Goal: Task Accomplishment & Management: Manage account settings

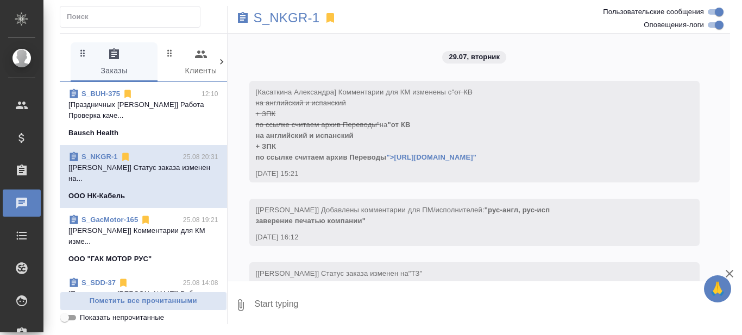
click at [95, 93] on link "S_BUH-375" at bounding box center [101, 94] width 39 height 8
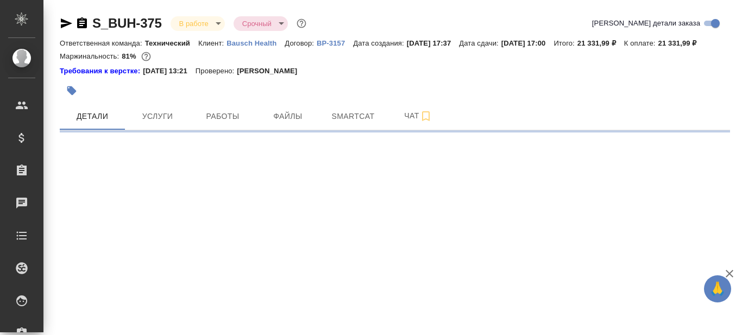
select select "RU"
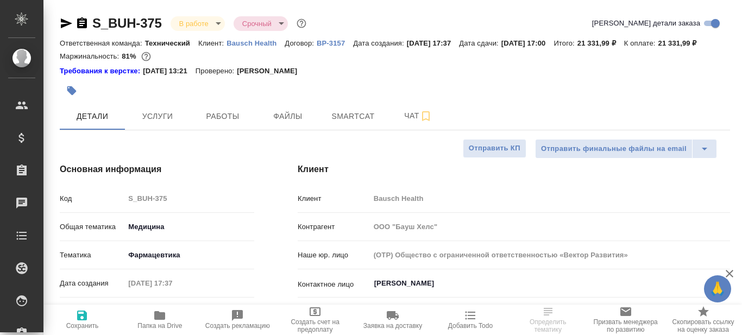
type textarea "x"
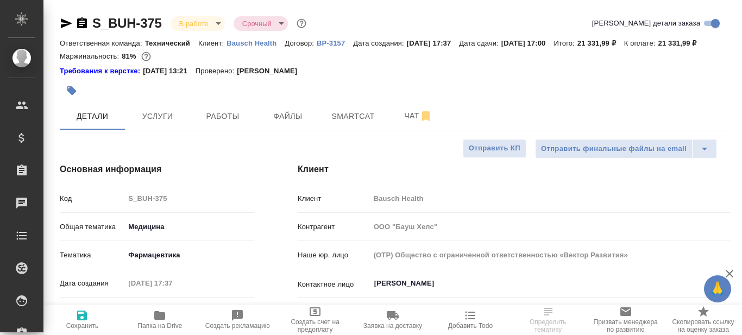
type textarea "x"
click at [351, 123] on span "Smartcat" at bounding box center [353, 117] width 52 height 14
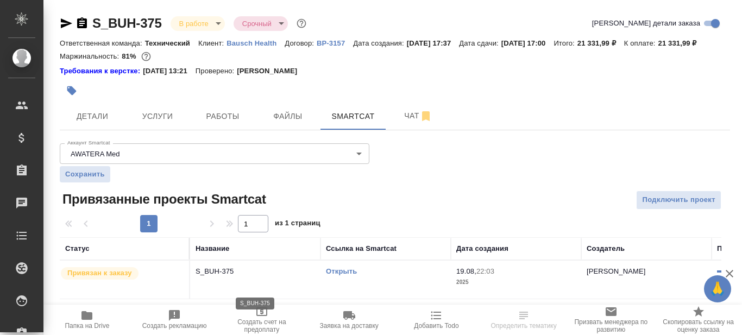
click at [284, 277] on p "S_BUH-375" at bounding box center [256, 271] width 120 height 11
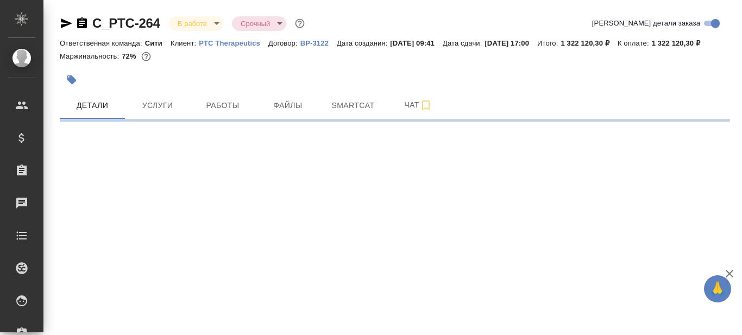
select select "RU"
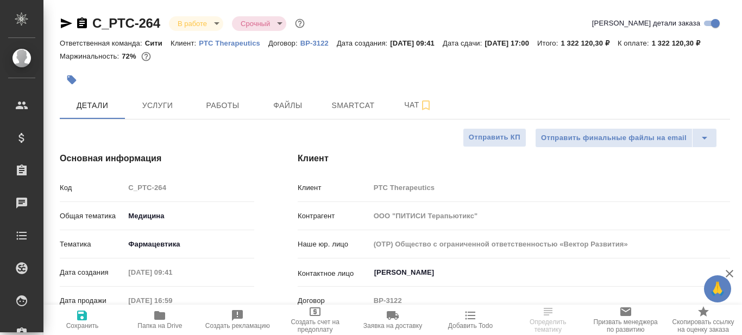
type textarea "x"
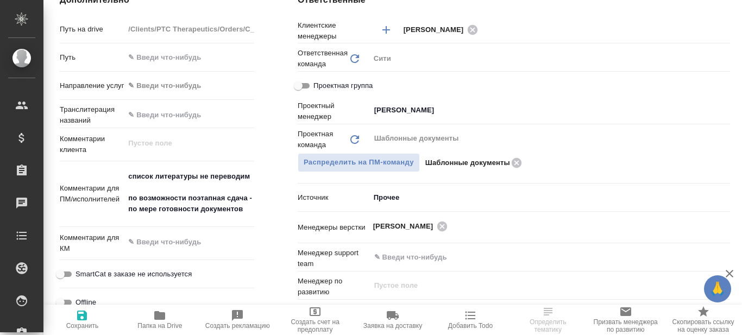
scroll to position [652, 0]
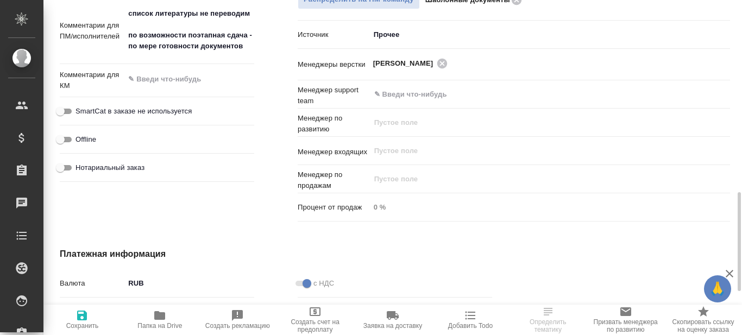
click at [156, 320] on icon "button" at bounding box center [159, 315] width 11 height 9
type textarea "x"
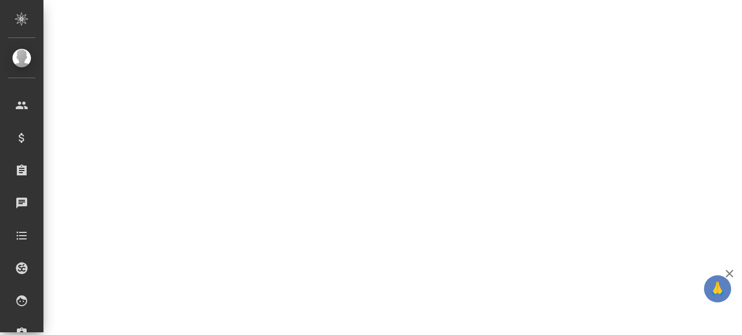
select select "RU"
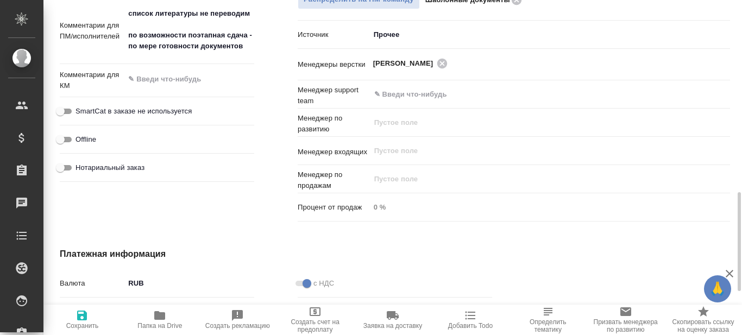
type textarea "x"
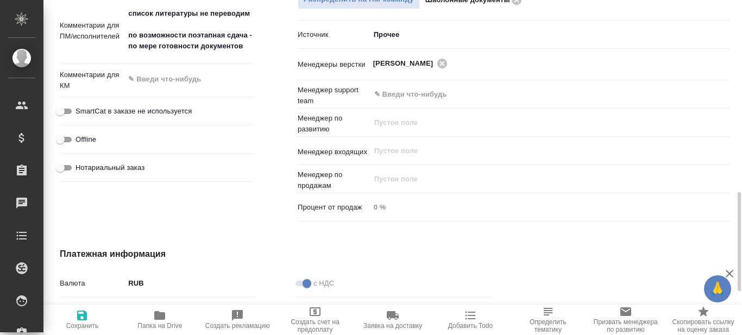
type textarea "x"
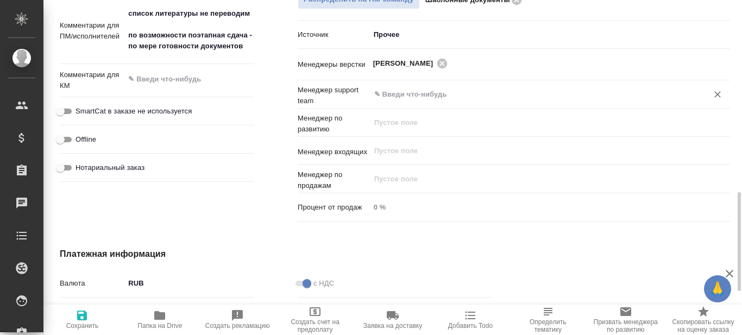
type textarea "x"
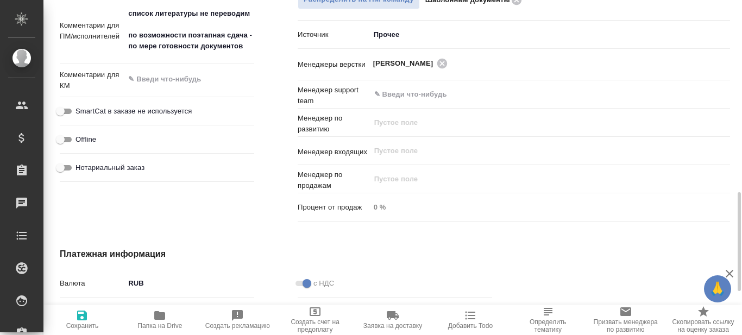
type textarea "x"
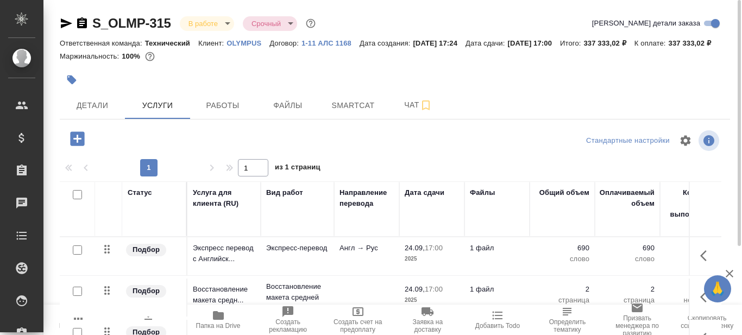
click at [217, 318] on icon "button" at bounding box center [218, 315] width 11 height 9
click at [106, 113] on span "Детали" at bounding box center [92, 106] width 52 height 14
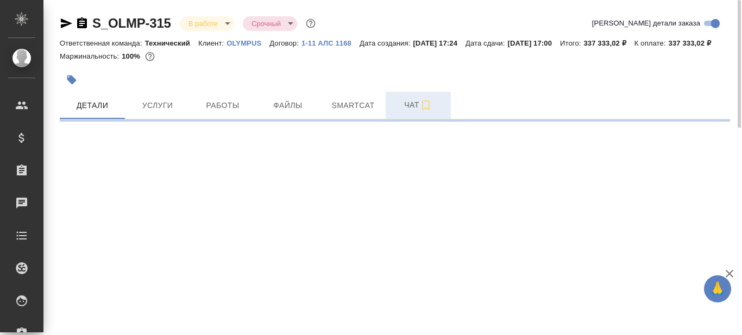
select select "RU"
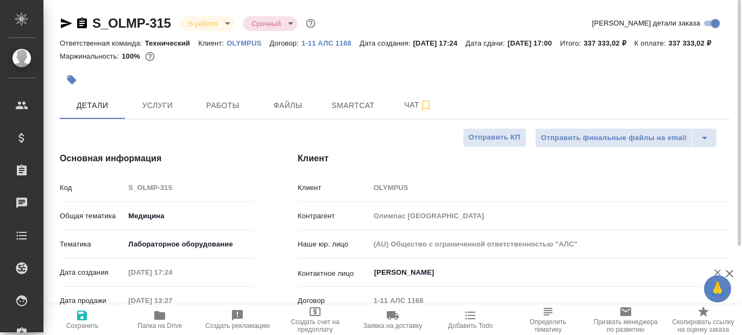
type textarea "x"
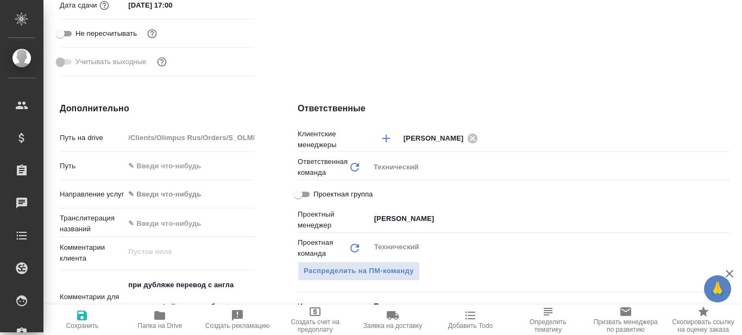
scroll to position [598, 0]
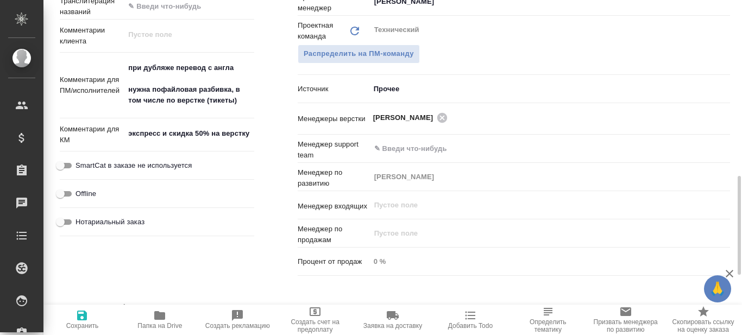
type textarea "x"
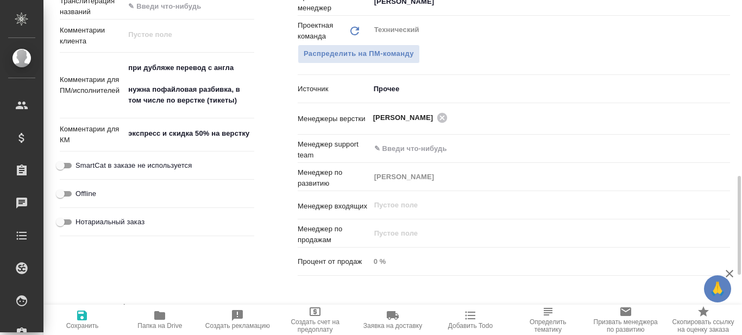
type textarea "x"
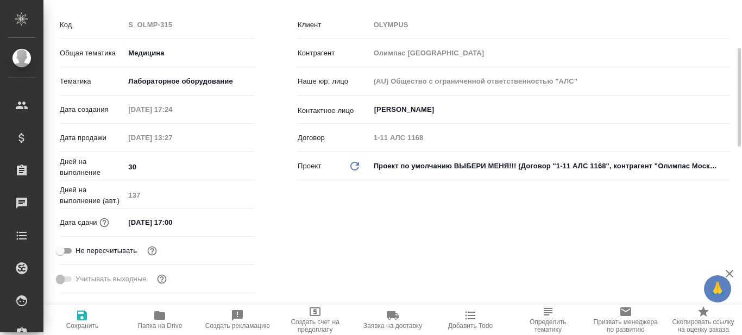
scroll to position [54, 0]
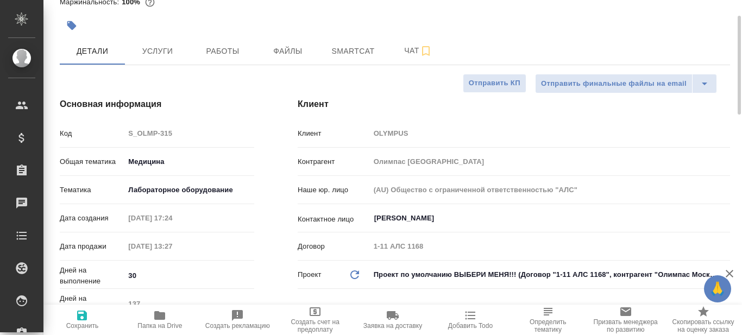
click at [223, 197] on body "🙏 .cls-1 fill:#fff; AWATERA Prazdnichnykh Olga Клиенты Спецификации Заказы 0 Ча…" at bounding box center [371, 167] width 742 height 335
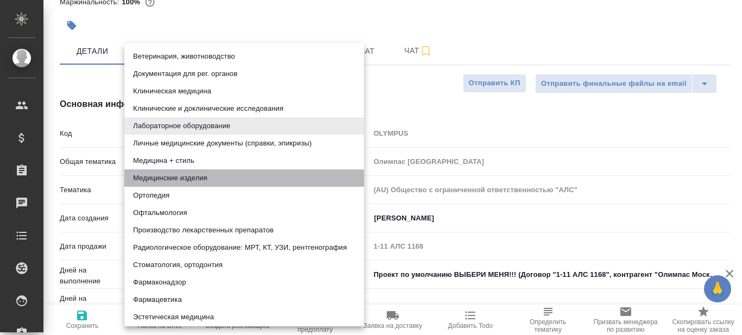
click at [185, 178] on li "Медицинские изделия" at bounding box center [244, 178] width 240 height 17
type input "5a8b8b956a9677013d343dd7"
type textarea "x"
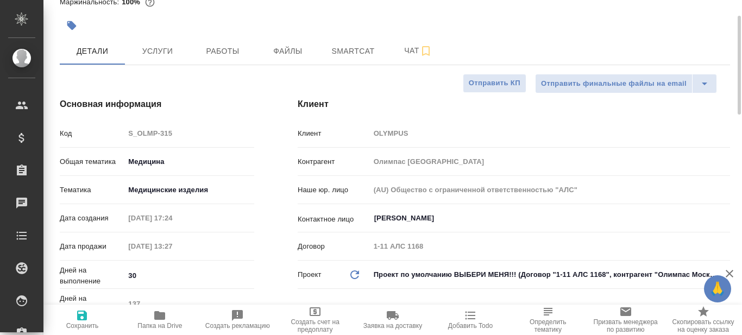
click at [82, 318] on icon "button" at bounding box center [82, 315] width 13 height 13
type textarea "x"
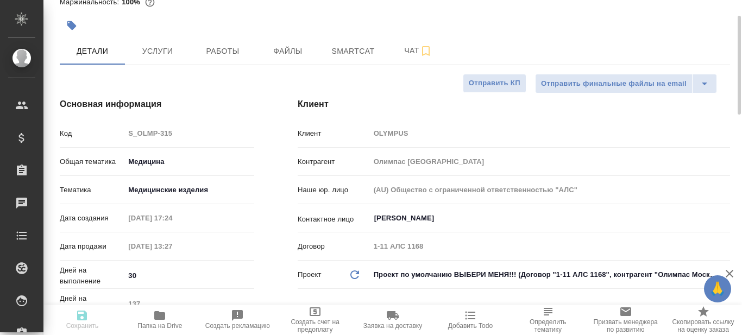
type textarea "x"
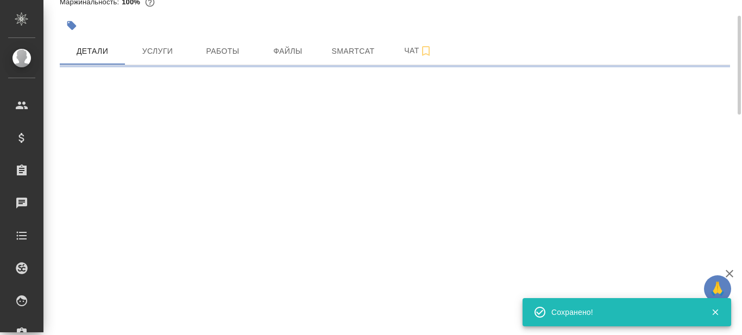
select select "RU"
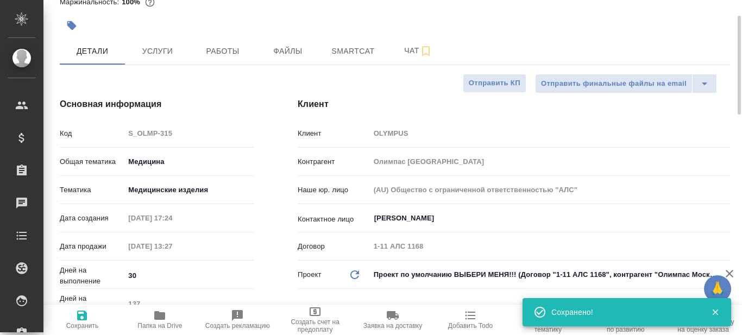
type textarea "x"
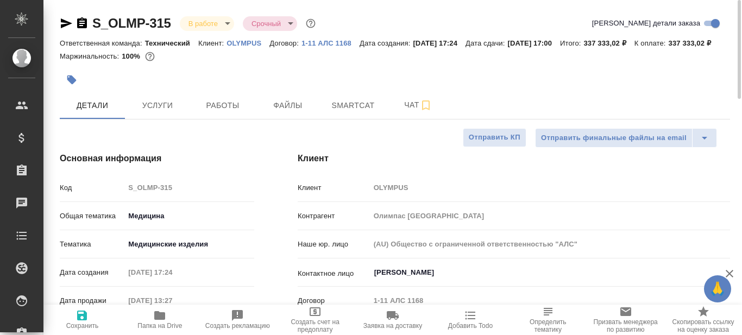
type textarea "x"
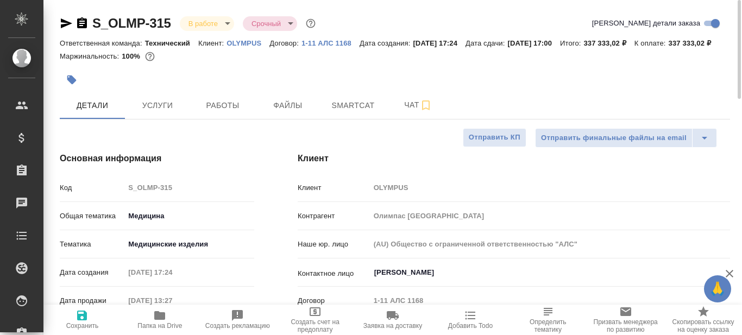
type textarea "x"
click at [154, 113] on span "Услуги" at bounding box center [158, 106] width 52 height 14
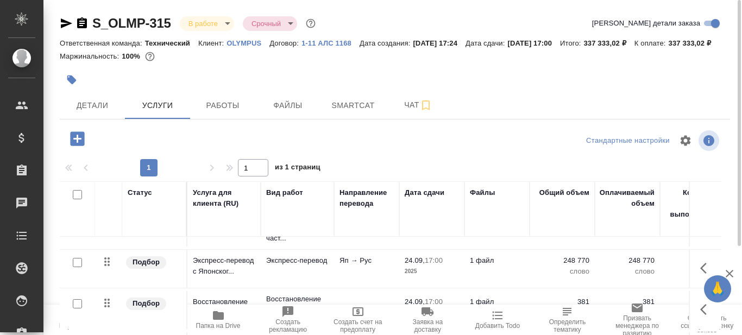
click at [64, 24] on icon "button" at bounding box center [66, 23] width 13 height 13
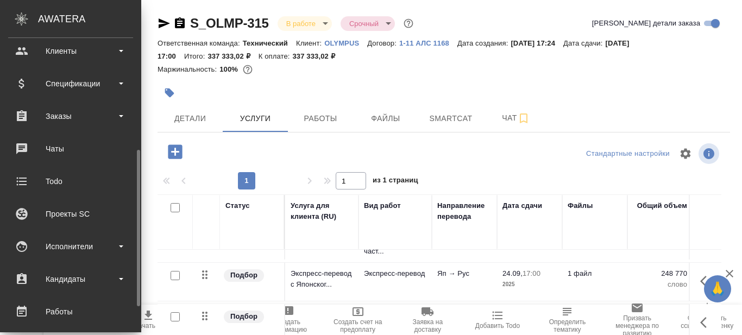
scroll to position [109, 0]
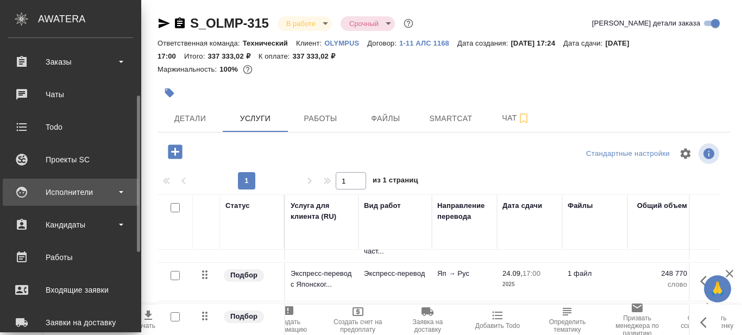
click at [121, 195] on div "Исполнители" at bounding box center [70, 192] width 125 height 16
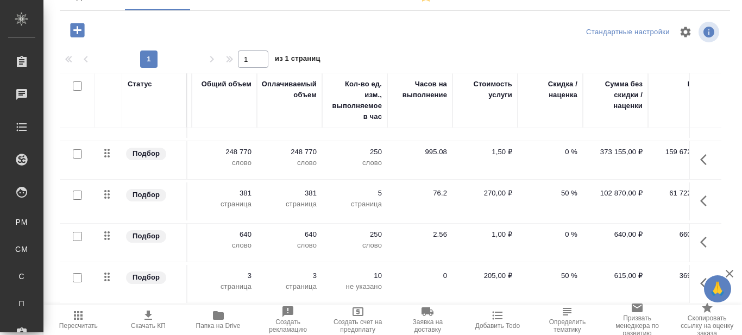
scroll to position [739, 379]
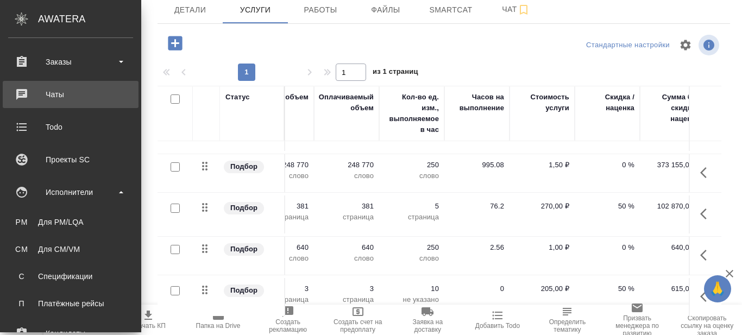
click at [120, 63] on div "Заказы" at bounding box center [70, 62] width 125 height 16
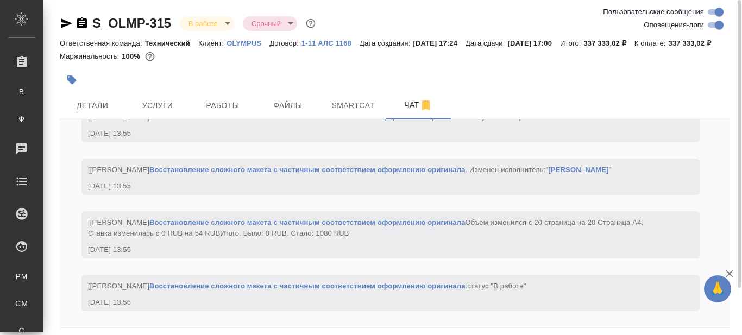
scroll to position [6521, 0]
click at [96, 113] on span "Детали" at bounding box center [92, 106] width 52 height 14
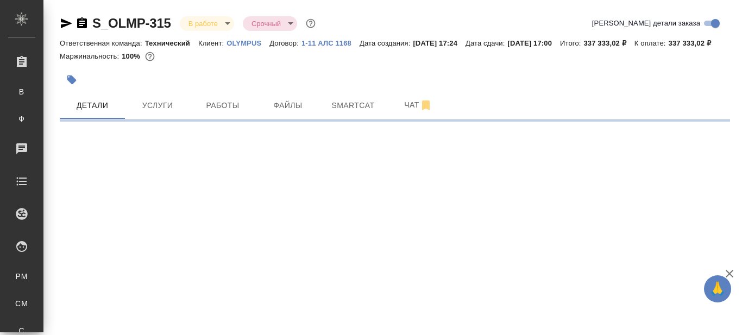
select select "RU"
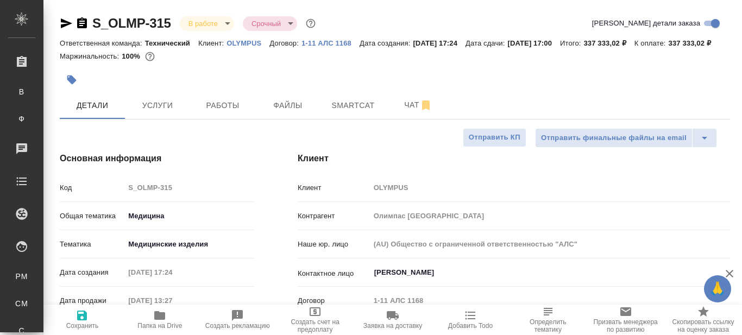
type textarea "x"
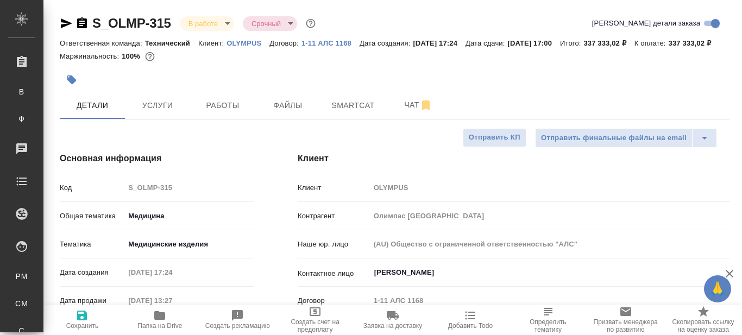
type textarea "x"
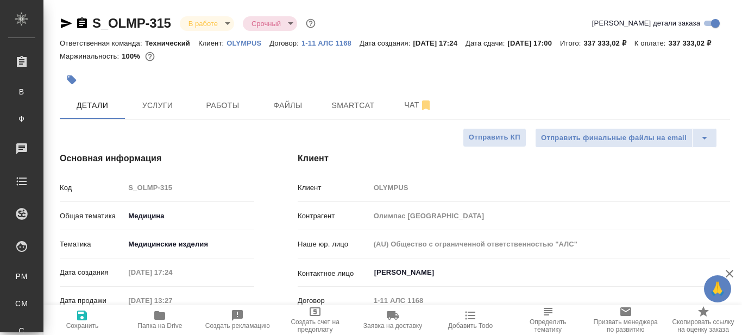
type textarea "x"
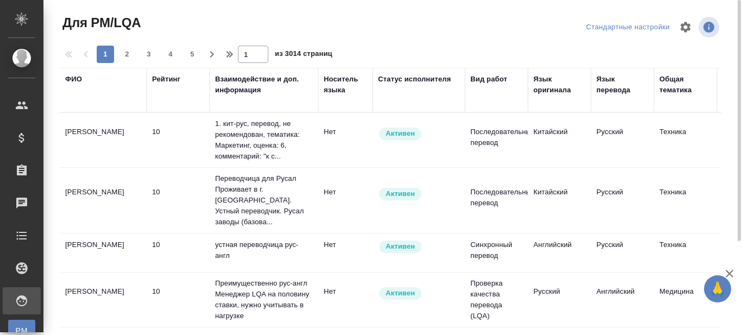
click at [78, 80] on div "ФИО" at bounding box center [73, 79] width 17 height 11
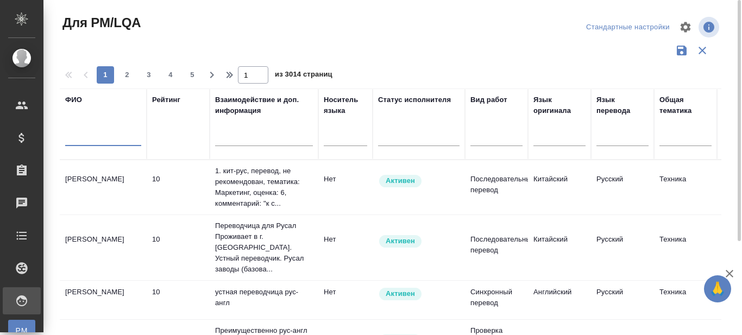
click at [91, 137] on input "text" at bounding box center [103, 140] width 76 height 14
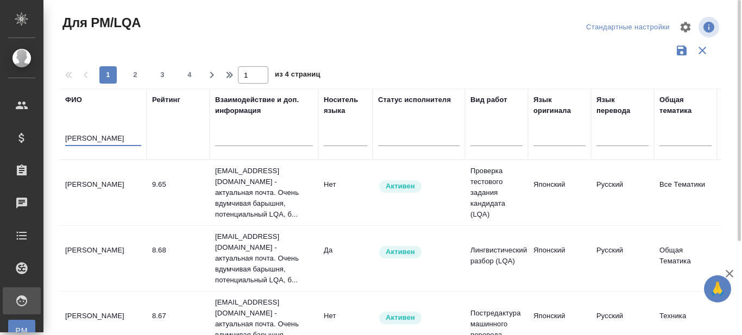
type input "Денисова Елена"
click at [92, 184] on td "Денисова Елена" at bounding box center [103, 193] width 87 height 38
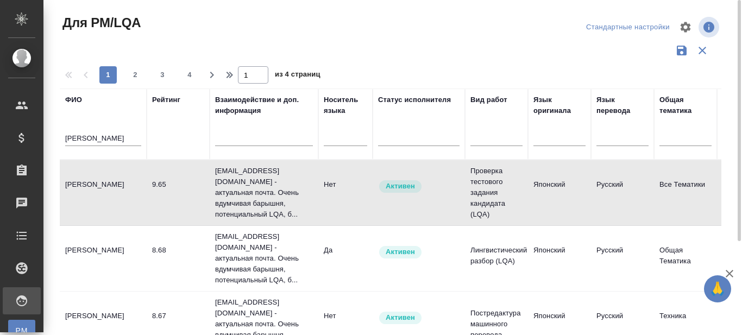
drag, startPoint x: 541, startPoint y: 108, endPoint x: 554, endPoint y: 145, distance: 39.0
click at [542, 108] on div "Язык оригинала" at bounding box center [560, 106] width 52 height 22
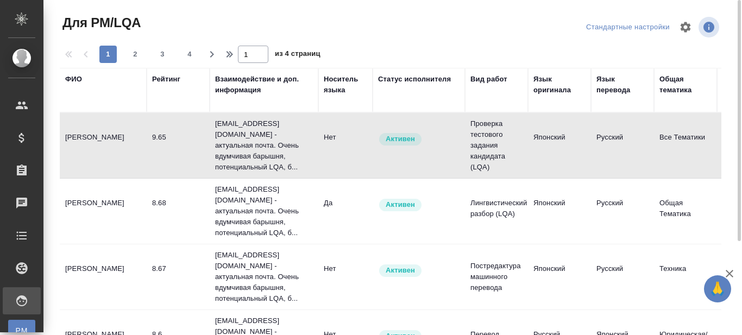
click at [553, 86] on div "Язык оригинала" at bounding box center [560, 85] width 52 height 22
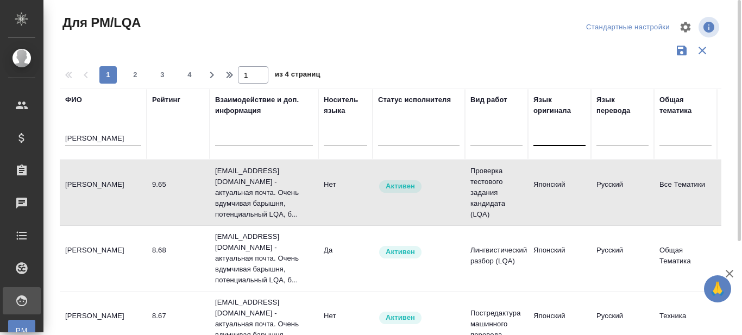
click at [552, 141] on div at bounding box center [560, 136] width 52 height 16
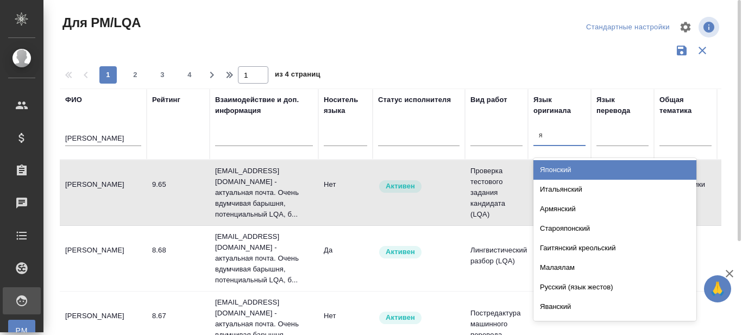
type input "яп"
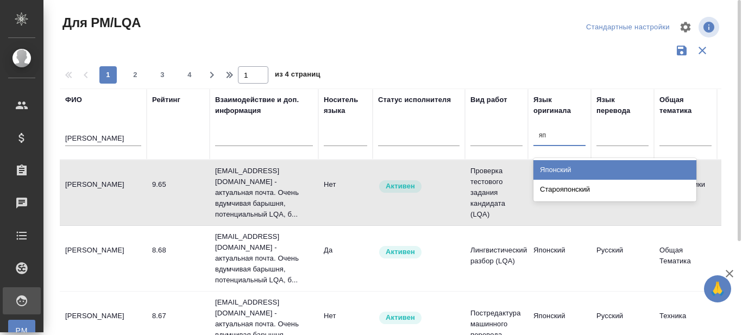
click at [560, 166] on div "Японский" at bounding box center [615, 170] width 163 height 20
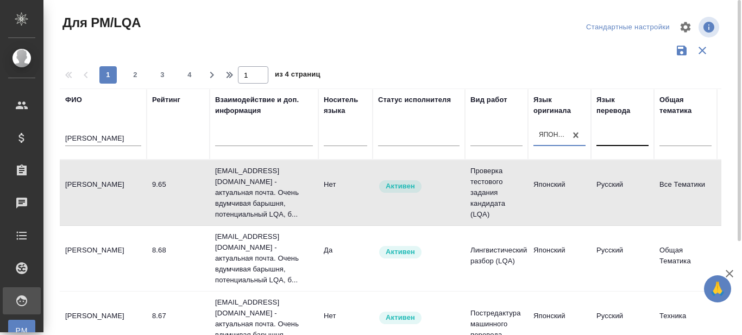
click at [615, 141] on div at bounding box center [623, 136] width 52 height 16
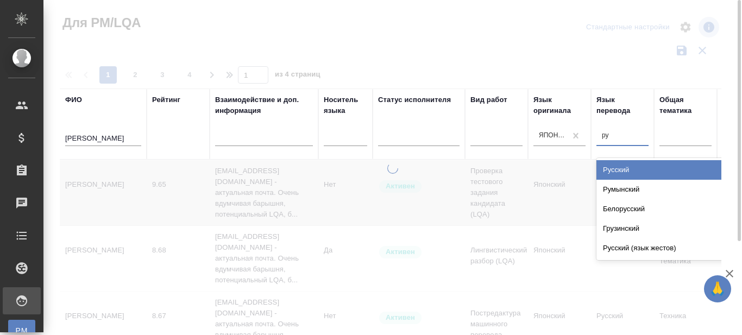
type input "рус"
click at [617, 173] on div "Русский" at bounding box center [678, 170] width 163 height 20
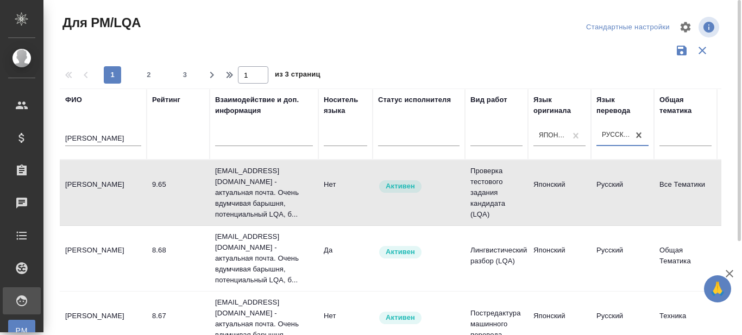
click at [126, 141] on input "Денисова Елена" at bounding box center [103, 140] width 76 height 14
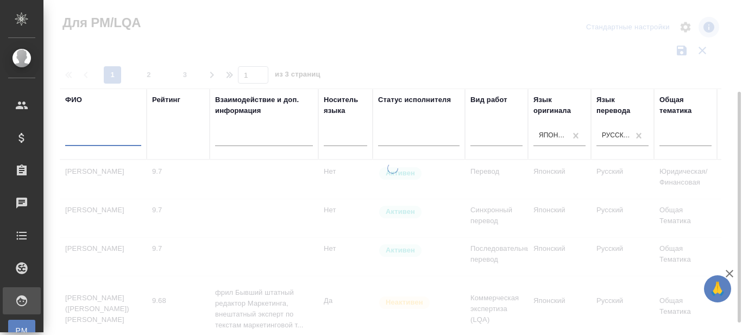
scroll to position [54, 0]
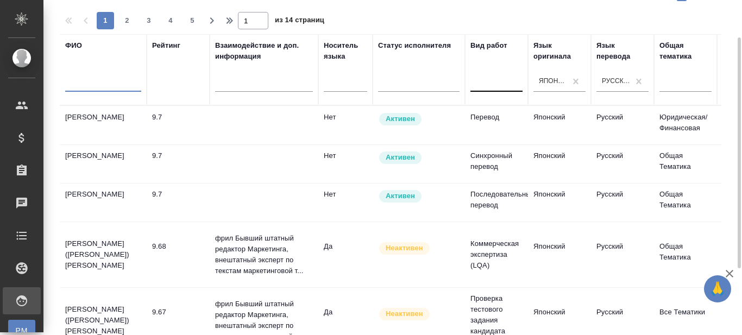
click at [497, 87] on div at bounding box center [497, 81] width 52 height 16
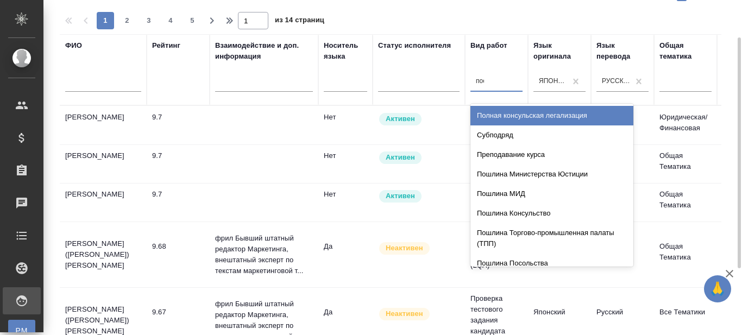
type input "пост"
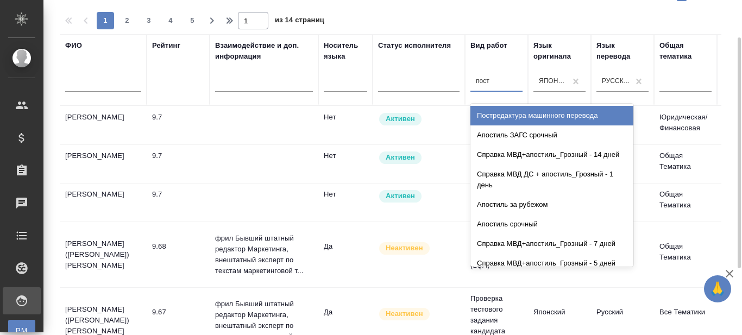
click at [502, 116] on div "Постредактура машинного перевода" at bounding box center [552, 116] width 163 height 20
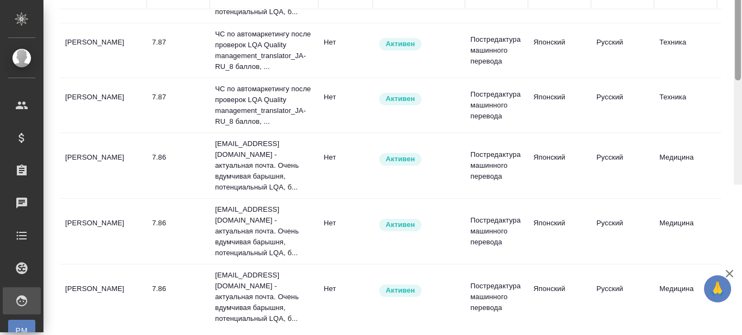
scroll to position [0, 0]
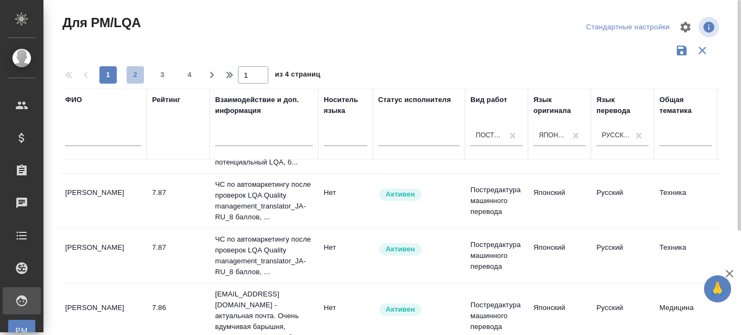
click at [133, 78] on span "2" at bounding box center [135, 75] width 17 height 11
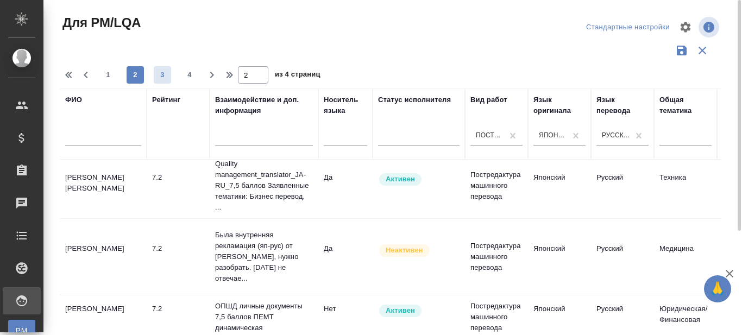
click at [164, 73] on span "3" at bounding box center [162, 75] width 17 height 11
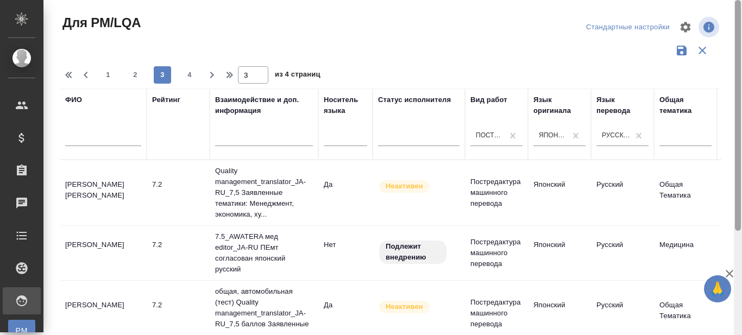
scroll to position [54, 0]
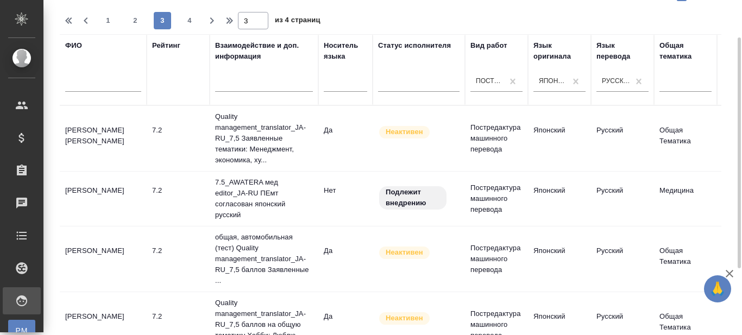
click at [87, 204] on td "Бацева Елизавета Алексеевна" at bounding box center [103, 199] width 87 height 38
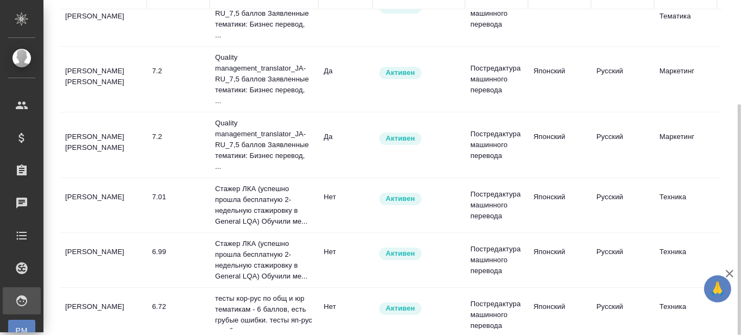
scroll to position [544, 0]
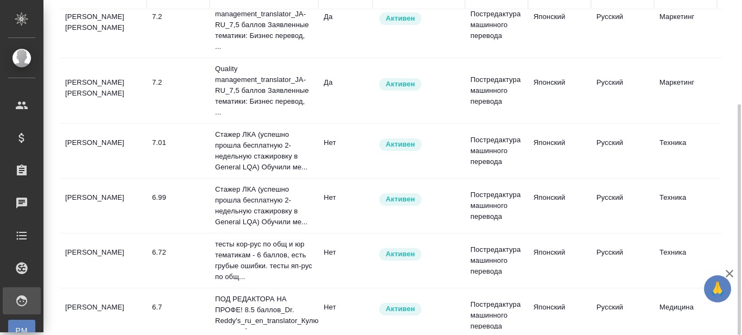
click at [92, 132] on td "Филиппова Анастасия" at bounding box center [103, 151] width 87 height 38
click at [92, 132] on td "[PERSON_NAME]" at bounding box center [103, 151] width 87 height 38
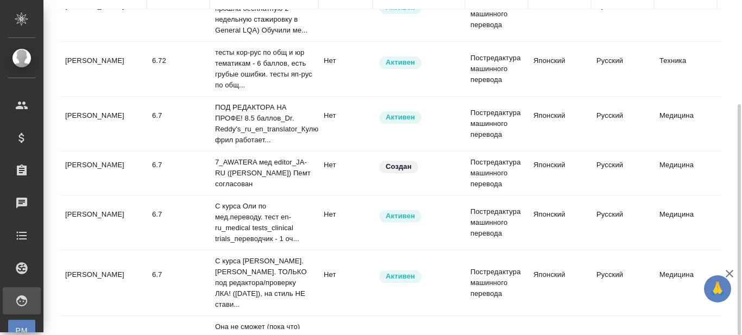
scroll to position [761, 0]
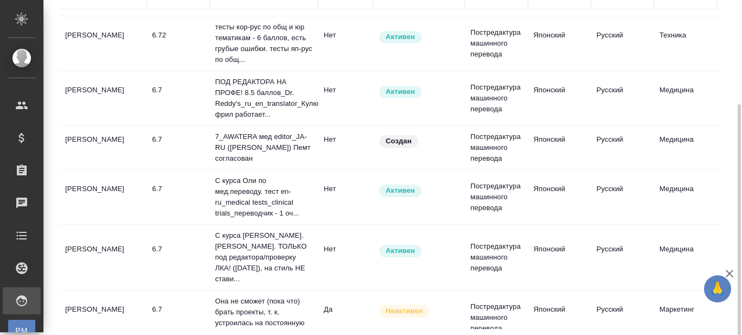
click at [89, 137] on td "Назаренко Анна Владимировна" at bounding box center [103, 148] width 87 height 38
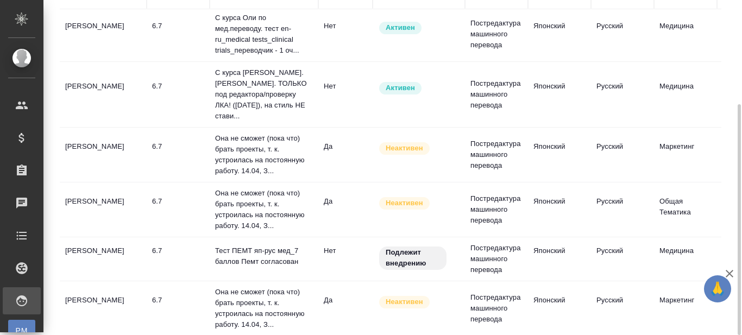
scroll to position [978, 0]
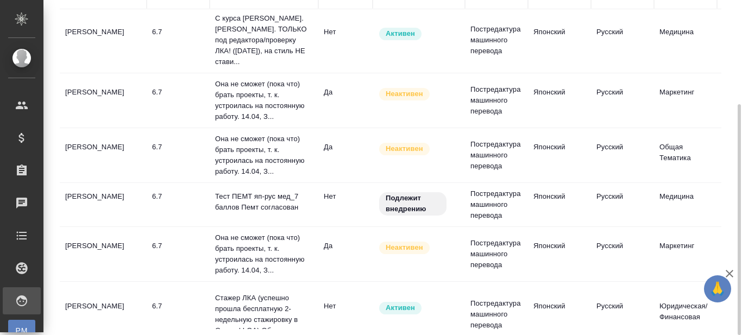
click at [93, 186] on td "Староверов Олег Викторович" at bounding box center [103, 205] width 87 height 38
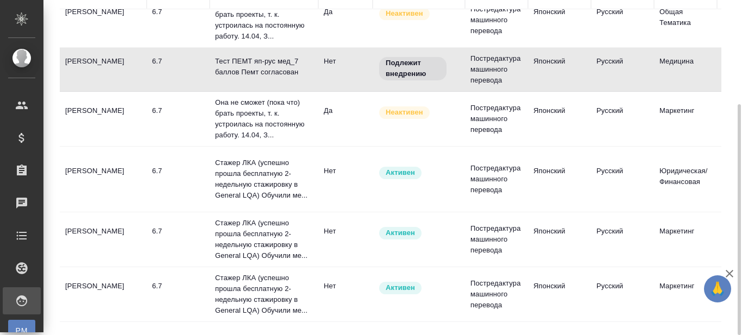
scroll to position [1159, 0]
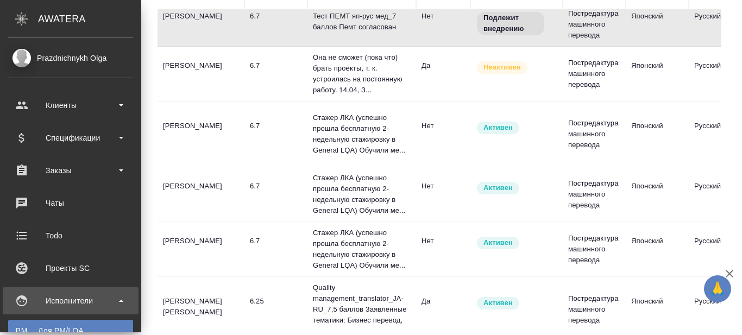
click at [158, 291] on td "Хамалдинова Екатерина Алексеевна" at bounding box center [201, 310] width 87 height 38
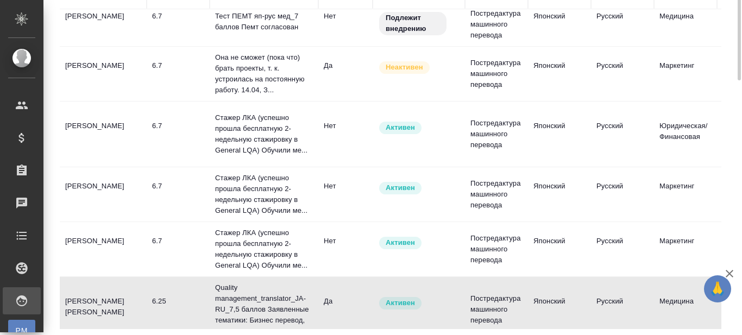
scroll to position [0, 0]
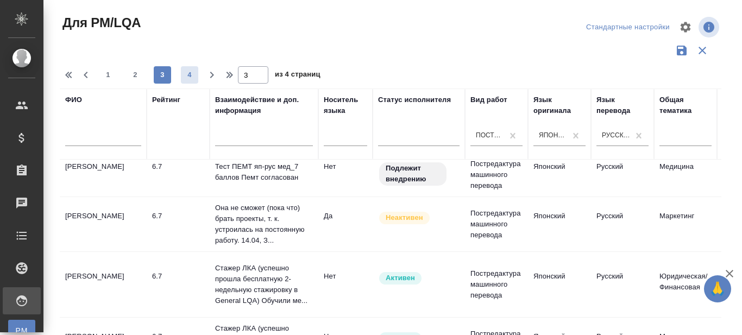
click at [190, 72] on span "4" at bounding box center [189, 75] width 17 height 11
type input "4"
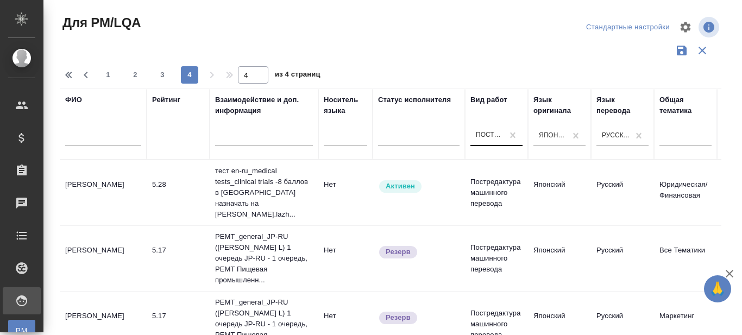
click at [494, 136] on div "Постредактура машинного перевода" at bounding box center [490, 135] width 28 height 9
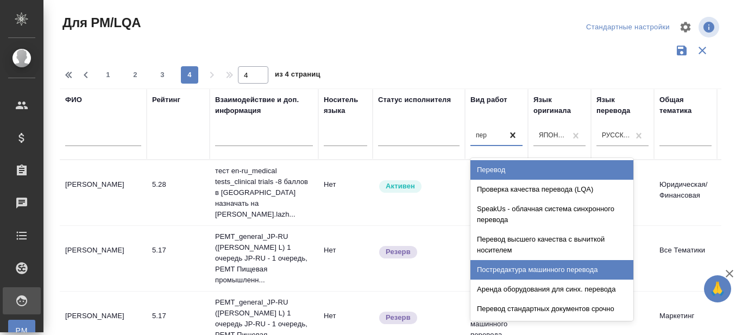
type input "пере"
click at [494, 171] on div "Перевод" at bounding box center [552, 170] width 163 height 20
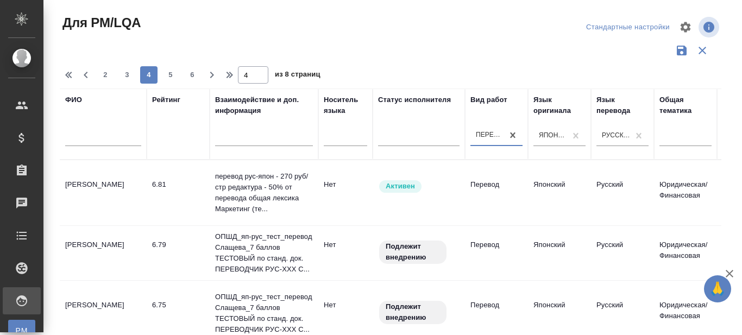
scroll to position [54, 0]
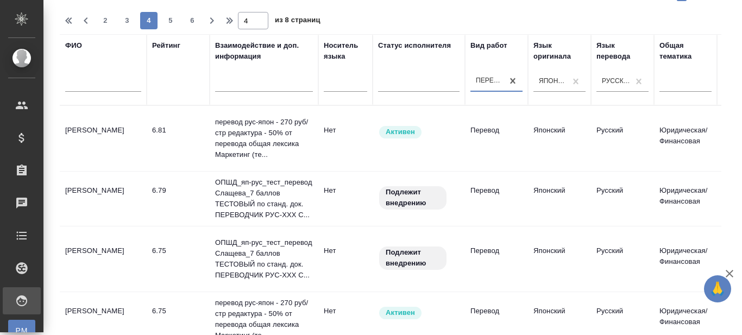
click at [86, 200] on td "Слащева Анна Сергеевна" at bounding box center [103, 199] width 87 height 38
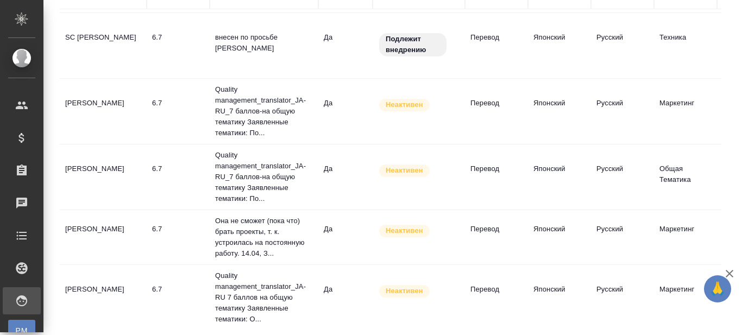
scroll to position [489, 0]
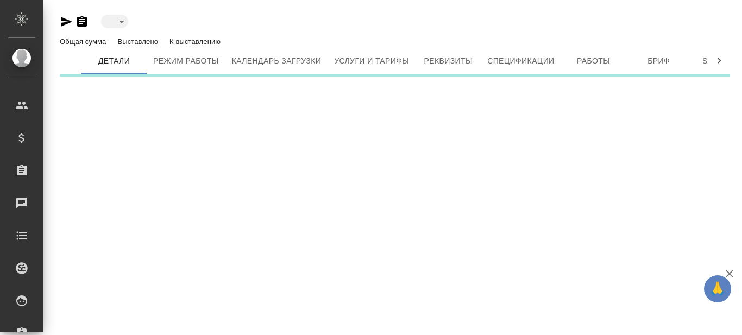
type input "active"
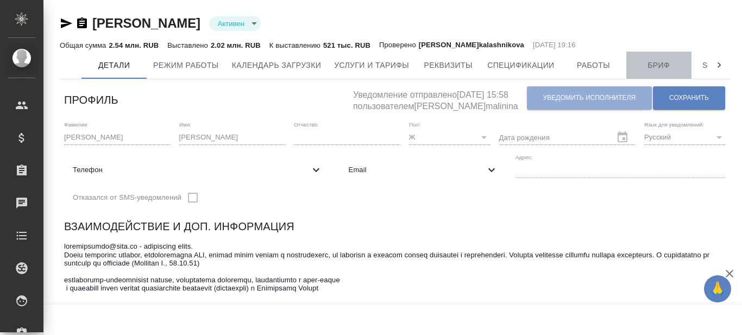
click at [652, 67] on span "Бриф" at bounding box center [659, 66] width 52 height 14
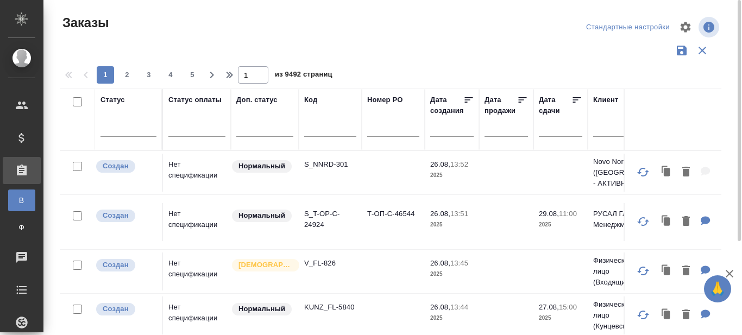
click at [319, 134] on input "text" at bounding box center [330, 130] width 52 height 14
paste input "S_SDD-42"
type input "S_SDD-42"
click at [426, 45] on div at bounding box center [391, 50] width 662 height 21
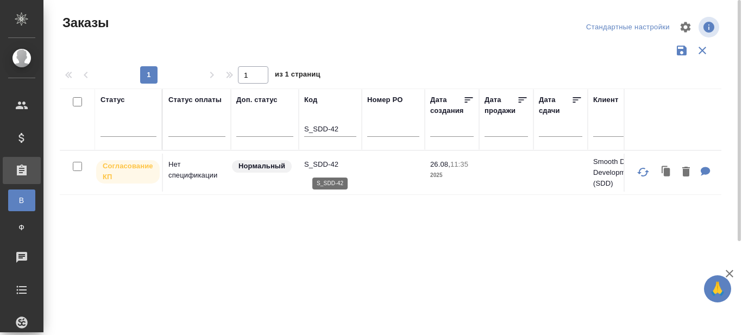
click at [326, 165] on p "S_SDD-42" at bounding box center [330, 164] width 52 height 11
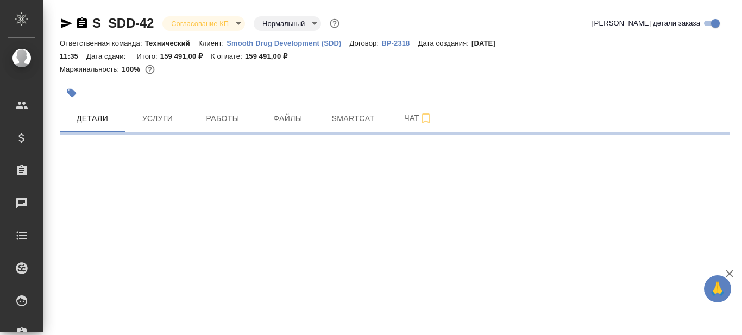
select select "RU"
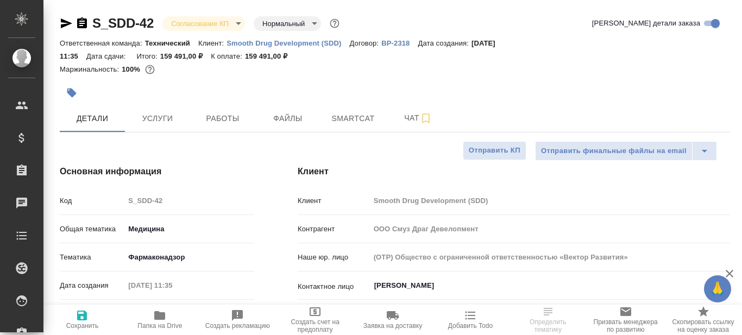
type textarea "x"
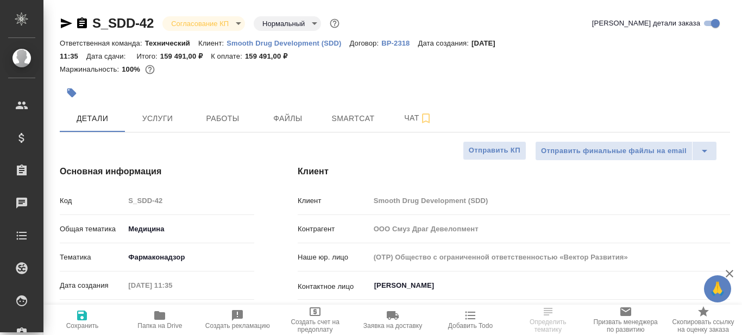
type textarea "x"
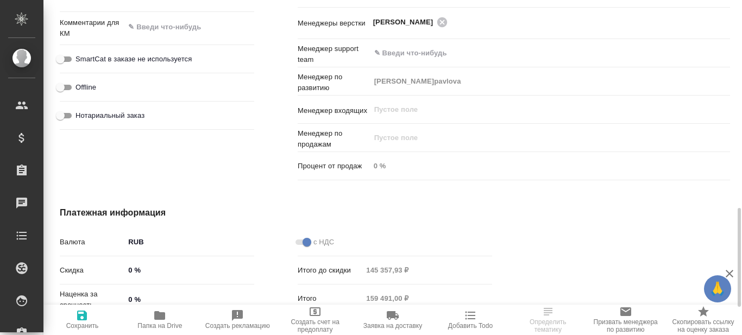
scroll to position [598, 0]
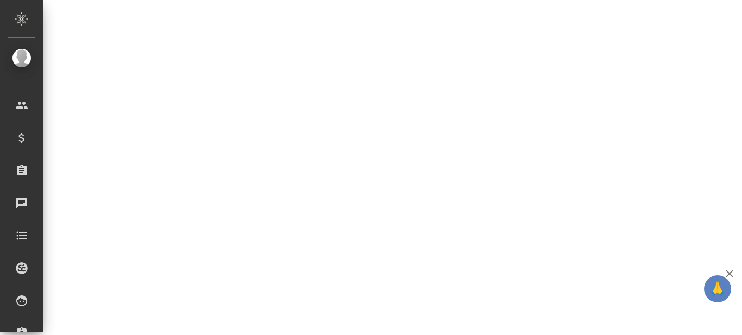
select select "RU"
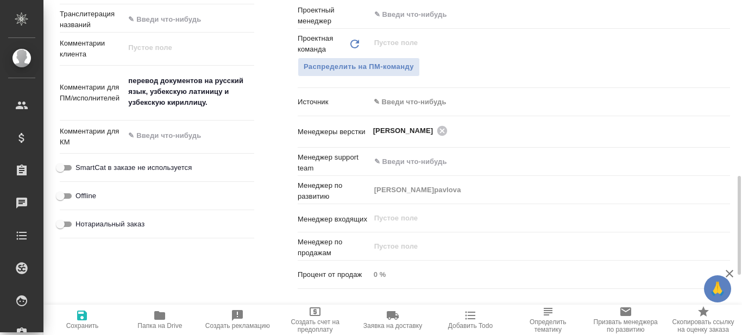
type textarea "x"
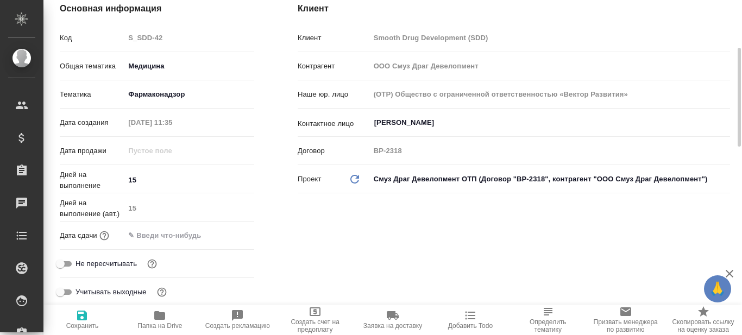
scroll to position [0, 0]
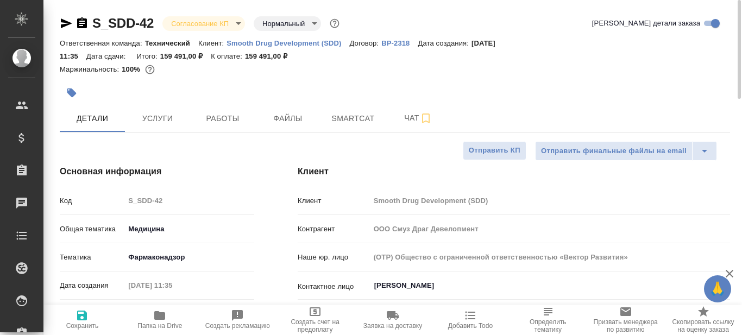
click at [155, 321] on icon "button" at bounding box center [159, 315] width 13 height 13
type textarea "x"
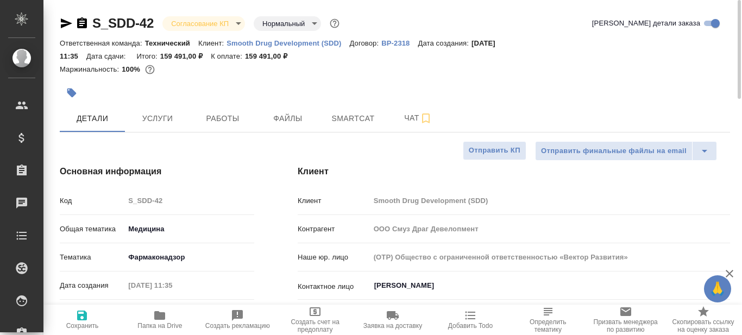
type textarea "x"
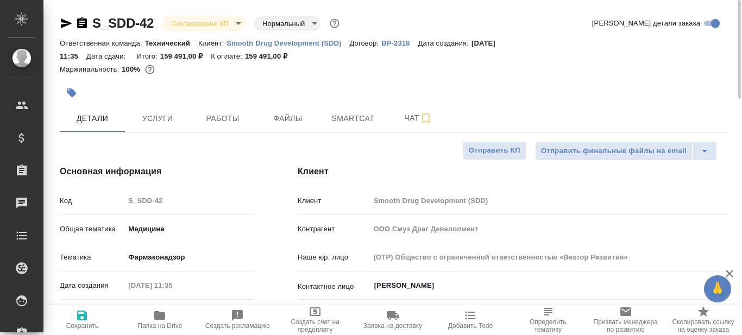
type textarea "x"
click at [164, 116] on span "Услуги" at bounding box center [158, 119] width 52 height 14
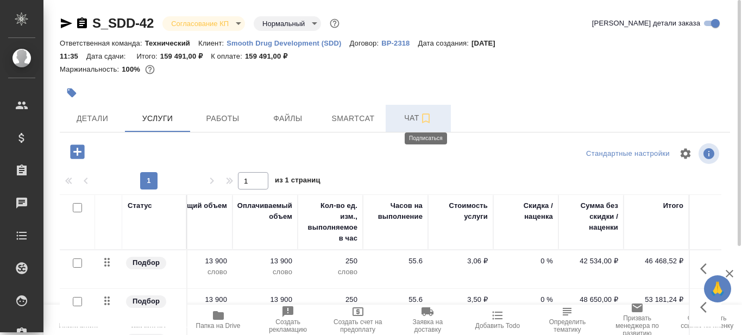
click at [426, 118] on icon "button" at bounding box center [426, 118] width 13 height 13
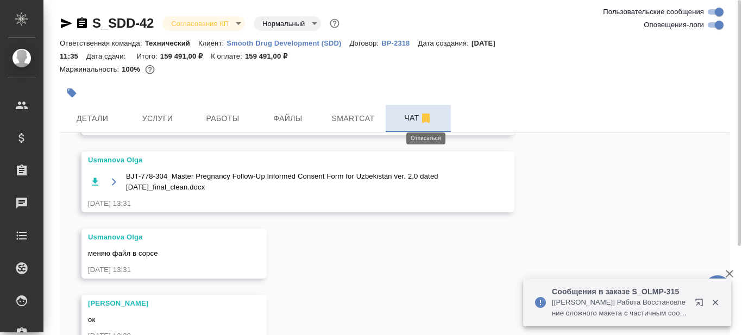
scroll to position [831, 0]
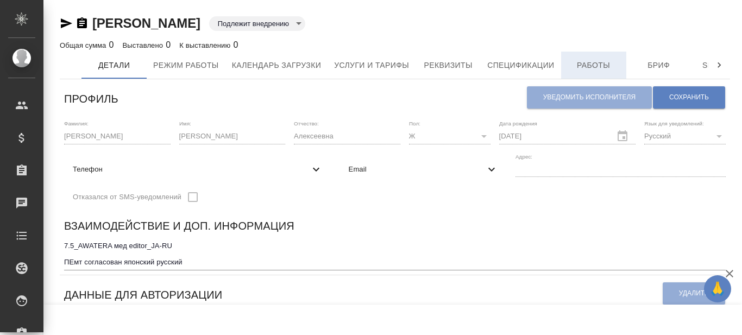
click at [602, 70] on span "Работы" at bounding box center [594, 66] width 52 height 14
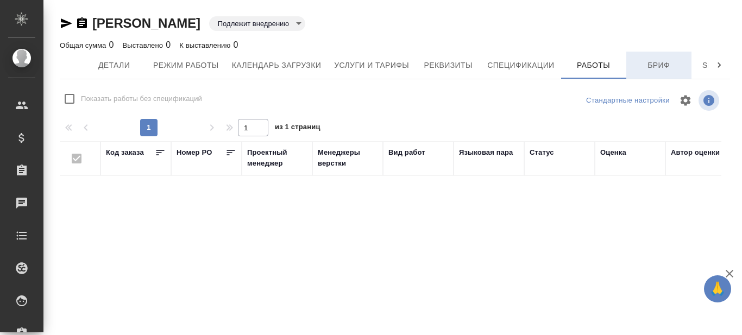
click at [655, 65] on span "Бриф" at bounding box center [659, 66] width 52 height 14
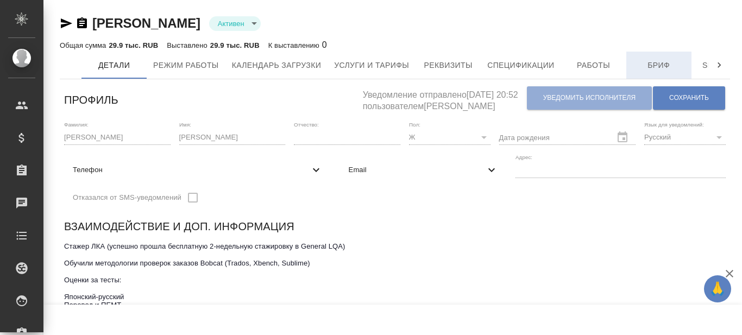
click at [664, 64] on span "Бриф" at bounding box center [659, 66] width 52 height 14
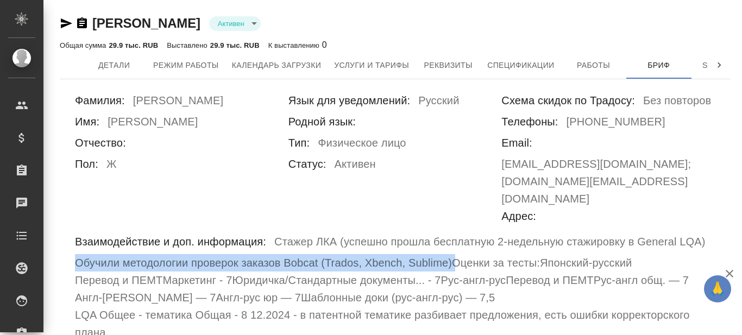
drag, startPoint x: 74, startPoint y: 247, endPoint x: 455, endPoint y: 248, distance: 381.0
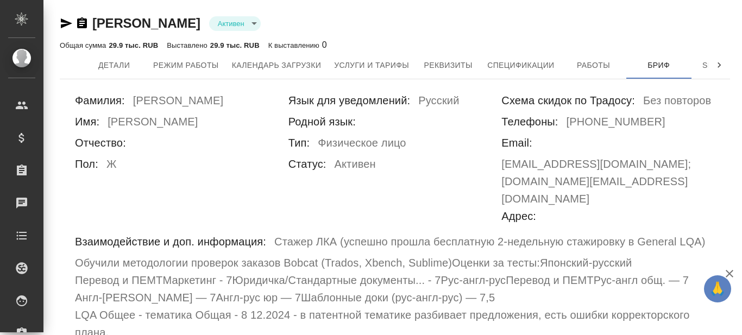
click at [448, 272] on h6 "Рус-англ-рус" at bounding box center [473, 280] width 65 height 17
click at [64, 22] on icon "button" at bounding box center [66, 23] width 11 height 10
click at [586, 67] on span "Работы" at bounding box center [594, 66] width 52 height 14
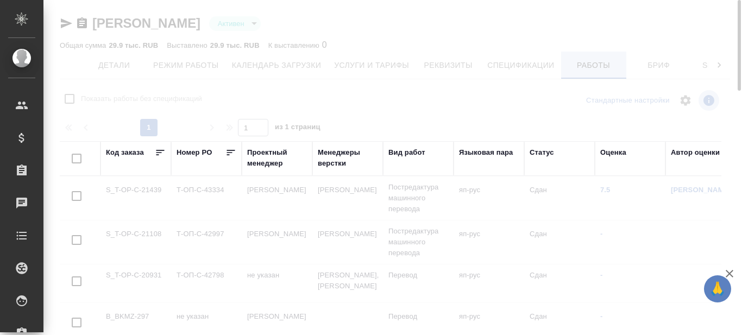
checkbox input "false"
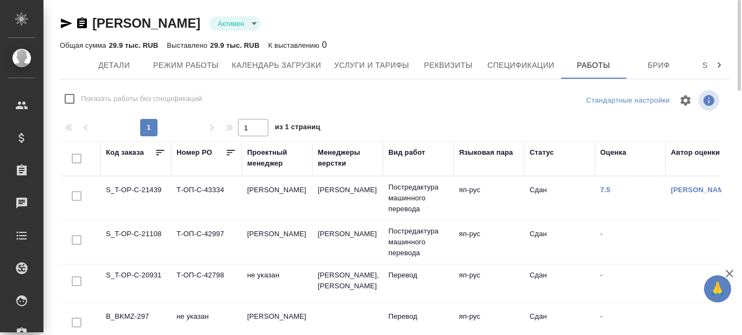
click at [133, 191] on td "S_T-OP-C-21439" at bounding box center [136, 198] width 71 height 38
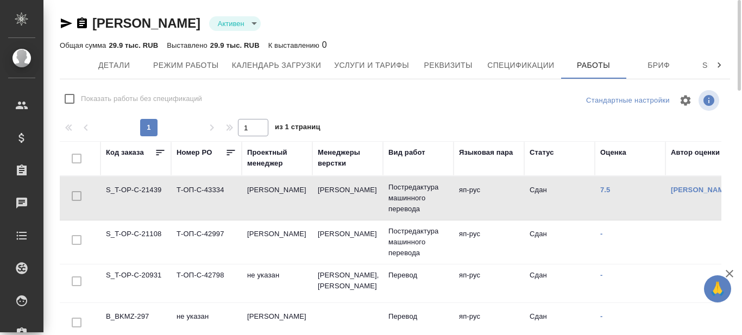
click at [133, 191] on td "S_T-OP-C-21439" at bounding box center [136, 198] width 71 height 38
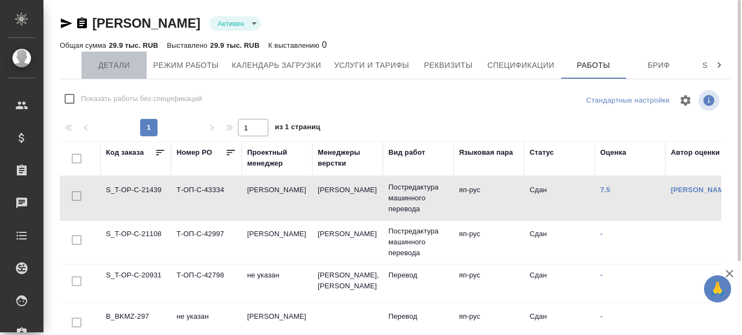
click at [124, 72] on button "Детали" at bounding box center [114, 65] width 65 height 27
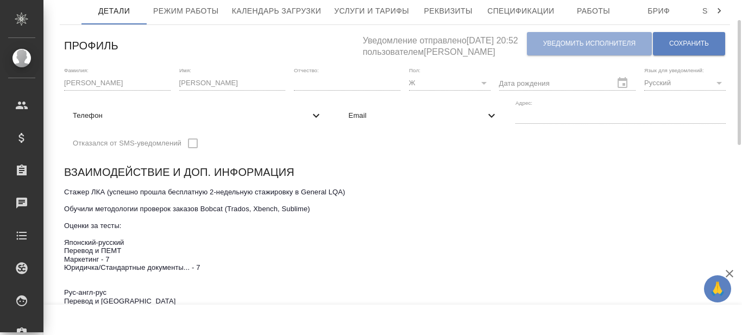
scroll to position [109, 0]
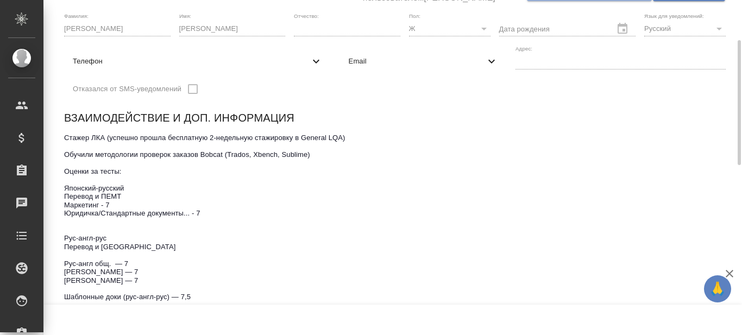
drag, startPoint x: 96, startPoint y: 157, endPoint x: 319, endPoint y: 157, distance: 222.8
click at [319, 157] on textarea "Стажер ЛКА (успешно прошла бесплатную 2-недельную стажировку в General LQA) Обу…" at bounding box center [395, 226] width 662 height 185
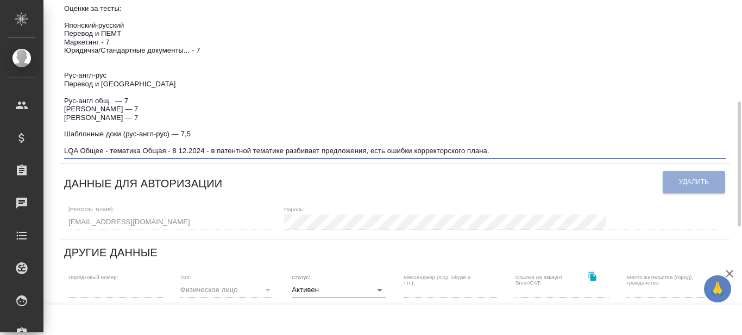
scroll to position [0, 0]
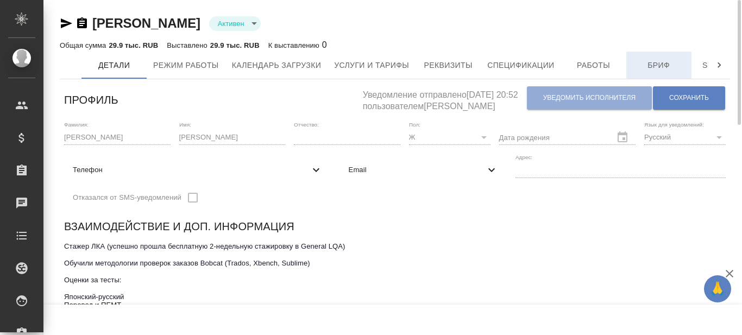
click at [650, 72] on button "Бриф" at bounding box center [659, 65] width 65 height 27
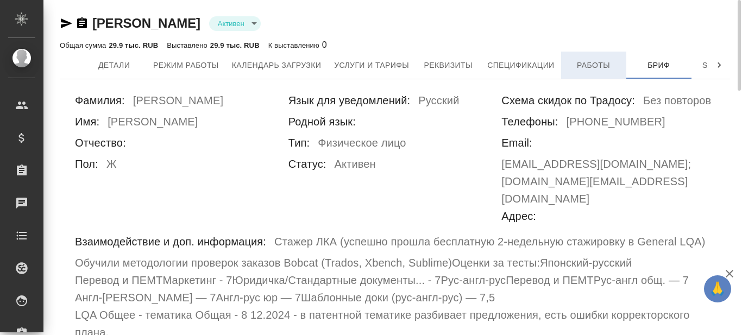
click at [602, 71] on span "Работы" at bounding box center [594, 66] width 52 height 14
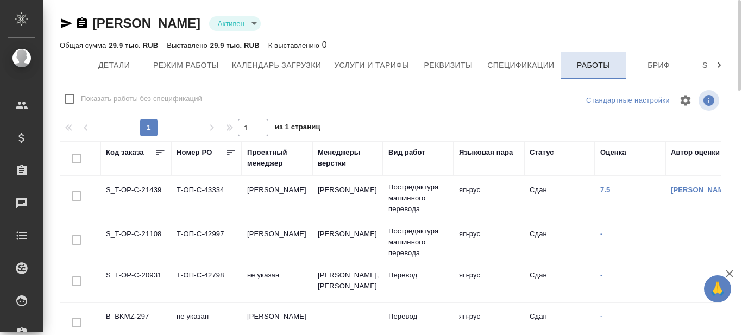
checkbox input "false"
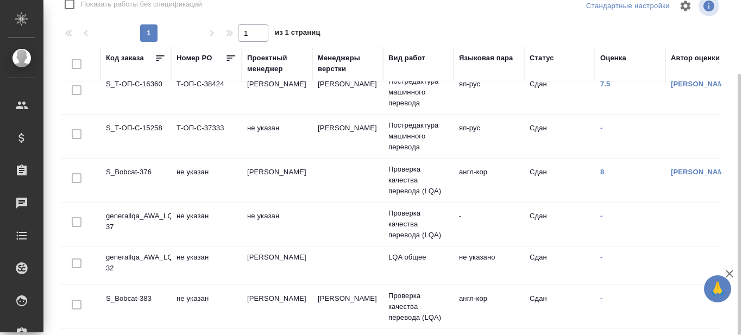
scroll to position [383, 0]
click at [135, 161] on td "S_Bobcat-376" at bounding box center [136, 180] width 71 height 38
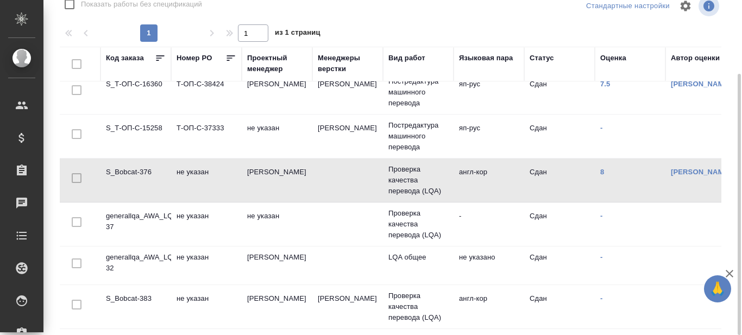
click at [135, 161] on td "S_Bobcat-376" at bounding box center [136, 180] width 71 height 38
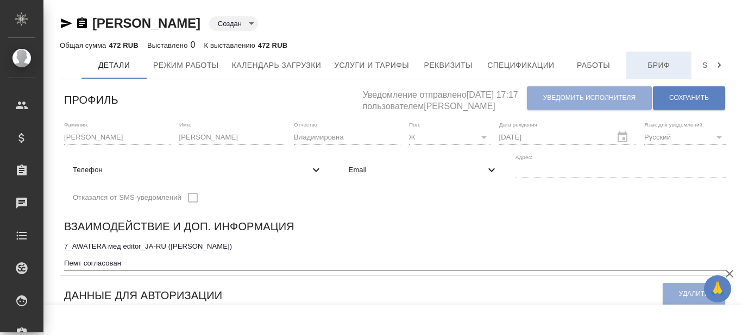
click at [654, 63] on span "Бриф" at bounding box center [659, 66] width 52 height 14
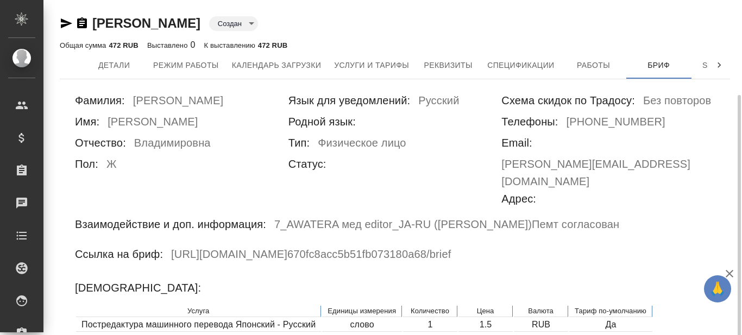
scroll to position [108, 0]
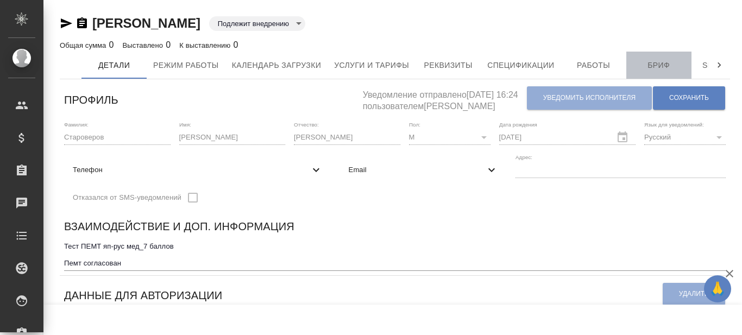
click at [665, 66] on span "Бриф" at bounding box center [659, 66] width 52 height 14
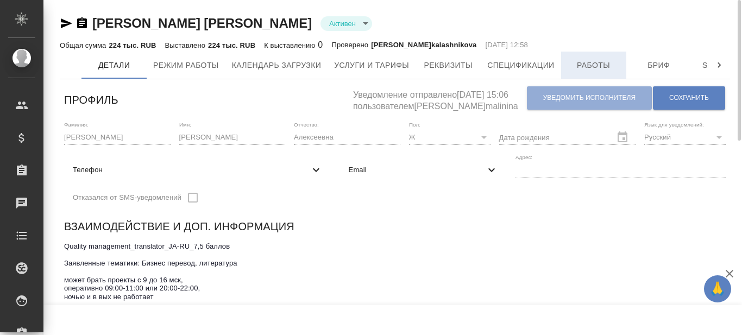
click at [586, 61] on span "Работы" at bounding box center [594, 66] width 52 height 14
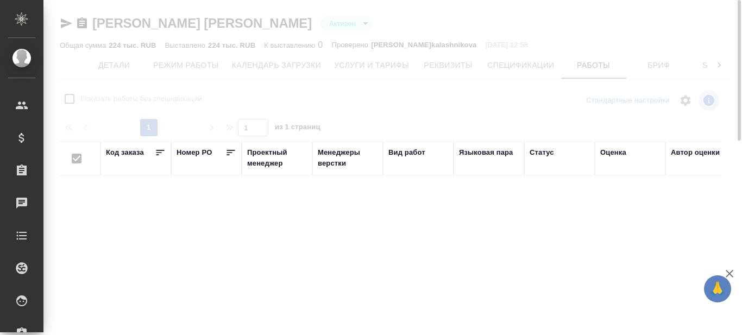
checkbox input "false"
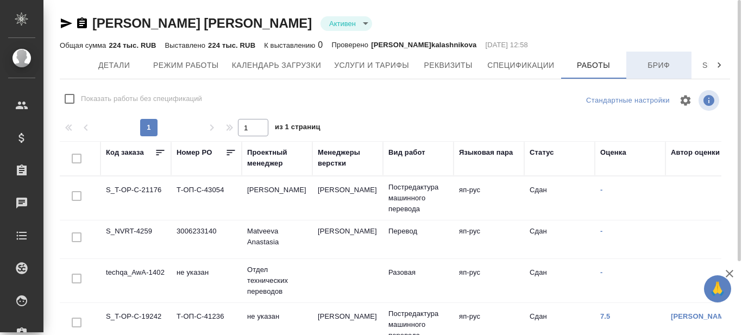
click at [651, 71] on span "Бриф" at bounding box center [659, 66] width 52 height 14
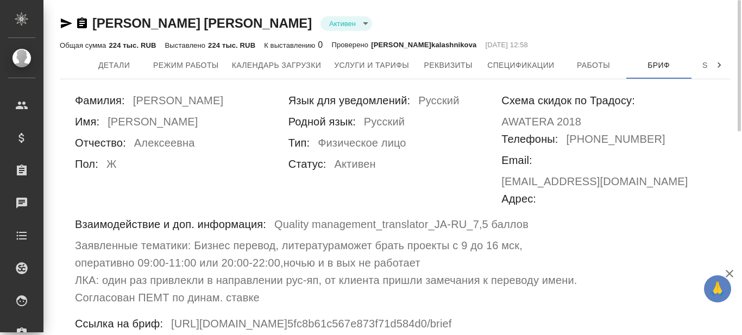
click at [65, 21] on icon "button" at bounding box center [66, 23] width 11 height 10
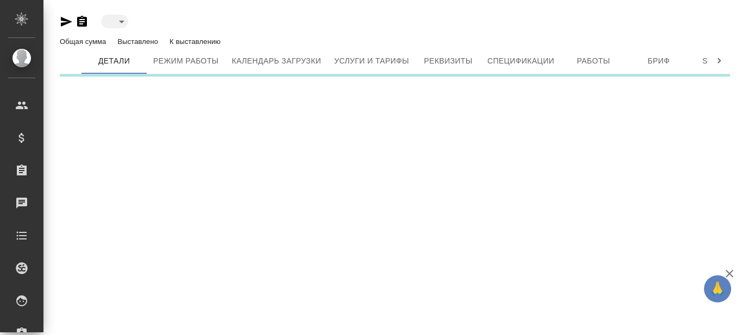
type input "toBeImplemented"
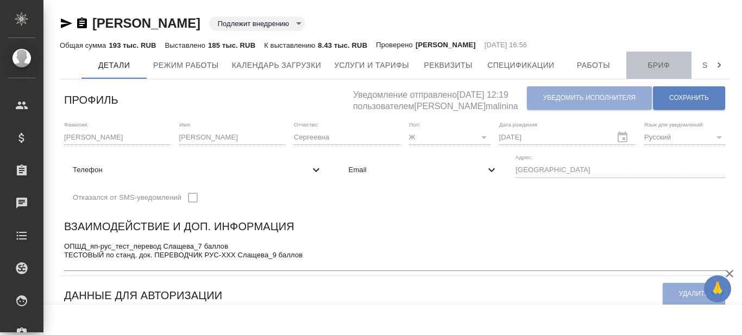
click at [666, 64] on span "Бриф" at bounding box center [659, 66] width 52 height 14
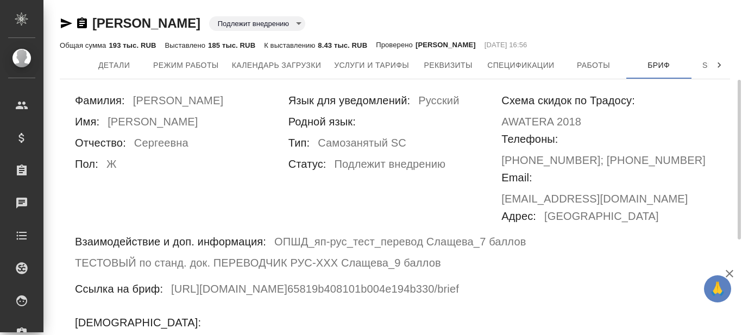
scroll to position [109, 0]
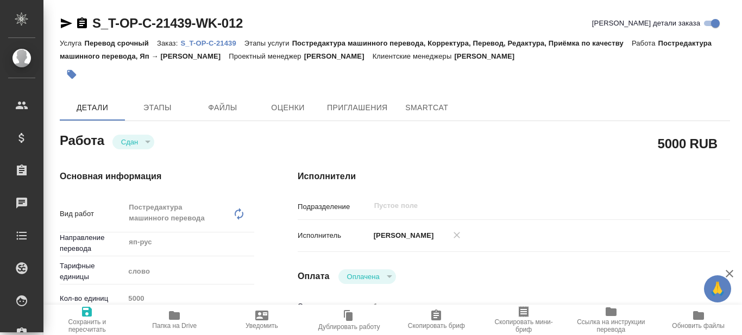
type textarea "x"
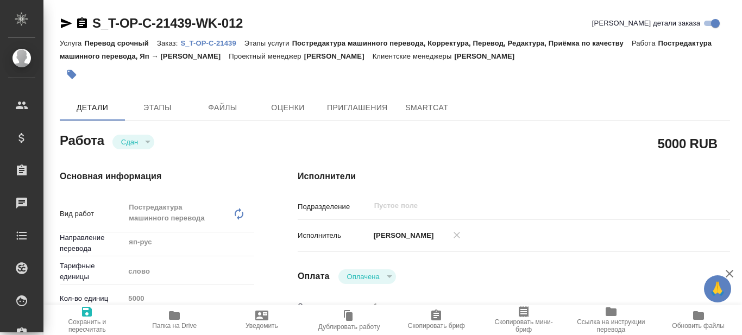
type textarea "x"
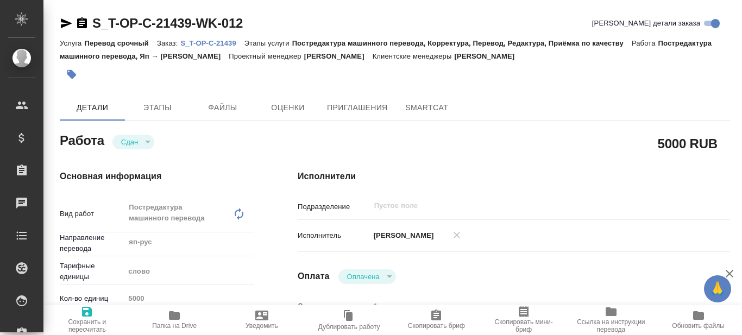
type textarea "x"
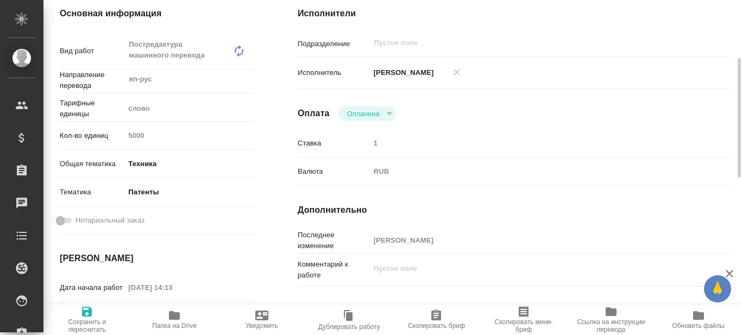
type textarea "x"
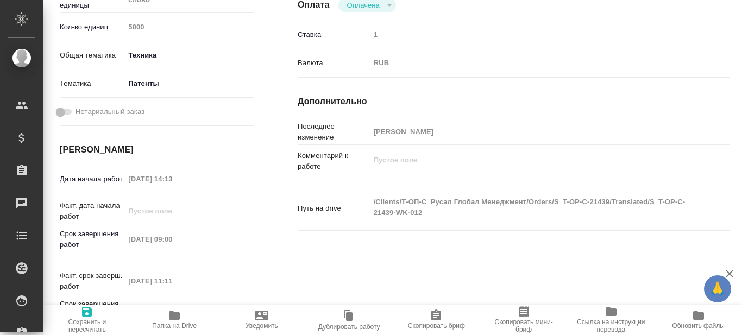
scroll to position [54, 0]
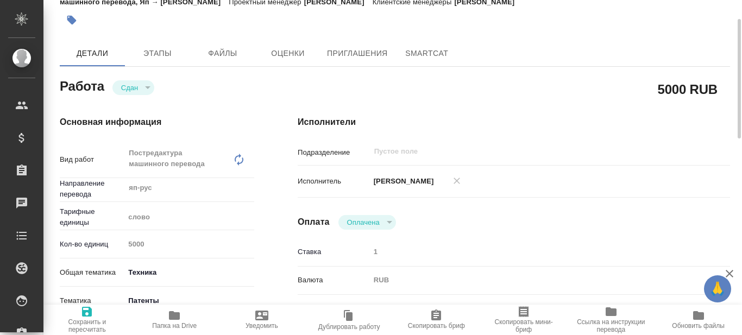
type textarea "x"
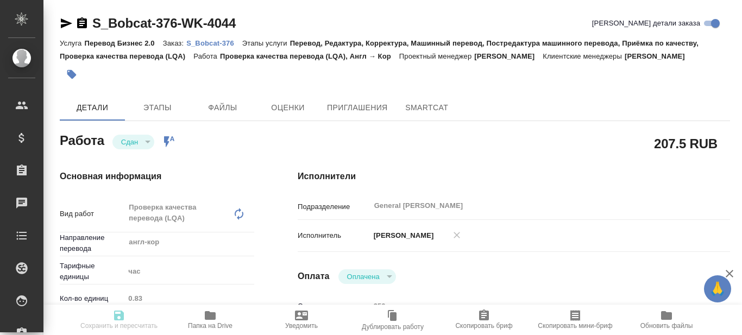
type textarea "x"
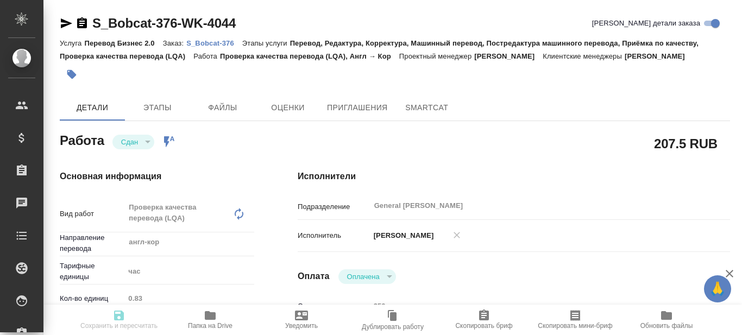
type textarea "x"
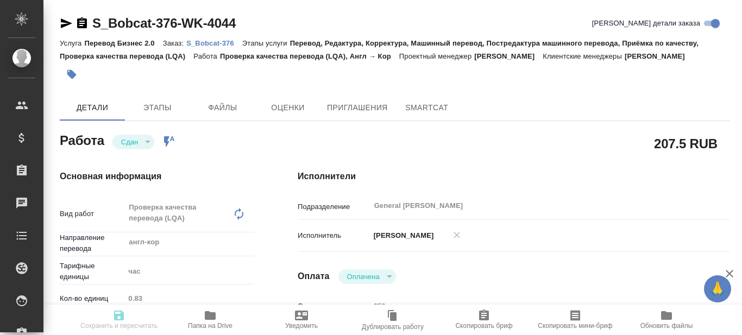
type textarea "x"
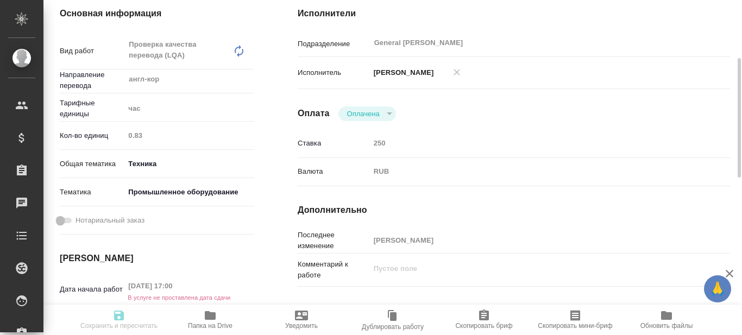
type textarea "x"
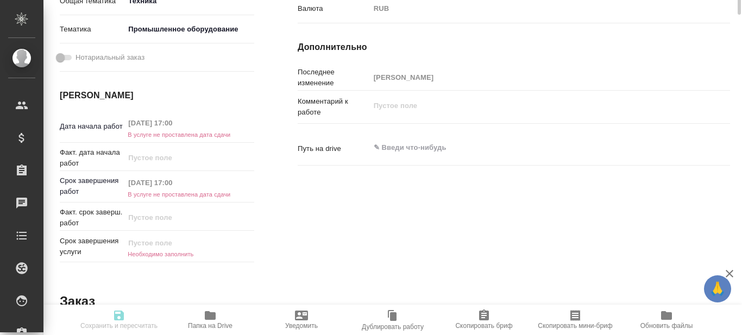
type textarea "x"
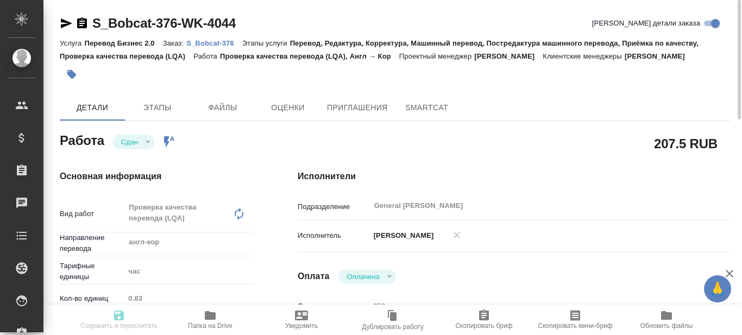
click at [218, 42] on p "S_Bobcat-376" at bounding box center [214, 43] width 56 height 8
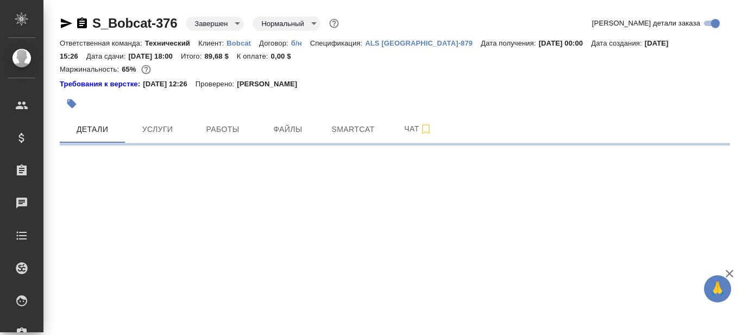
select select "RU"
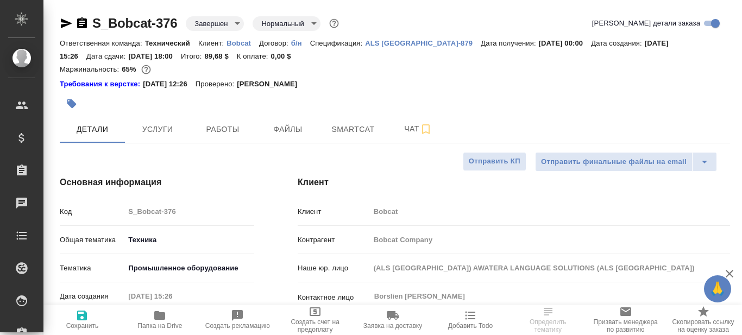
type textarea "x"
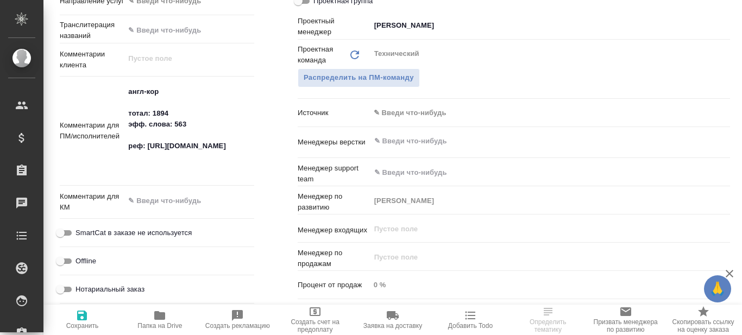
scroll to position [272, 0]
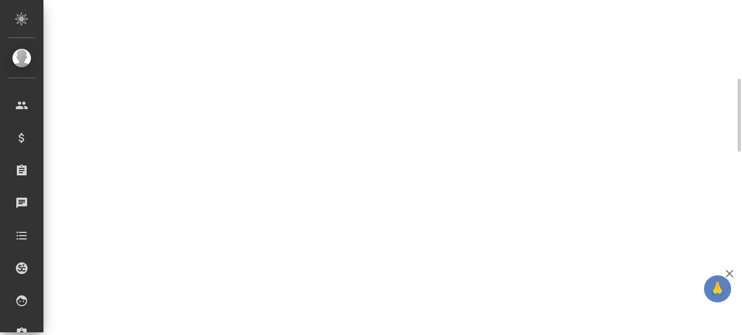
select select "RU"
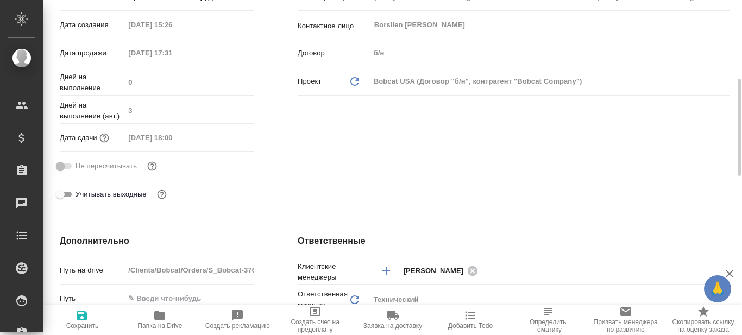
type textarea "x"
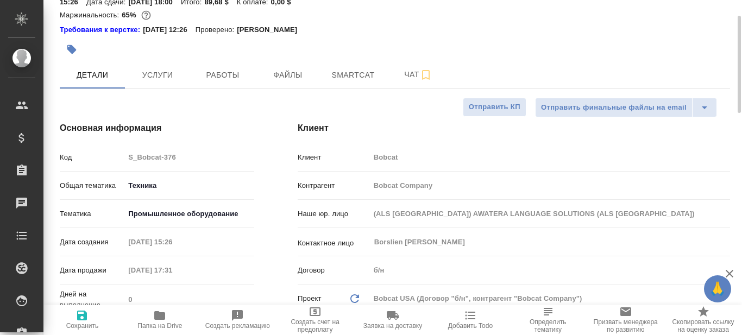
scroll to position [0, 0]
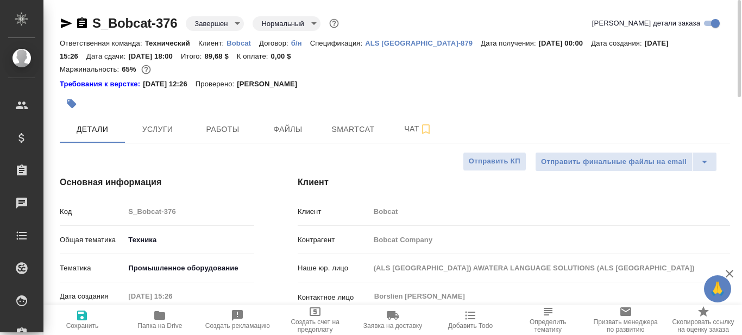
click at [241, 41] on p "Bobcat" at bounding box center [243, 43] width 33 height 8
type textarea "x"
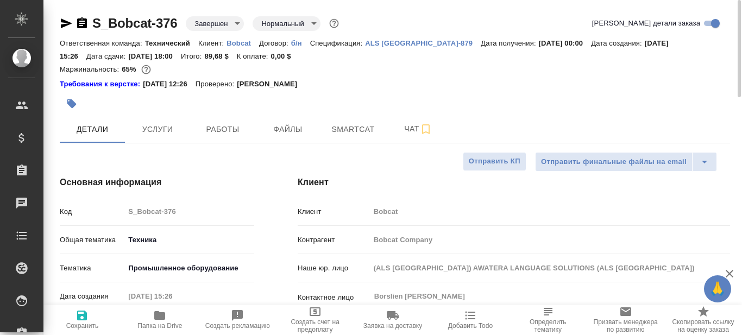
type textarea "x"
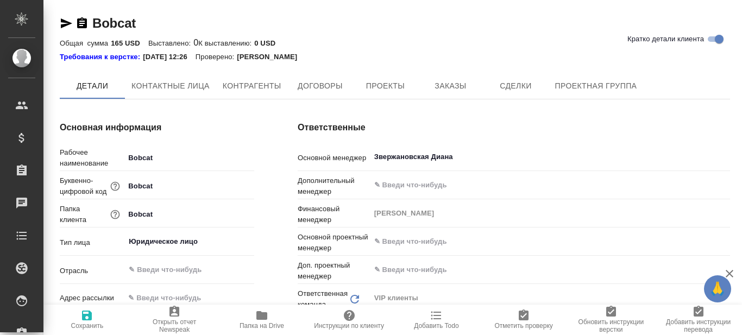
type textarea "x"
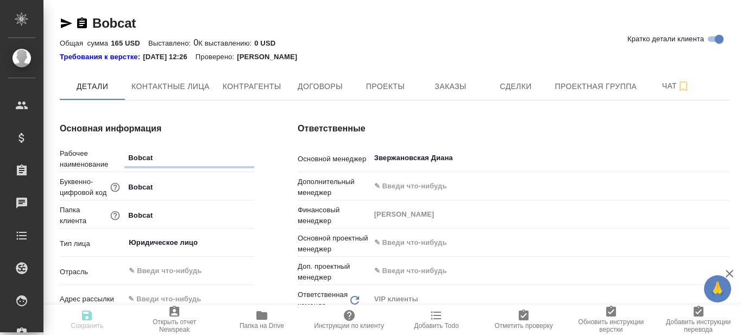
type textarea "x"
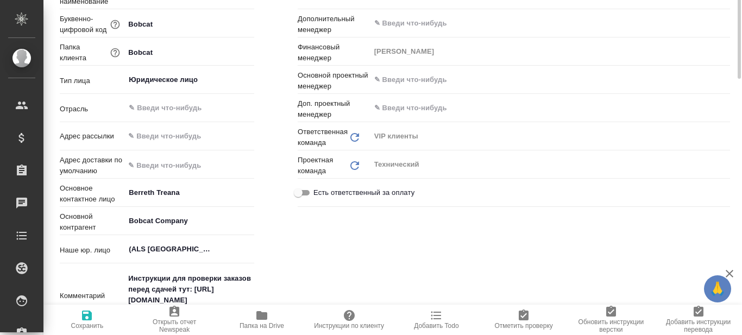
type textarea "x"
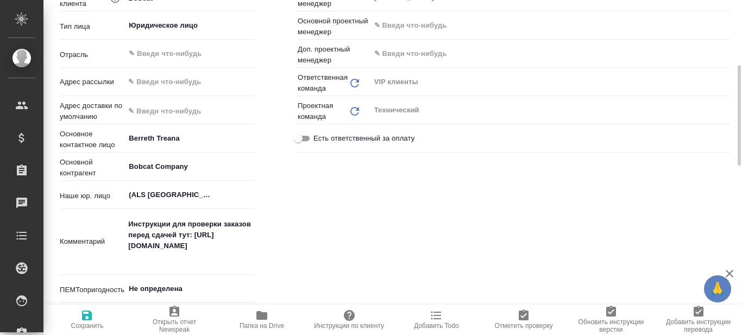
scroll to position [272, 0]
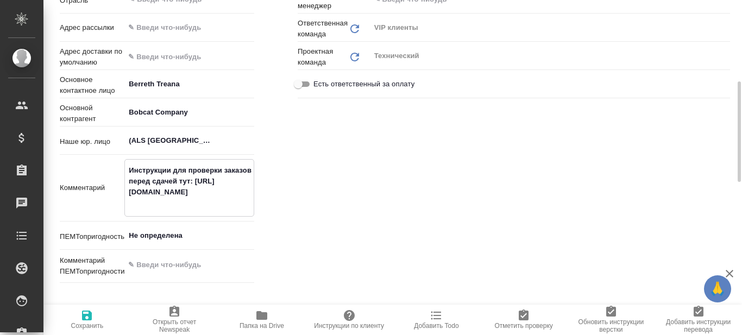
drag, startPoint x: 129, startPoint y: 191, endPoint x: 159, endPoint y: 207, distance: 34.1
click at [159, 207] on textarea "Инструкции для проверки заказов перед сдачей тут: https://drive.awatera.com/s/S…" at bounding box center [189, 186] width 129 height 51
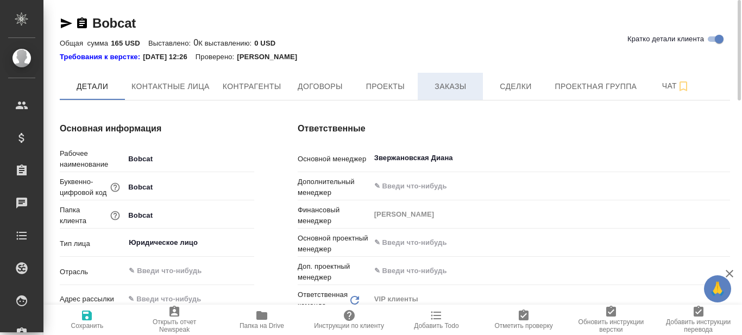
type textarea "x"
click at [459, 86] on span "Заказы" at bounding box center [450, 87] width 52 height 14
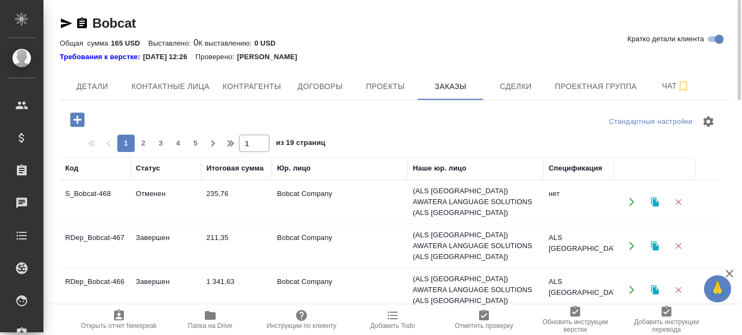
scroll to position [54, 0]
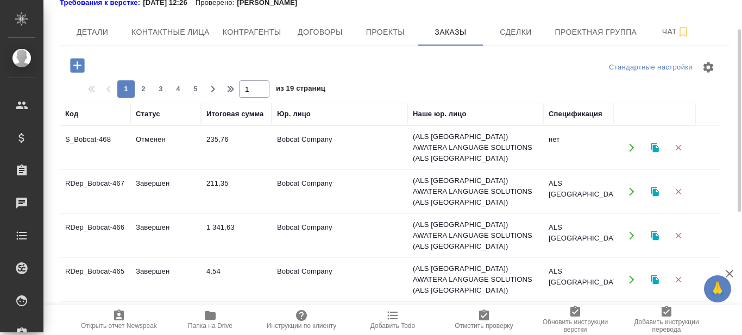
click at [106, 179] on td "RDep_Bobcat-467" at bounding box center [95, 192] width 71 height 38
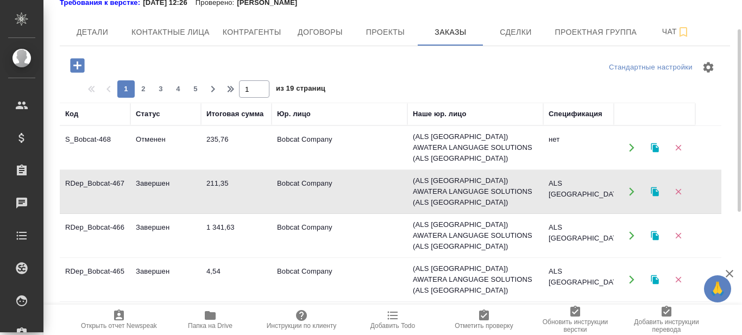
click at [106, 179] on td "RDep_Bobcat-467" at bounding box center [95, 192] width 71 height 38
click at [211, 317] on icon "button" at bounding box center [210, 315] width 11 height 9
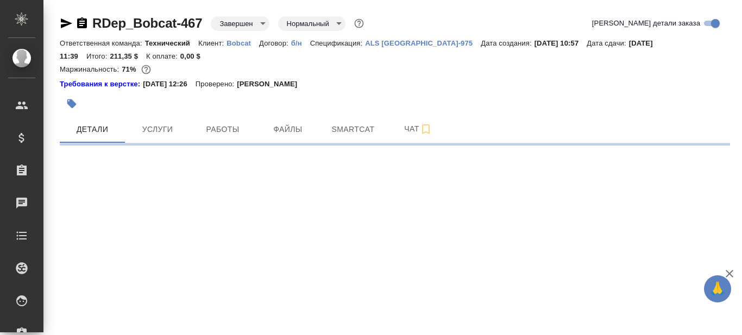
select select "RU"
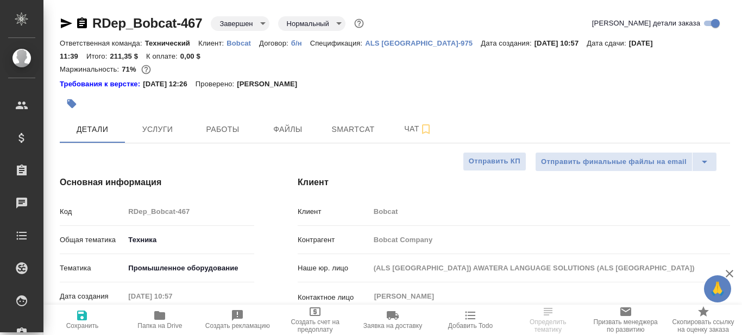
type textarea "x"
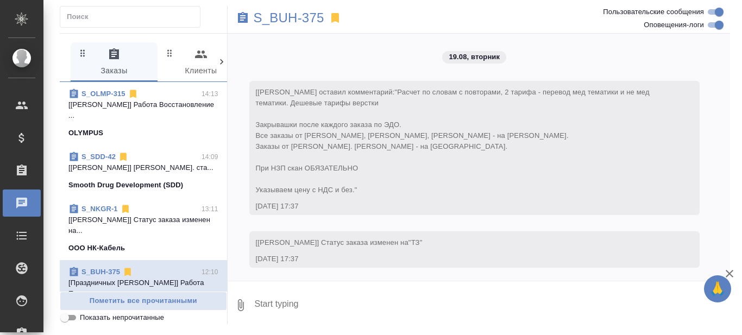
scroll to position [4729, 0]
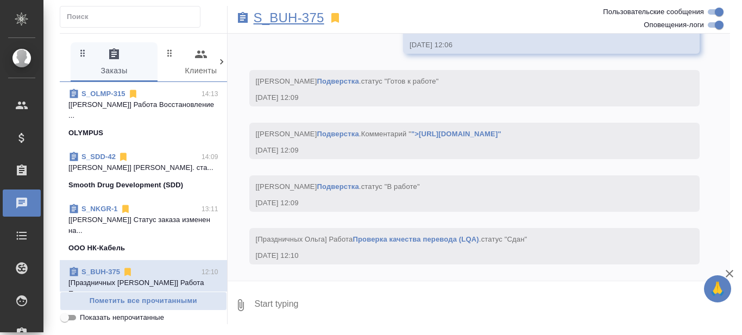
click at [295, 18] on p "S_BUH-375" at bounding box center [289, 18] width 71 height 11
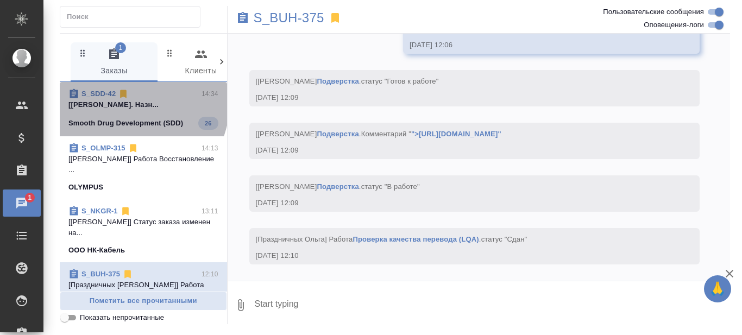
click at [98, 94] on link "S_SDD-42" at bounding box center [99, 94] width 34 height 8
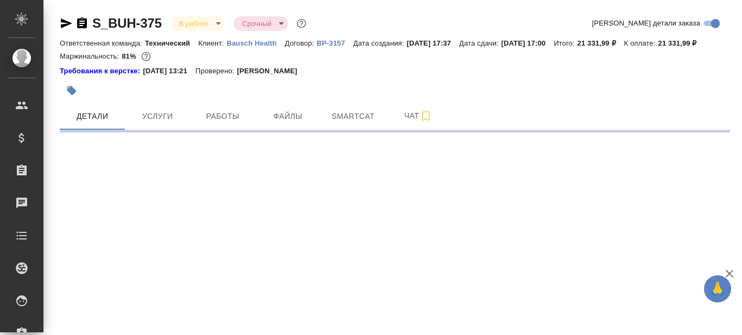
select select "RU"
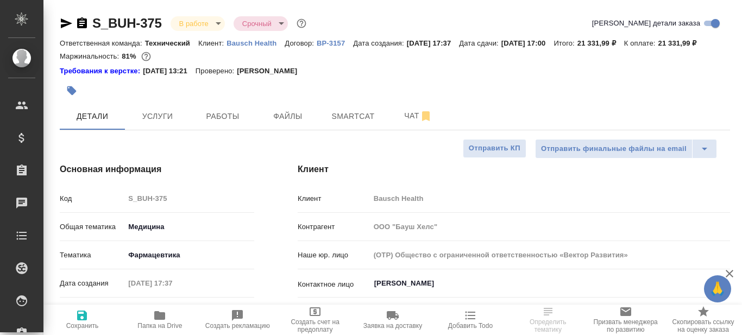
type textarea "x"
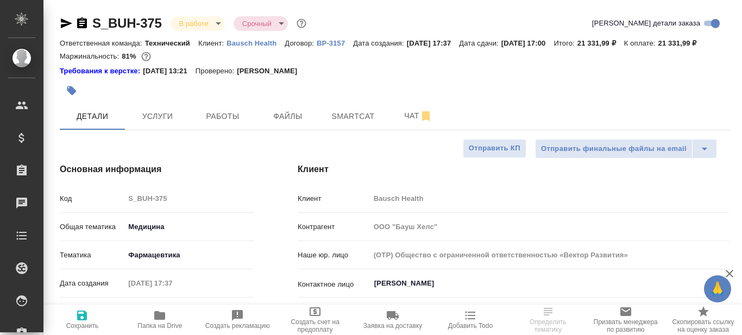
type textarea "x"
click at [84, 24] on icon "button" at bounding box center [82, 22] width 10 height 11
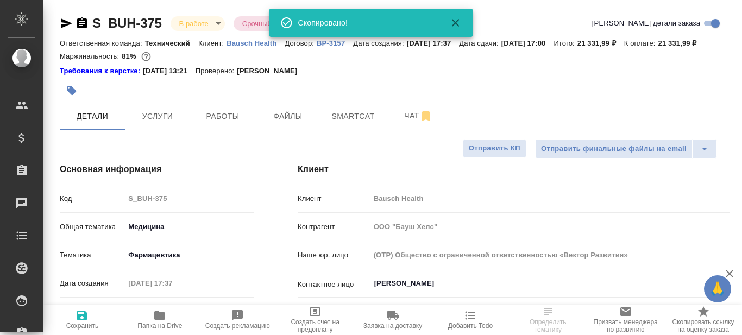
type textarea "x"
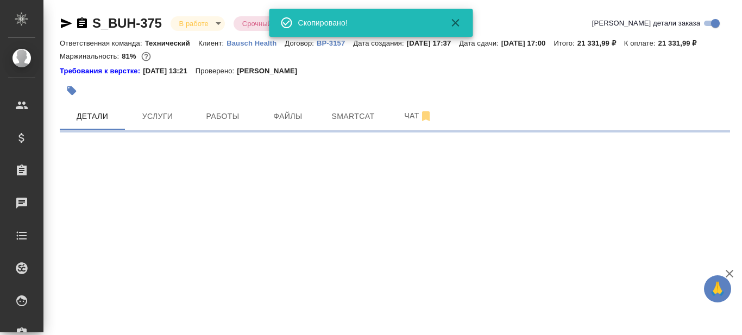
select select "RU"
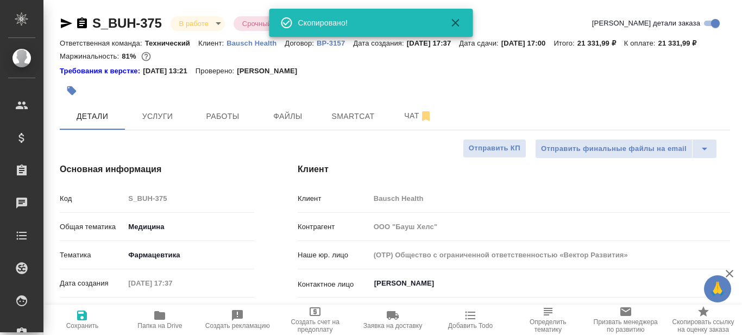
type textarea "x"
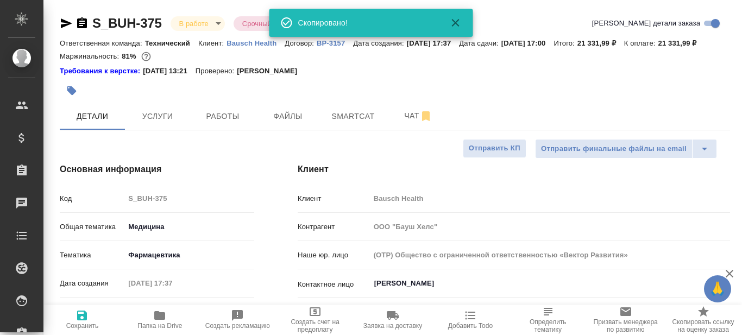
type textarea "x"
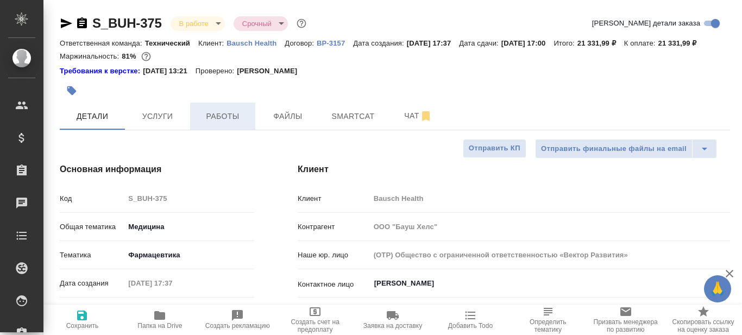
click at [232, 123] on span "Работы" at bounding box center [223, 117] width 52 height 14
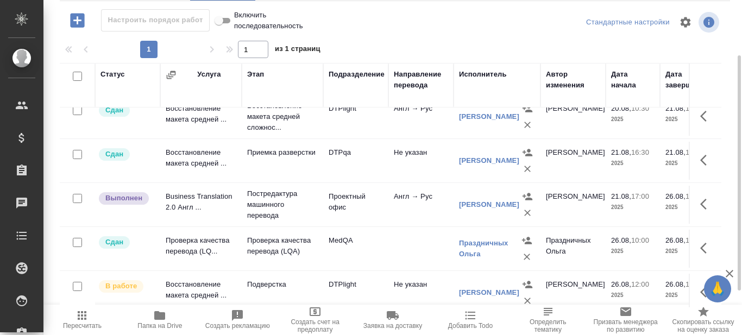
scroll to position [29, 0]
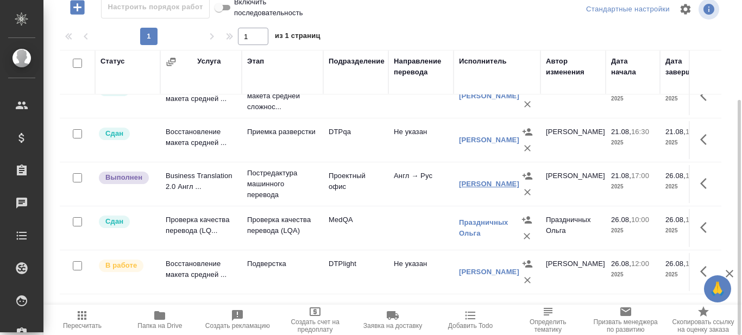
click at [474, 184] on link "[PERSON_NAME]" at bounding box center [489, 184] width 60 height 8
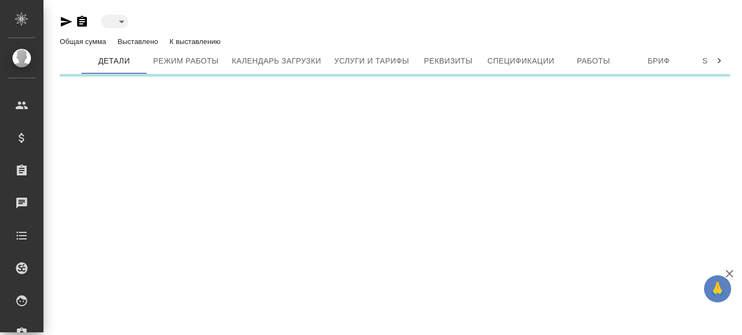
type input "active"
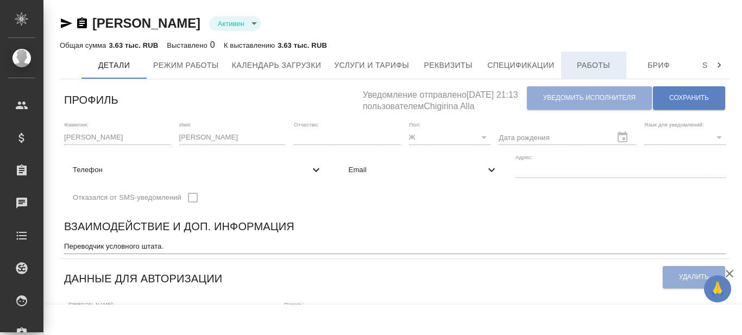
click at [604, 62] on span "Работы" at bounding box center [594, 66] width 52 height 14
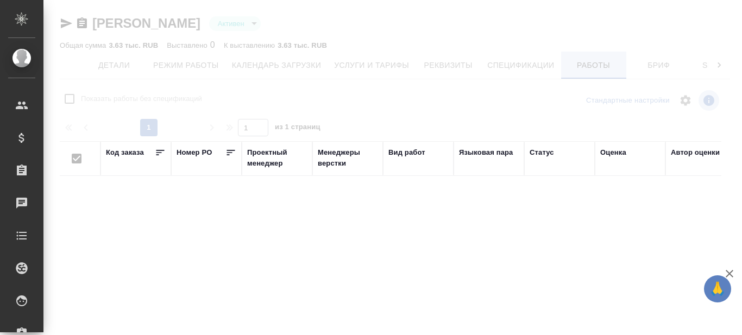
checkbox input "false"
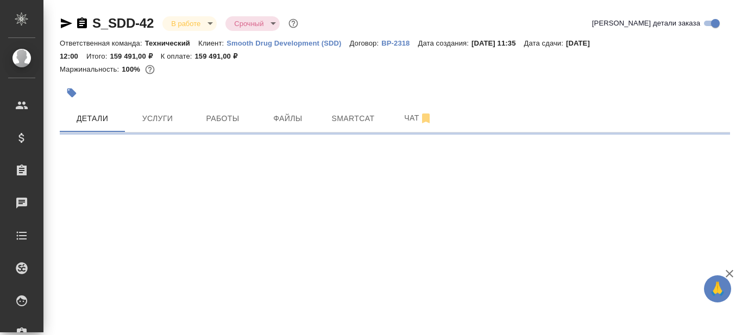
select select "RU"
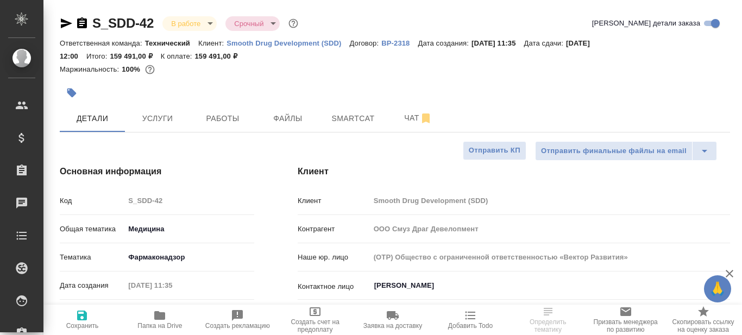
type textarea "x"
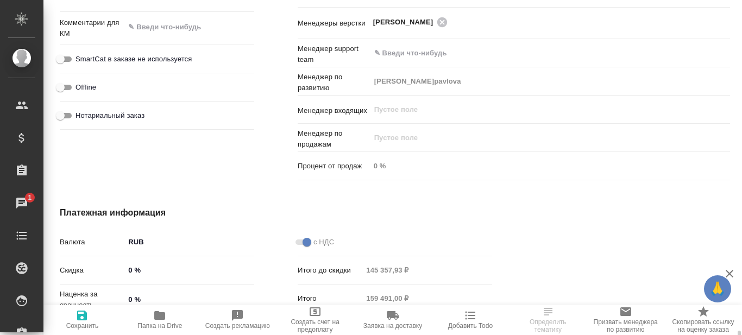
scroll to position [801, 0]
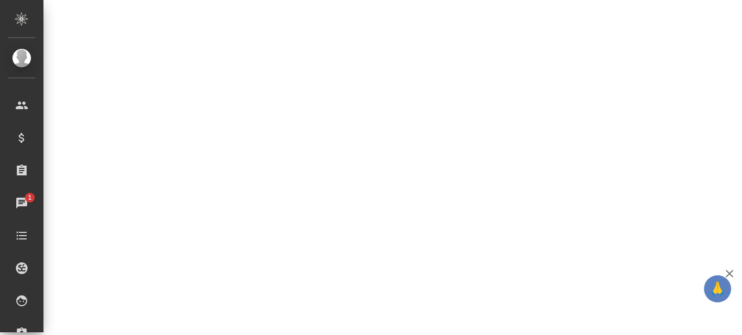
select select "RU"
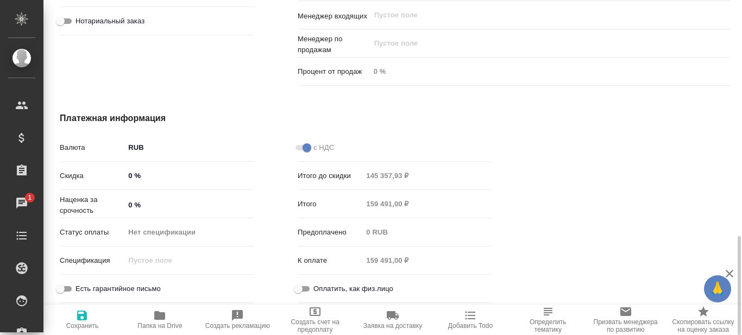
type textarea "x"
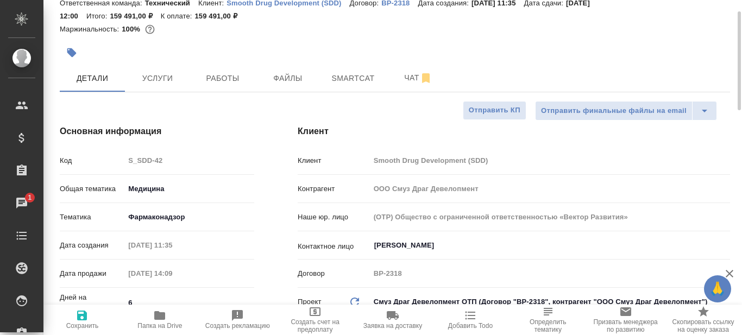
scroll to position [0, 0]
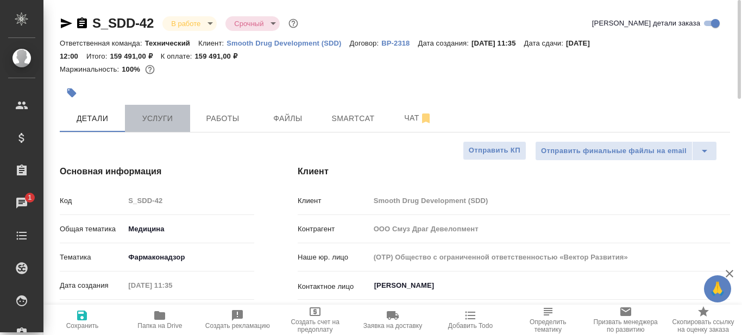
click at [167, 122] on span "Услуги" at bounding box center [158, 119] width 52 height 14
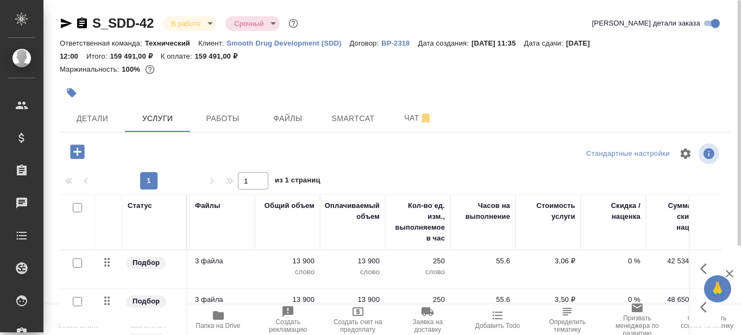
click at [215, 320] on icon "button" at bounding box center [218, 315] width 11 height 9
click at [63, 25] on icon "button" at bounding box center [66, 23] width 11 height 10
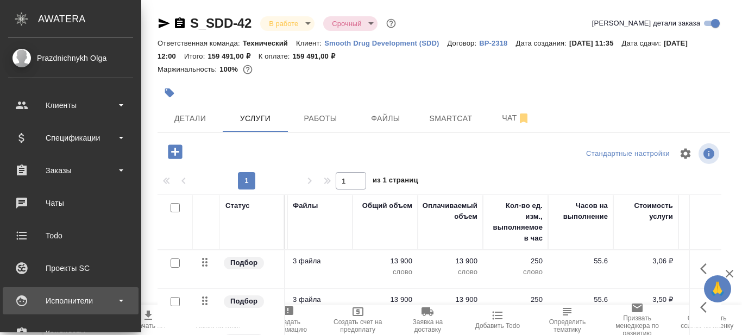
scroll to position [54, 0]
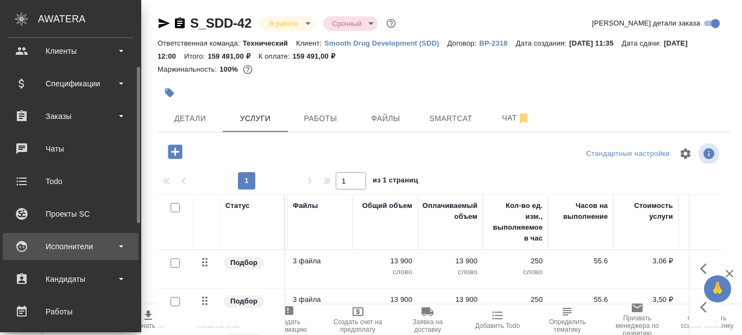
click at [118, 246] on div "Исполнители" at bounding box center [70, 247] width 125 height 16
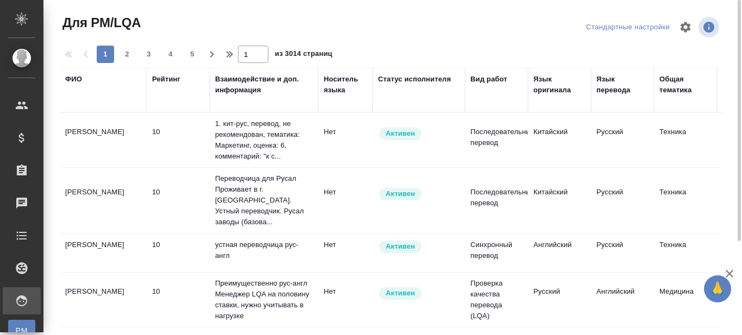
click at [498, 80] on div "Вид работ" at bounding box center [489, 79] width 37 height 11
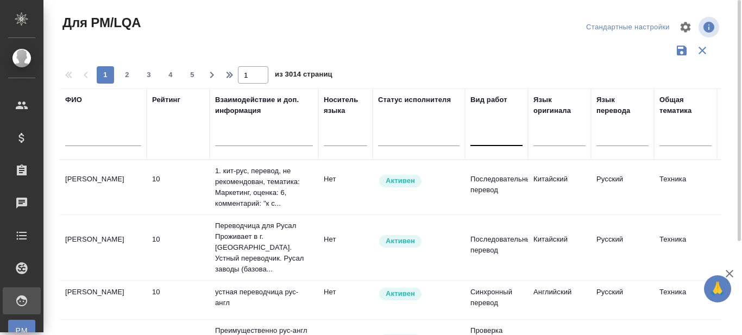
click at [489, 138] on div at bounding box center [497, 136] width 52 height 16
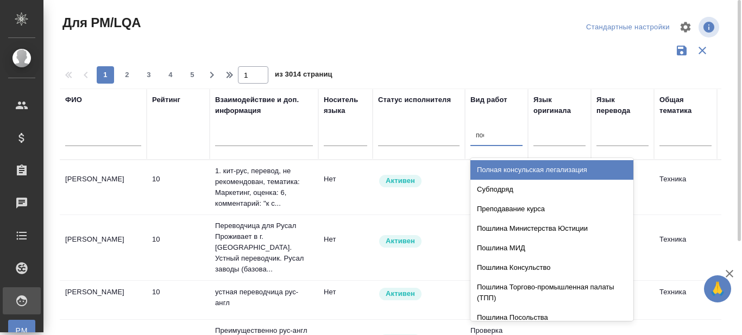
type input "пост"
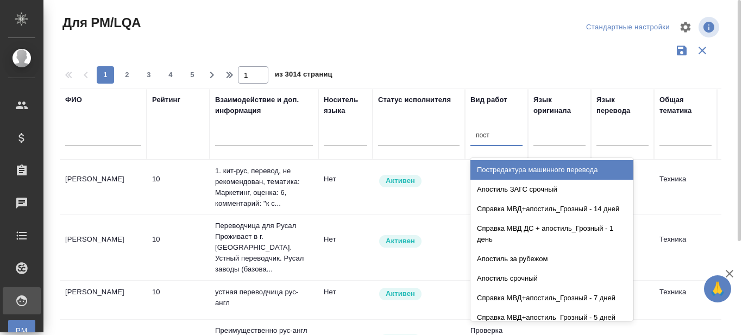
click at [494, 168] on div "Постредактура машинного перевода" at bounding box center [552, 170] width 163 height 20
click at [564, 139] on div at bounding box center [560, 136] width 52 height 16
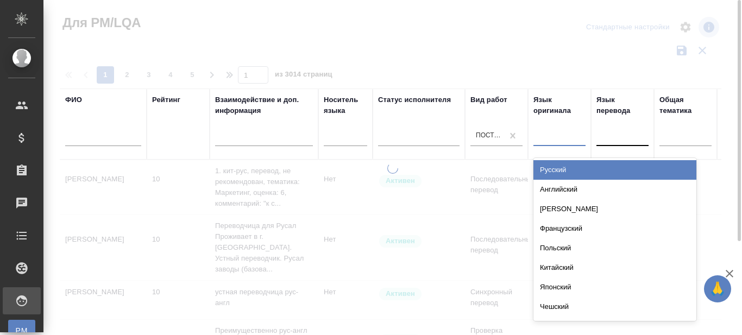
click at [556, 189] on div "Английский" at bounding box center [615, 190] width 163 height 20
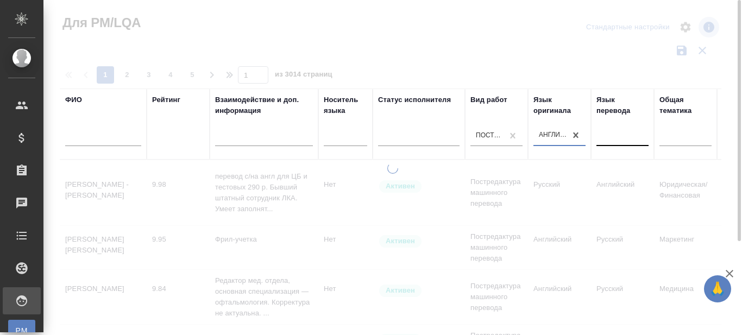
click at [616, 142] on div at bounding box center [623, 136] width 52 height 16
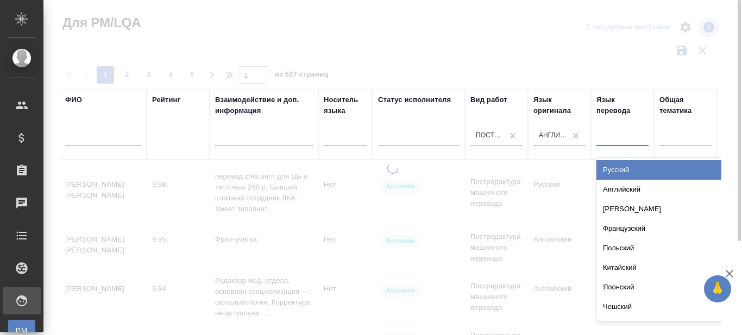
click at [619, 174] on div "Русский" at bounding box center [678, 170] width 163 height 20
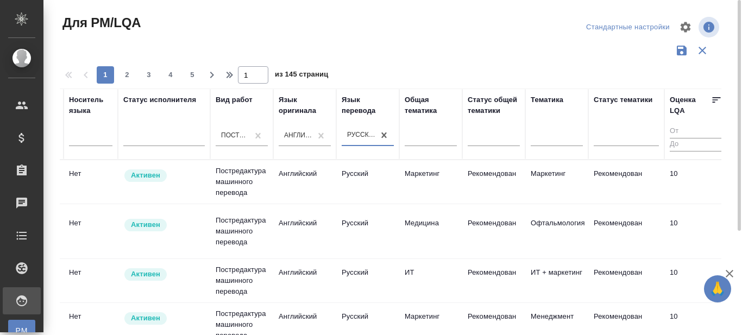
scroll to position [0, 258]
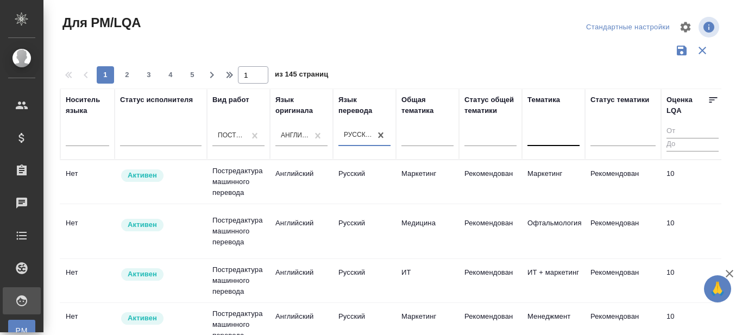
click at [541, 140] on div at bounding box center [554, 136] width 52 height 16
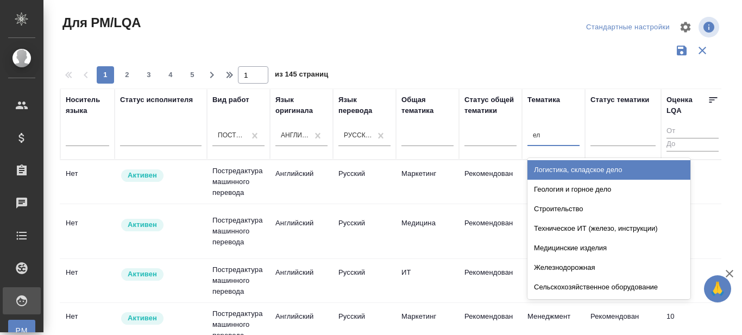
type input "ели"
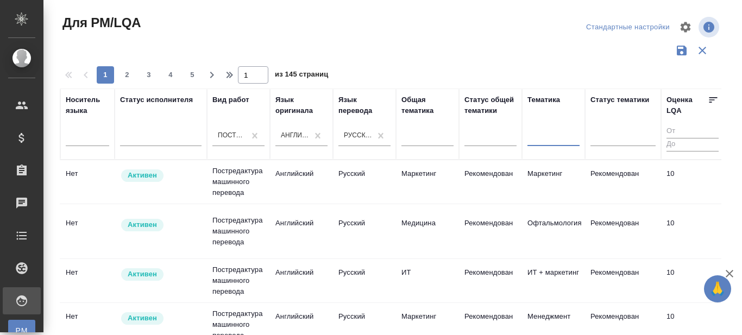
drag, startPoint x: 553, startPoint y: 130, endPoint x: 530, endPoint y: 139, distance: 24.2
click at [530, 139] on div at bounding box center [554, 136] width 52 height 16
type input "е"
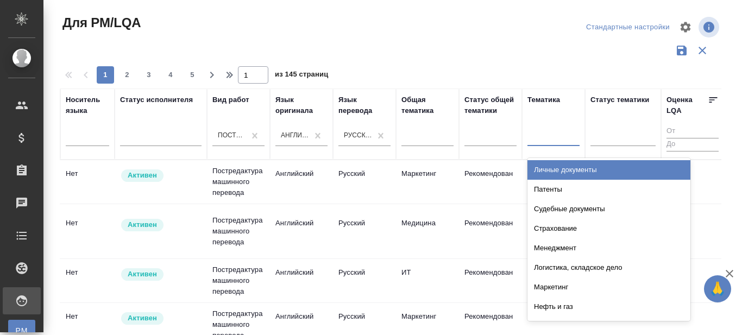
type input "к"
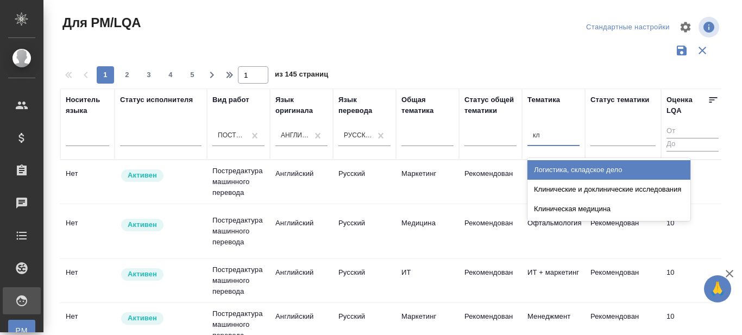
type input "кли"
click at [551, 176] on div "Клинические и доклинические исследования" at bounding box center [609, 170] width 163 height 20
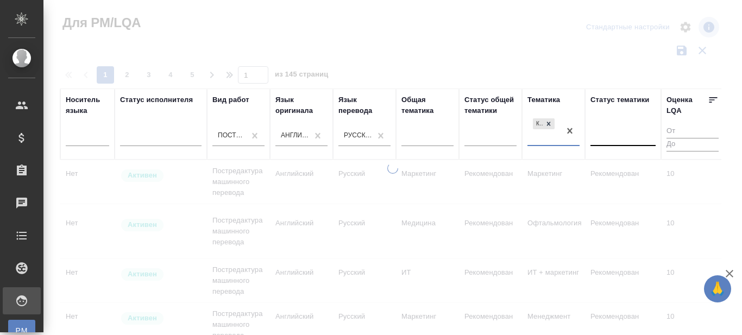
click at [609, 141] on div at bounding box center [623, 136] width 65 height 16
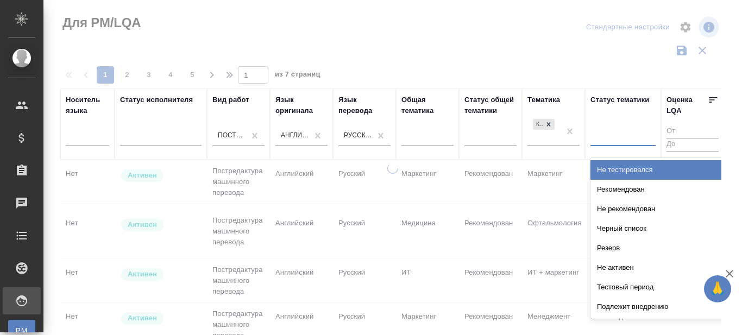
click at [618, 188] on div "Рекомендован" at bounding box center [672, 190] width 163 height 20
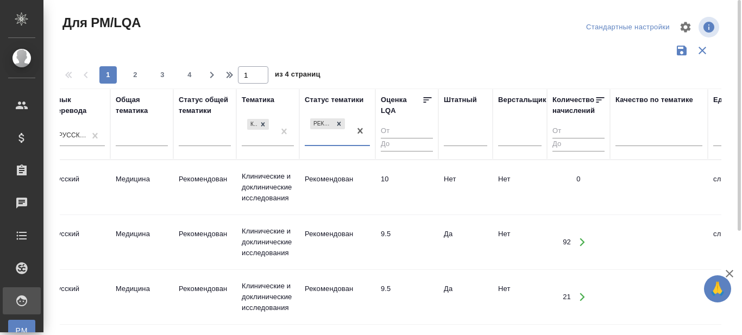
scroll to position [0, 547]
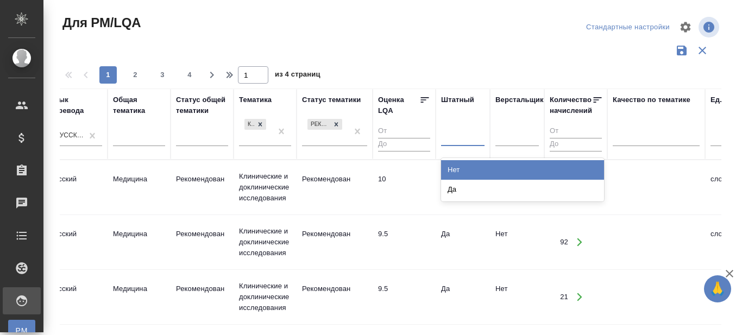
click at [467, 142] on div at bounding box center [462, 136] width 43 height 16
click at [469, 168] on div "Нет" at bounding box center [522, 170] width 163 height 20
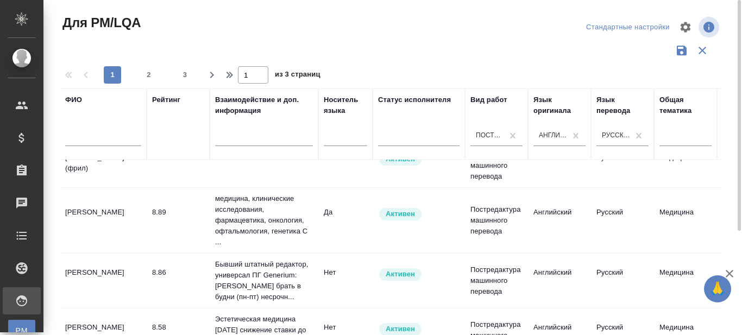
scroll to position [0, 0]
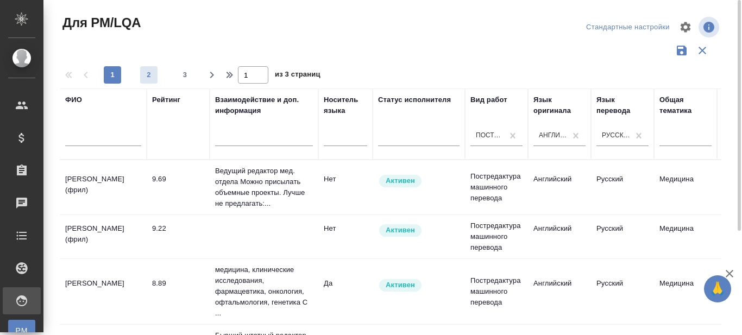
click at [149, 82] on button "2" at bounding box center [148, 74] width 17 height 17
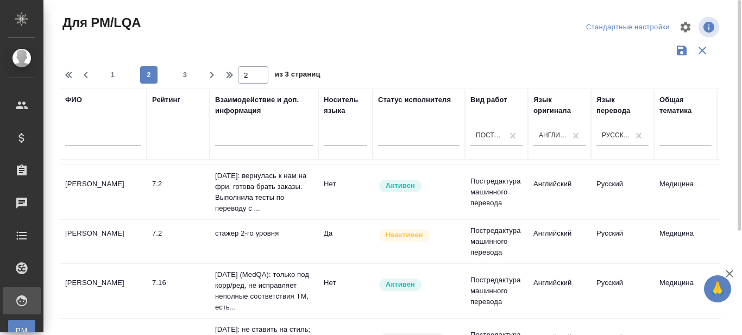
scroll to position [507, 0]
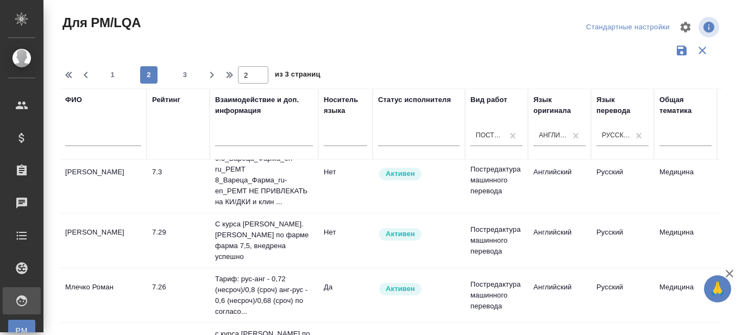
click at [114, 73] on span "1" at bounding box center [112, 75] width 17 height 11
type input "1"
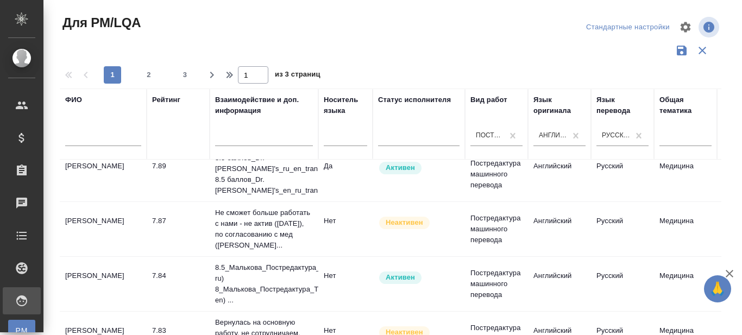
scroll to position [409, 0]
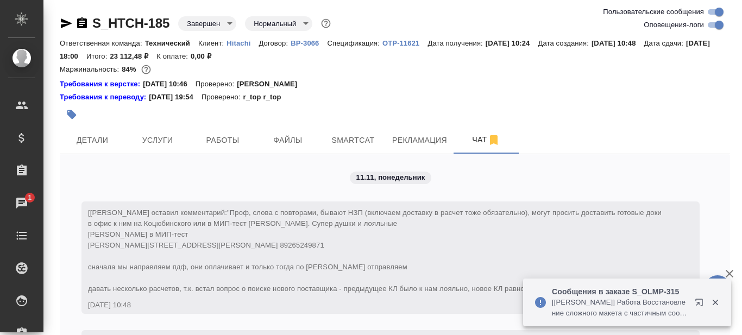
scroll to position [19287, 0]
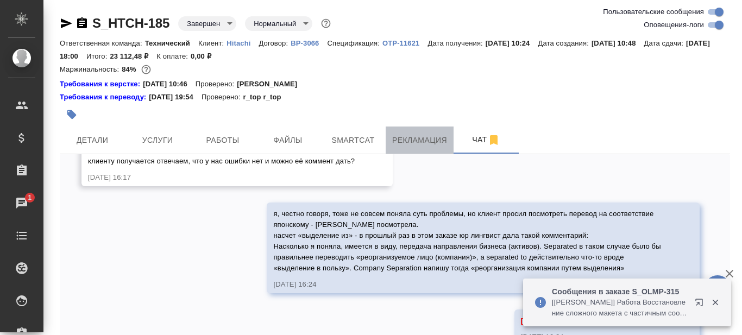
click at [419, 140] on span "Рекламация" at bounding box center [419, 141] width 55 height 14
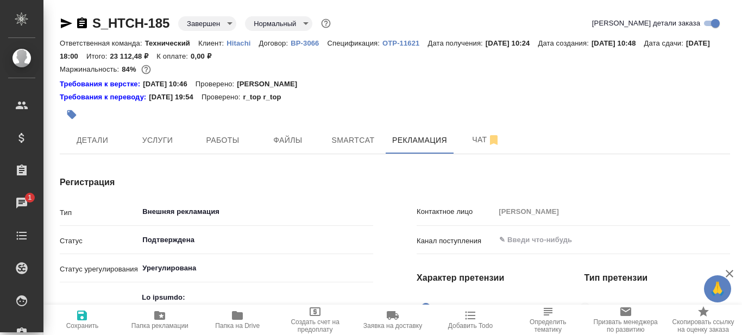
type input "Проектный менеджмент"
type input "Лингвистические причины"
type textarea "x"
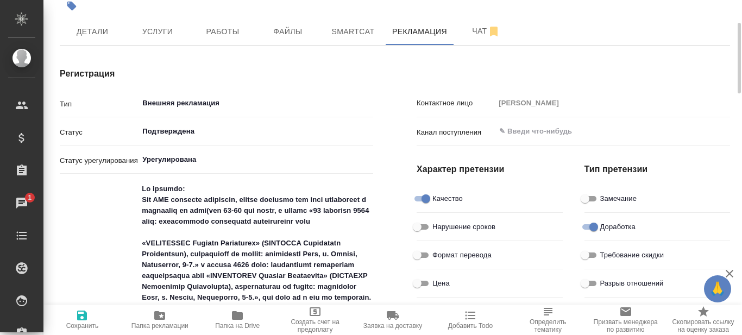
scroll to position [163, 0]
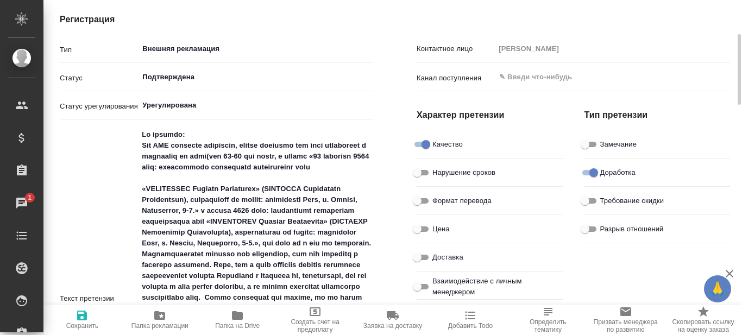
type textarea "x"
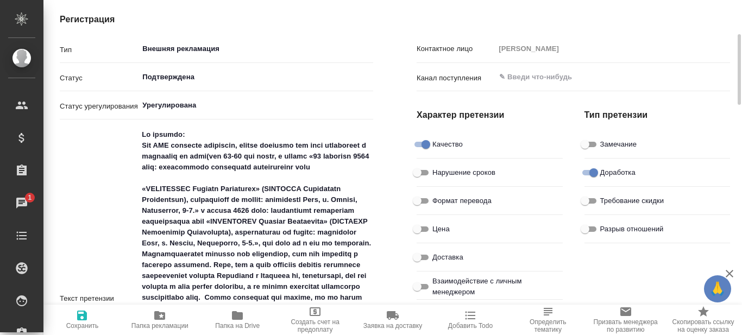
type textarea "x"
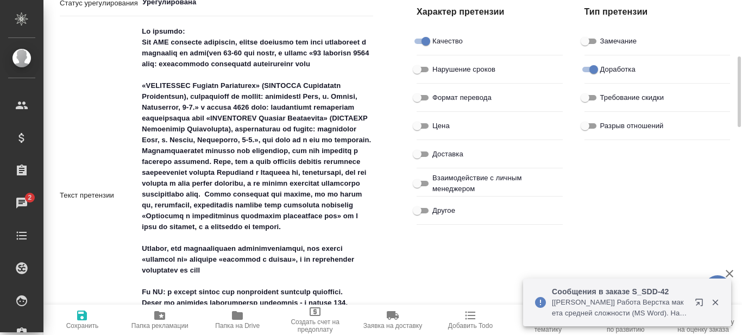
scroll to position [0, 0]
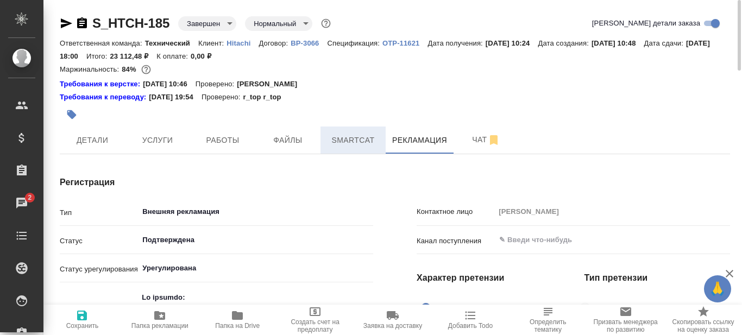
click at [353, 142] on span "Smartcat" at bounding box center [353, 141] width 52 height 14
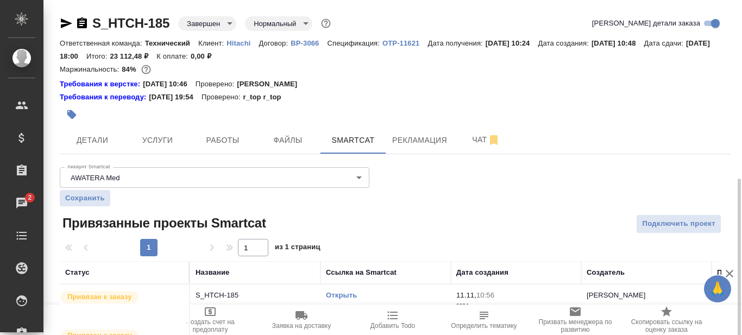
scroll to position [101, 0]
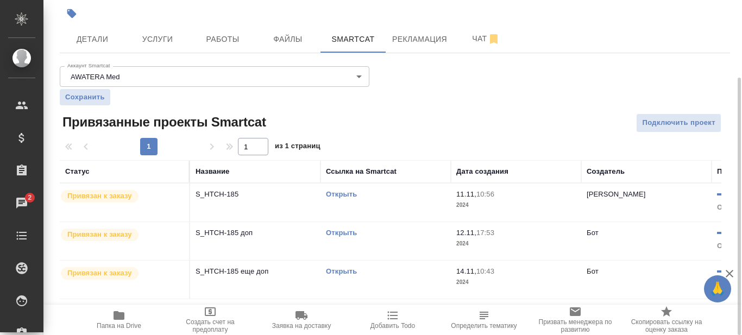
click at [344, 193] on link "Открыть" at bounding box center [341, 194] width 31 height 8
click at [118, 327] on span "Папка на Drive" at bounding box center [119, 326] width 45 height 8
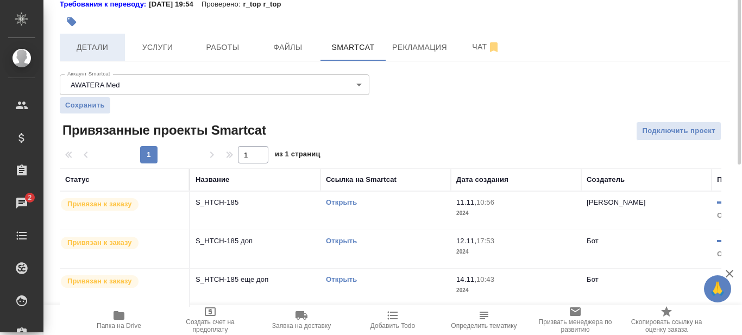
scroll to position [0, 0]
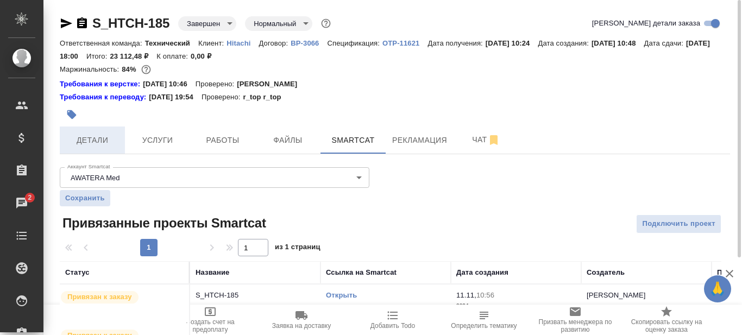
click at [89, 143] on span "Детали" at bounding box center [92, 141] width 52 height 14
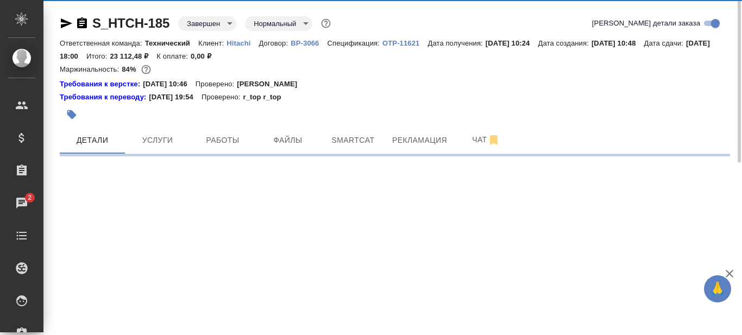
select select "RU"
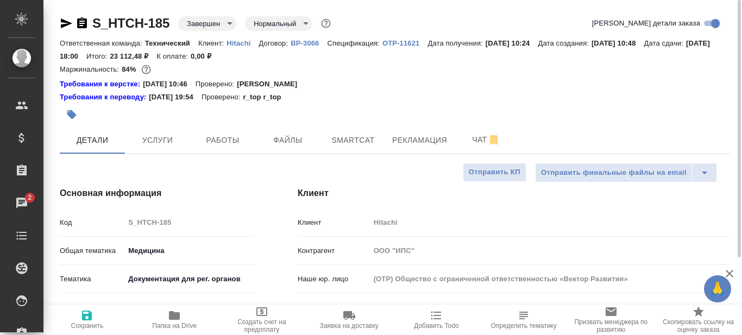
type textarea "x"
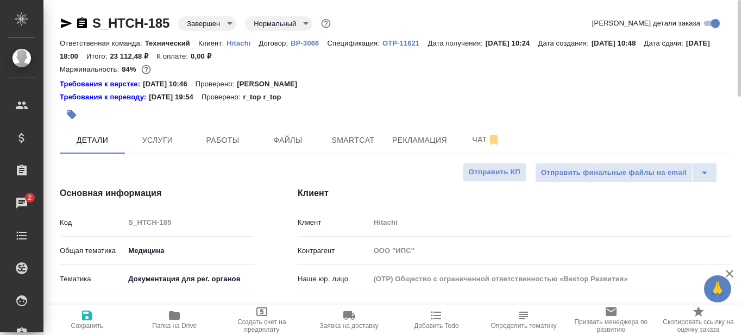
type textarea "x"
click at [83, 21] on icon "button" at bounding box center [82, 23] width 13 height 13
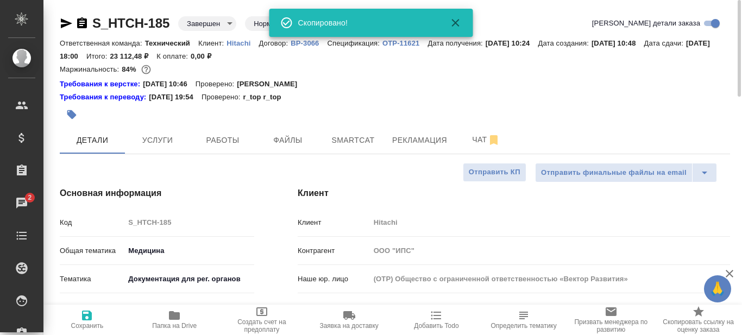
type textarea "x"
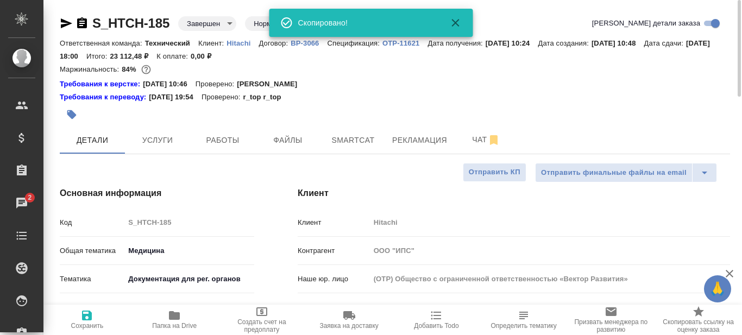
type textarea "x"
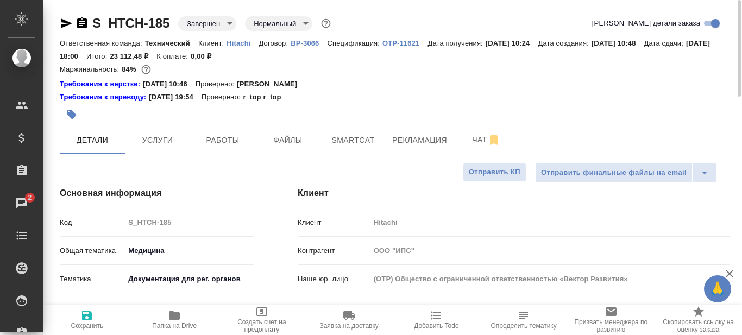
type textarea "x"
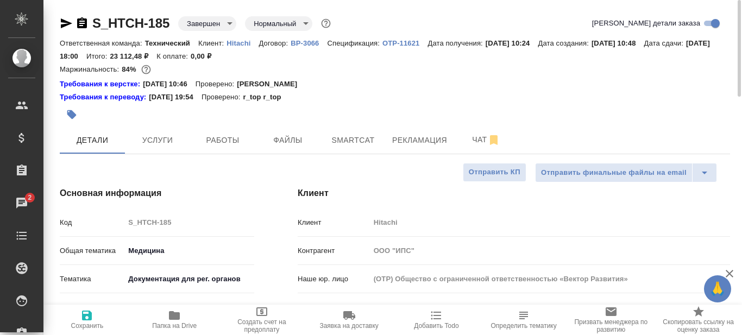
type textarea "x"
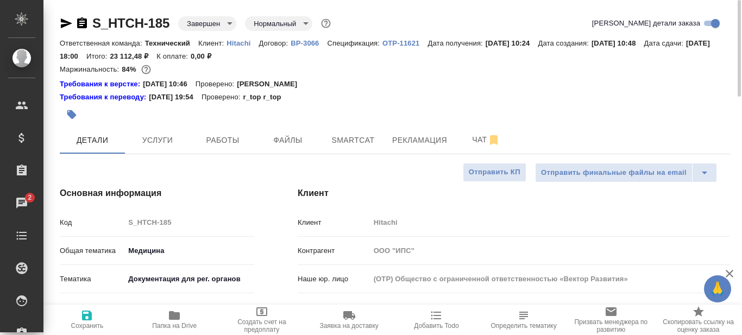
type textarea "x"
click at [346, 138] on span "Smartcat" at bounding box center [353, 141] width 52 height 14
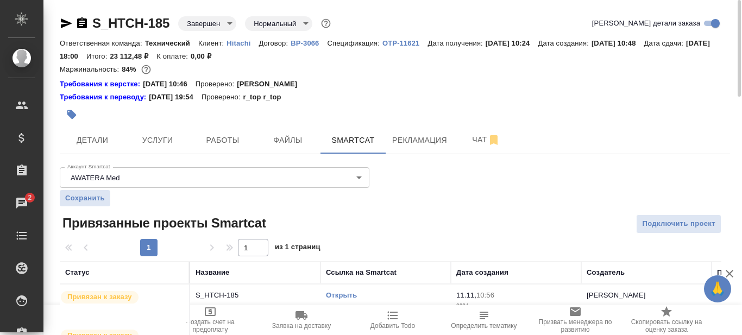
scroll to position [101, 0]
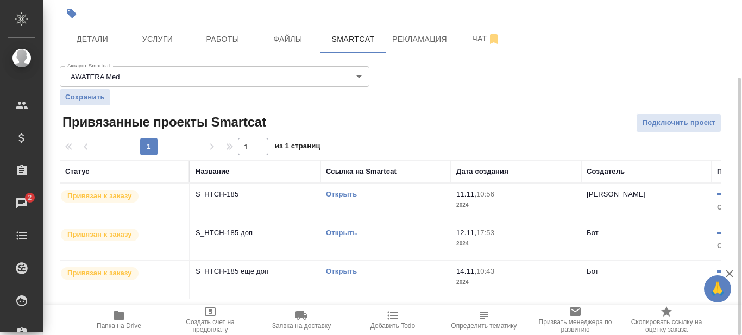
click at [343, 233] on link "Открыть" at bounding box center [341, 233] width 31 height 8
click at [345, 272] on link "Открыть" at bounding box center [341, 271] width 31 height 8
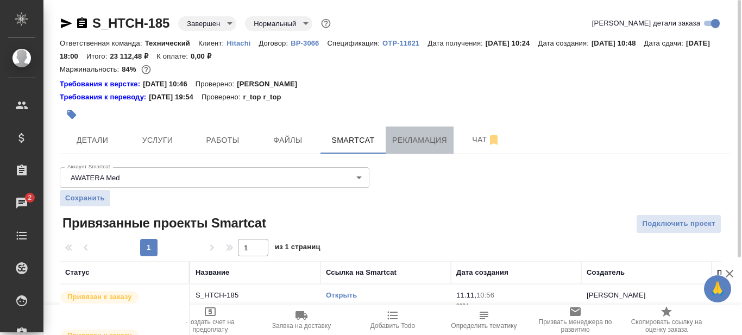
click at [425, 145] on span "Рекламация" at bounding box center [419, 141] width 55 height 14
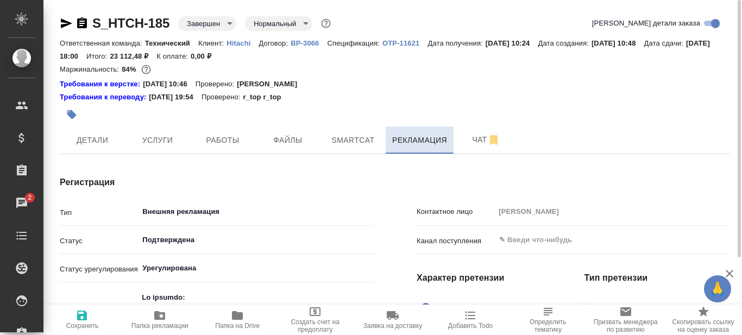
type textarea "x"
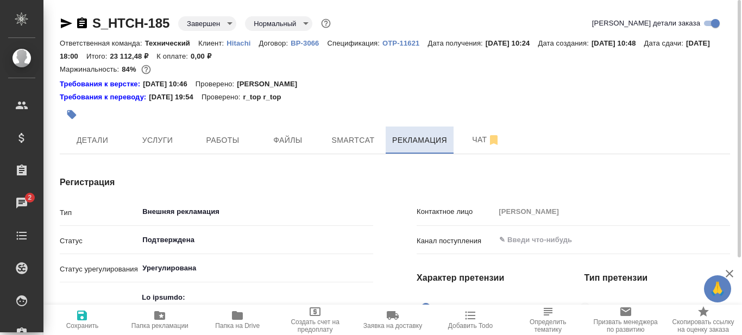
type textarea "x"
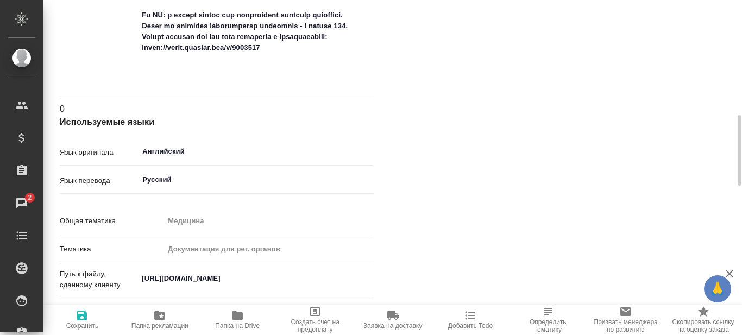
scroll to position [489, 0]
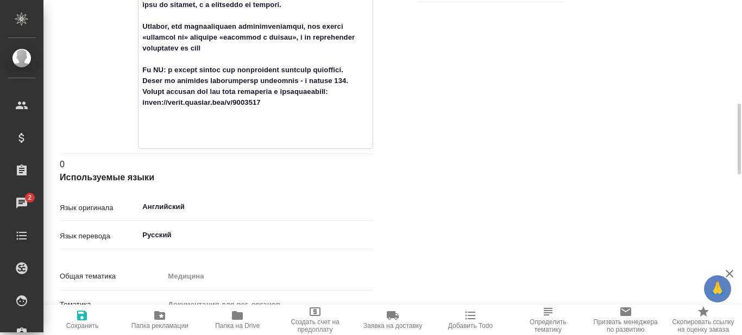
drag, startPoint x: 140, startPoint y: 133, endPoint x: 265, endPoint y: 145, distance: 125.0
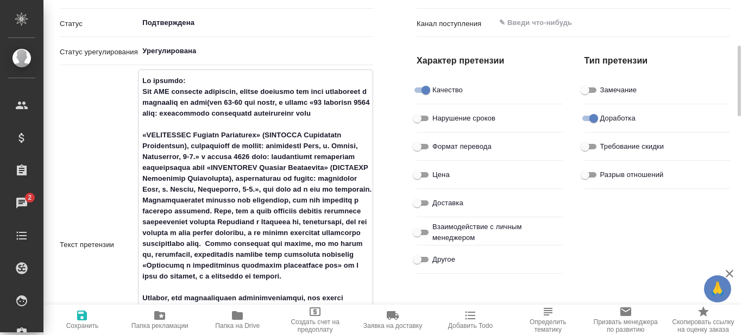
scroll to position [0, 0]
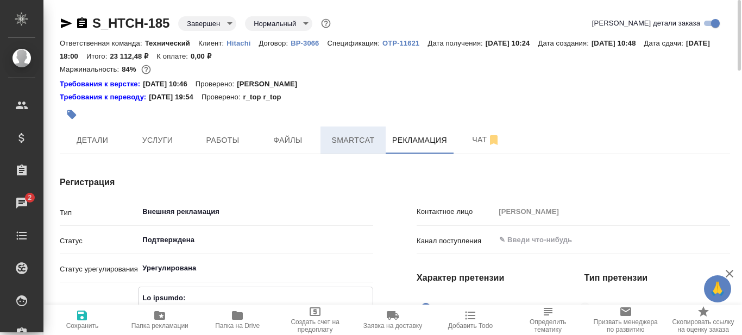
type textarea "x"
click at [356, 137] on span "Smartcat" at bounding box center [353, 141] width 52 height 14
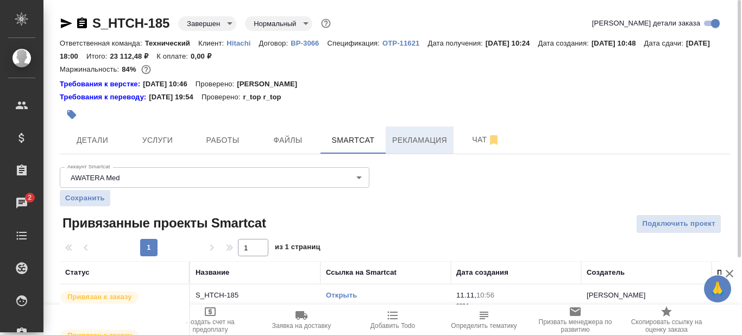
click at [425, 142] on span "Рекламация" at bounding box center [419, 141] width 55 height 14
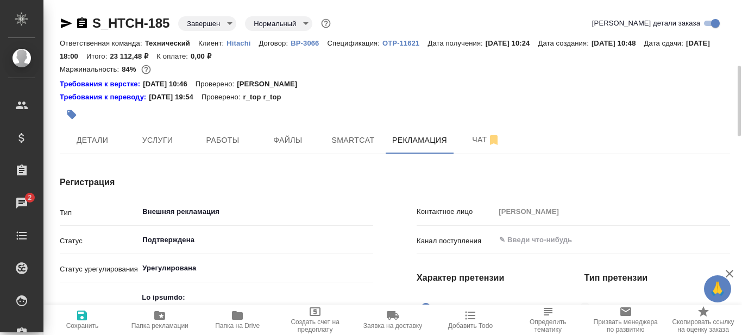
scroll to position [54, 0]
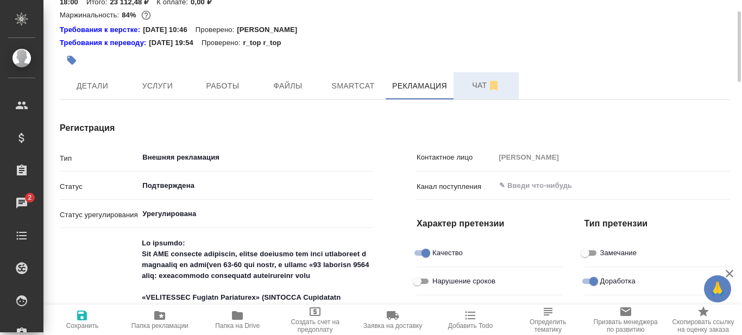
click at [475, 87] on span "Чат" at bounding box center [486, 86] width 52 height 14
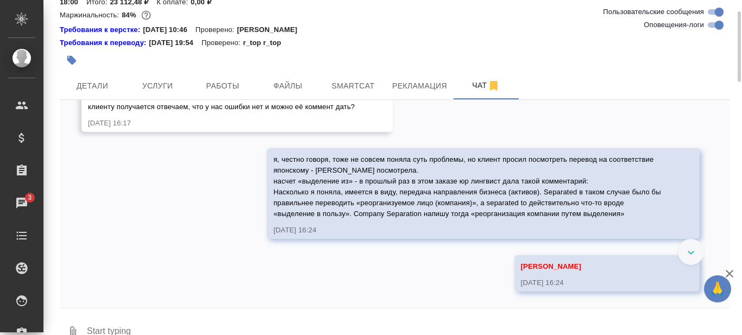
scroll to position [18635, 0]
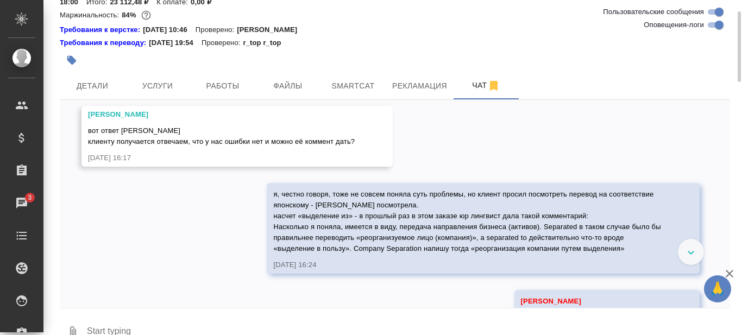
scroll to position [18526, 0]
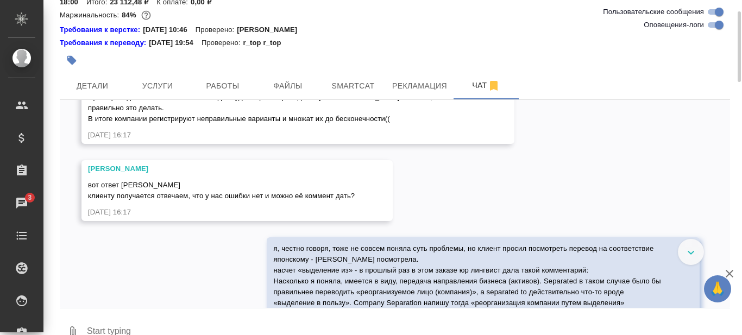
drag, startPoint x: 383, startPoint y: 148, endPoint x: 441, endPoint y: 334, distance: 194.8
copy span "Сейчас РЗН отправляет нас на регистрацию некоторых мед изделий с нуля, мотивиру…"
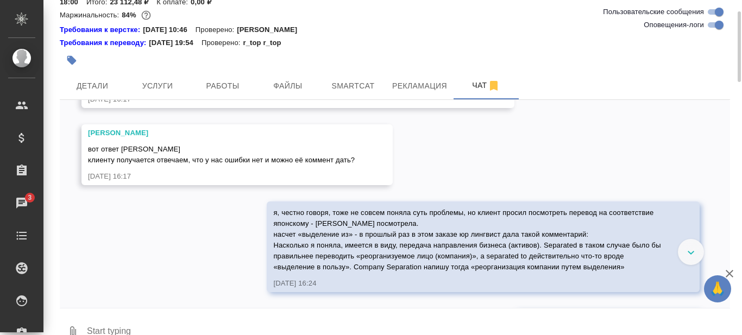
scroll to position [18581, 0]
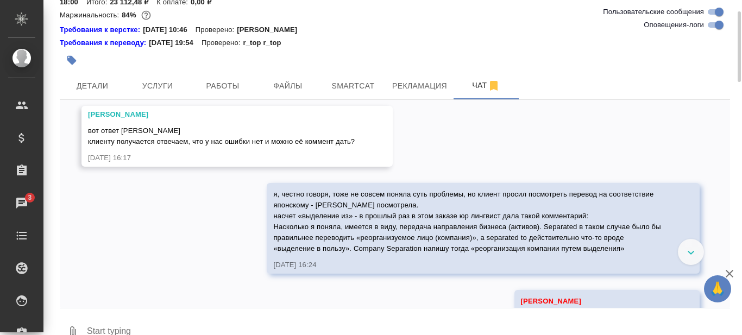
drag, startPoint x: 90, startPoint y: 227, endPoint x: 345, endPoint y: 234, distance: 255.6
copy span "Вы не могли бы, пожалуйста, попросить коллег посмотреть, что написано по-японск…"
drag, startPoint x: 89, startPoint y: 171, endPoint x: 346, endPoint y: 236, distance: 265.1
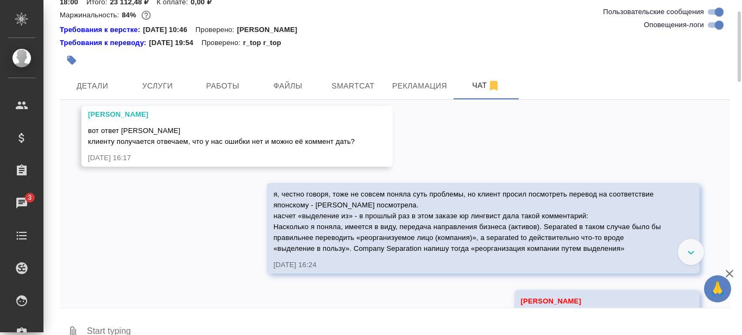
copy span "Я предполагаю, что у ситуация похожая на ту, что была у нас: не совпадение юрид…"
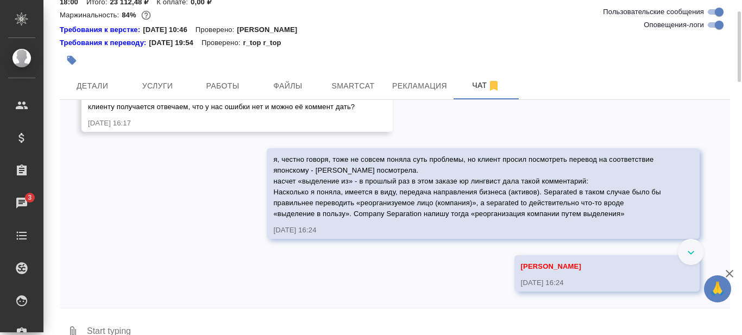
drag, startPoint x: 88, startPoint y: 158, endPoint x: 436, endPoint y: 228, distance: 354.8
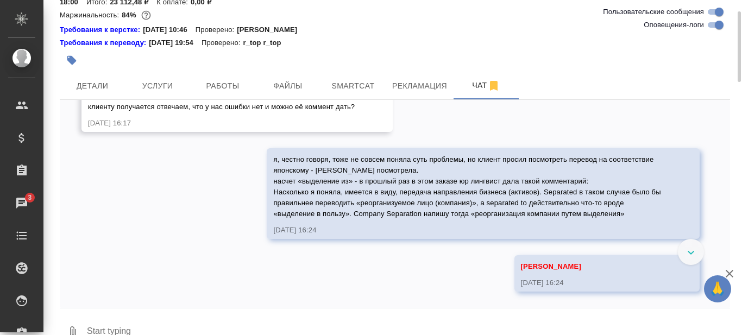
copy span "Выписка на FUJIFILM Healthcare Manufacturing Corporation. В выделенном фрагмент…"
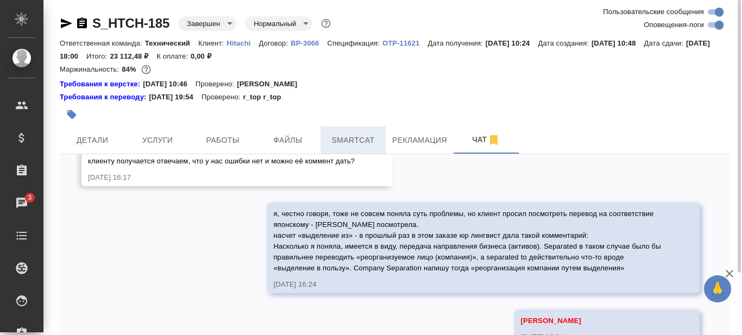
click at [366, 141] on span "Smartcat" at bounding box center [353, 141] width 52 height 14
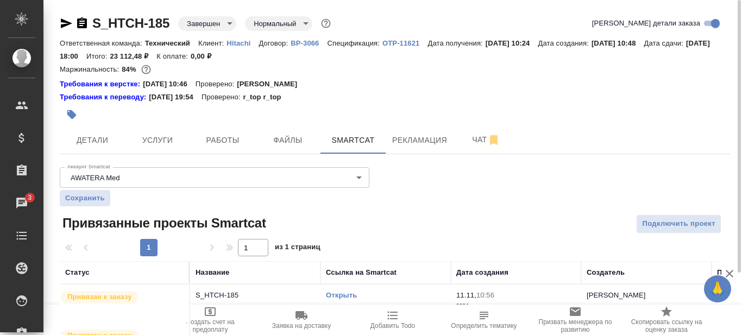
scroll to position [101, 0]
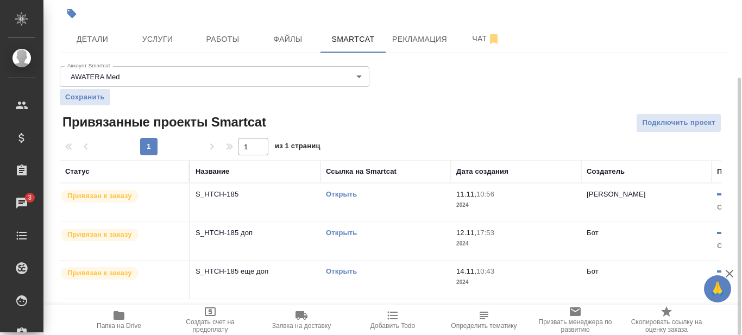
click at [344, 235] on link "Открыть" at bounding box center [341, 233] width 31 height 8
click at [475, 43] on span "Чат" at bounding box center [486, 39] width 52 height 14
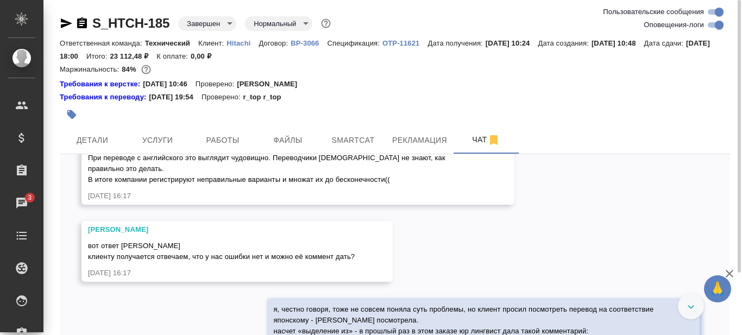
scroll to position [18518, 0]
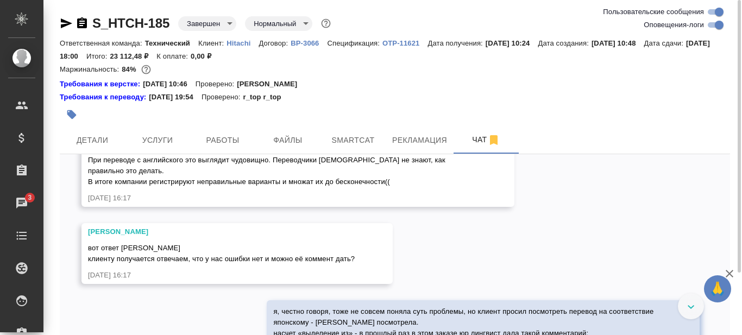
drag, startPoint x: 89, startPoint y: 213, endPoint x: 293, endPoint y: 241, distance: 205.8
copy span "РЗН снова выставил в наш адрес замечания, но теперь по другой выписки из реестр…"
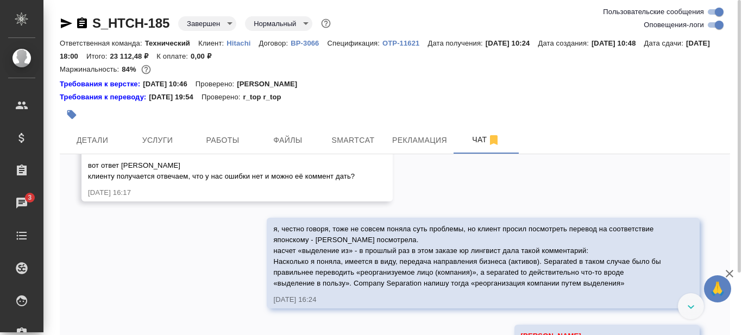
scroll to position [18626, 0]
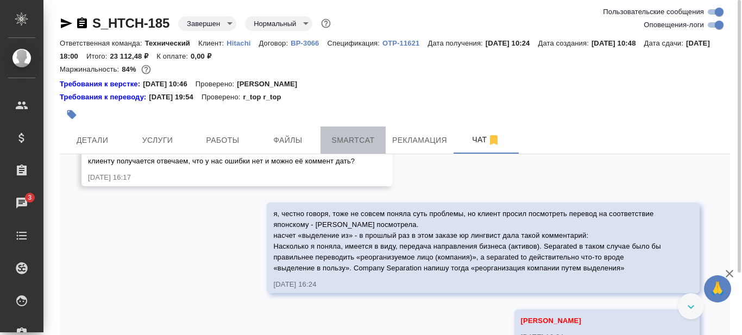
click at [354, 139] on span "Smartcat" at bounding box center [353, 141] width 52 height 14
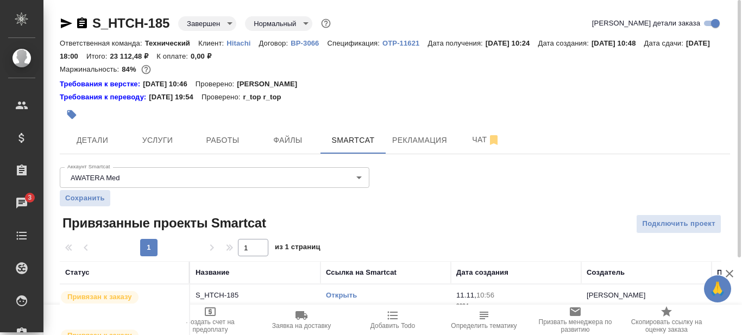
scroll to position [101, 0]
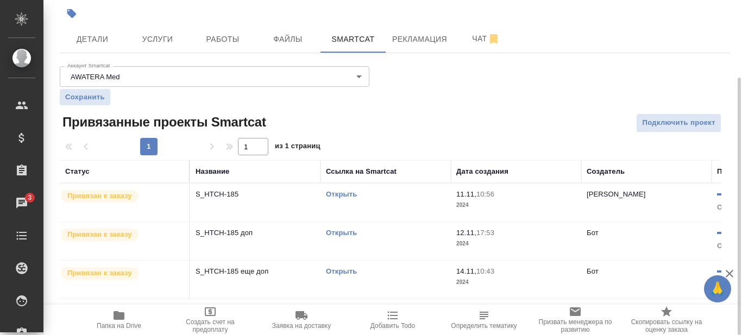
click at [339, 196] on link "Открыть" at bounding box center [341, 194] width 31 height 8
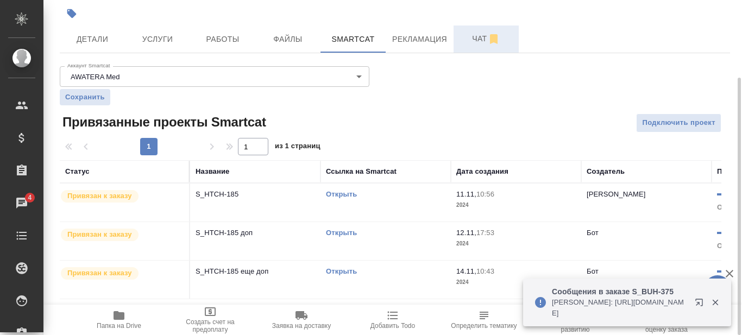
click at [472, 42] on span "Чат" at bounding box center [486, 39] width 52 height 14
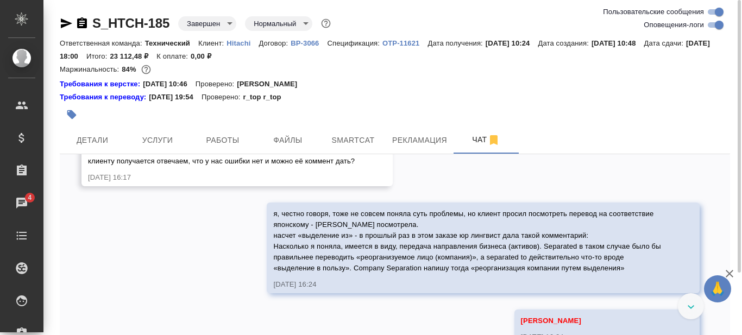
scroll to position [19170, 0]
drag, startPoint x: 90, startPoint y: 214, endPoint x: 390, endPoint y: 246, distance: 302.3
click at [390, 90] on div "Отдельно хочу в очередной раз сказать про транслитерацию имен/адресов. При пере…" at bounding box center [282, 66] width 389 height 46
copy span "Отдельно хочу в очередной раз сказать про транслитерацию имен/адресов. При пере…"
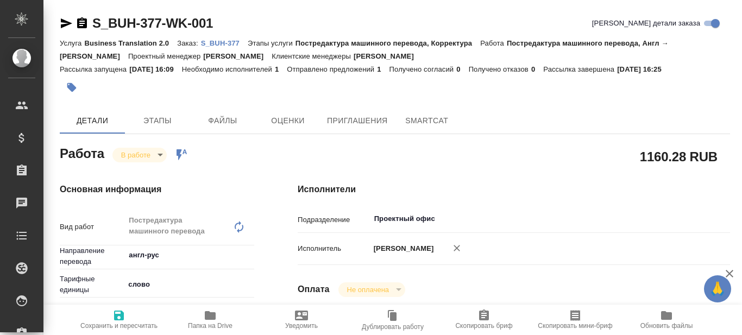
type textarea "x"
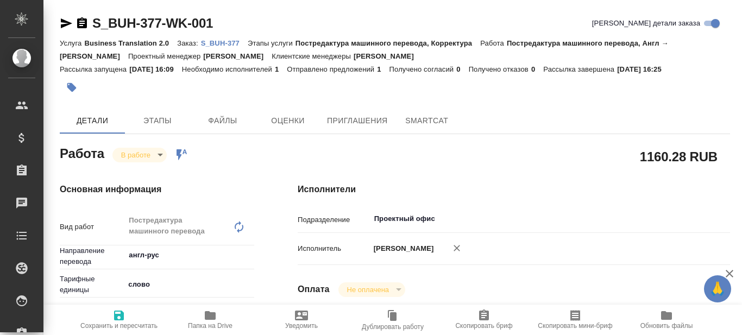
type textarea "x"
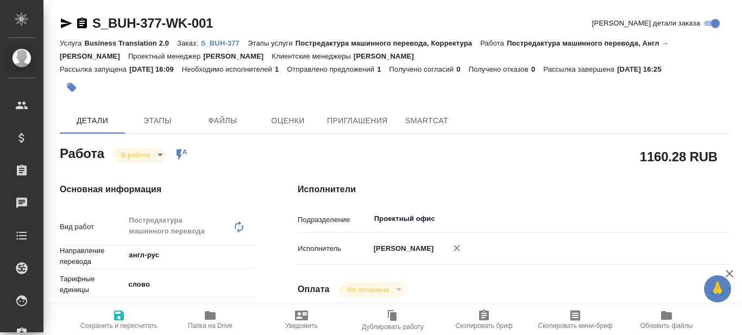
type textarea "x"
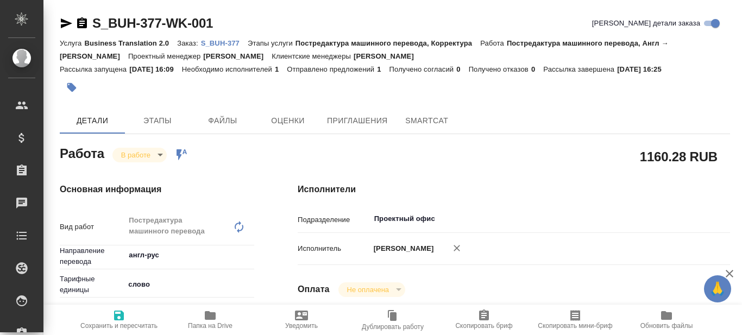
click at [231, 43] on p "S_BUH-377" at bounding box center [224, 43] width 47 height 8
type textarea "x"
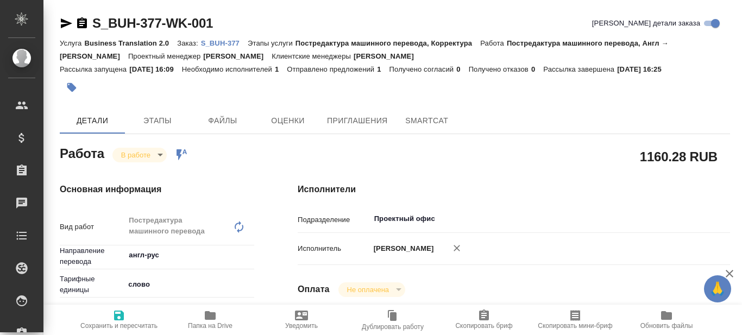
type textarea "x"
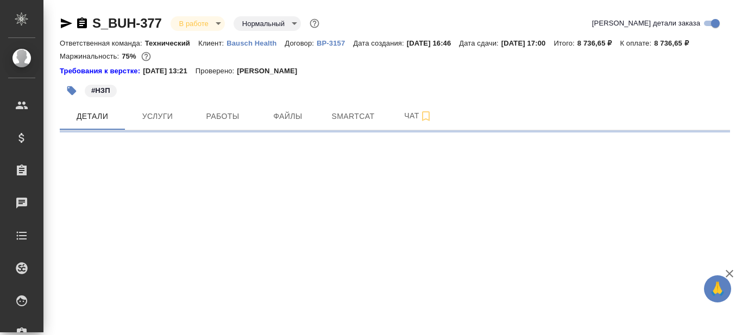
select select "RU"
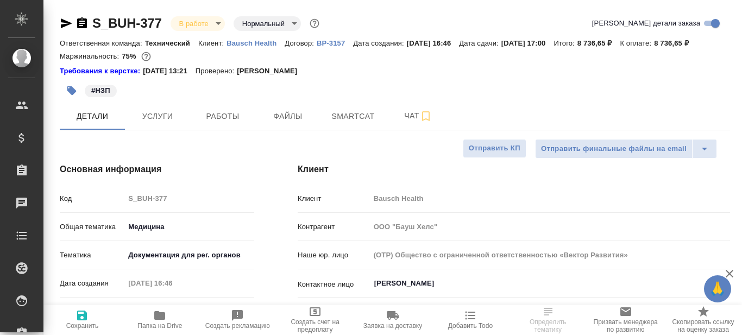
type textarea "x"
type input "[PERSON_NAME]"
type input "Переверзева Анна a.pereverzeva"
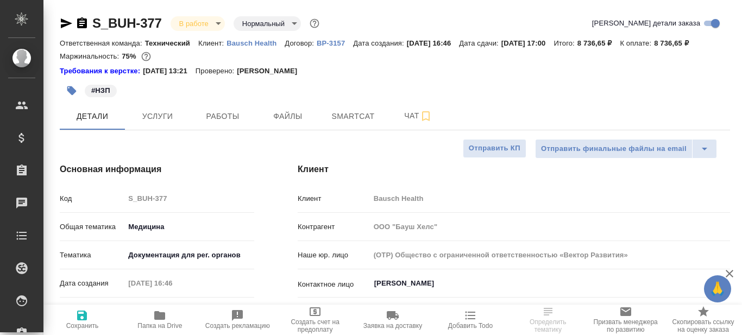
scroll to position [54, 0]
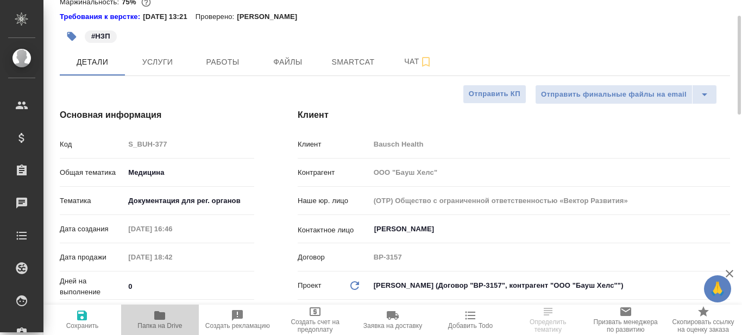
click at [158, 317] on icon "button" at bounding box center [159, 315] width 11 height 9
type textarea "x"
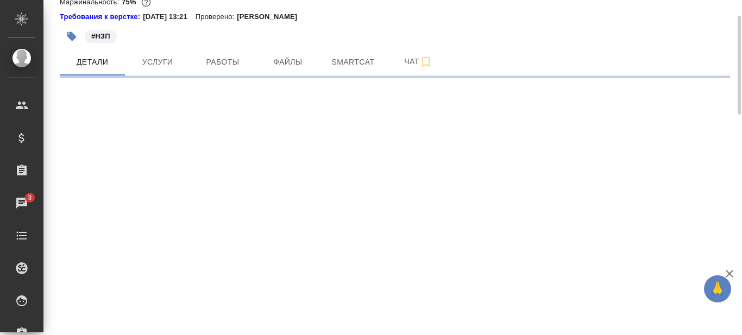
select select "RU"
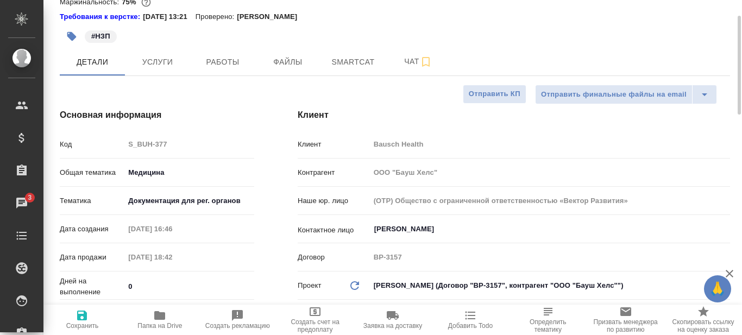
type textarea "x"
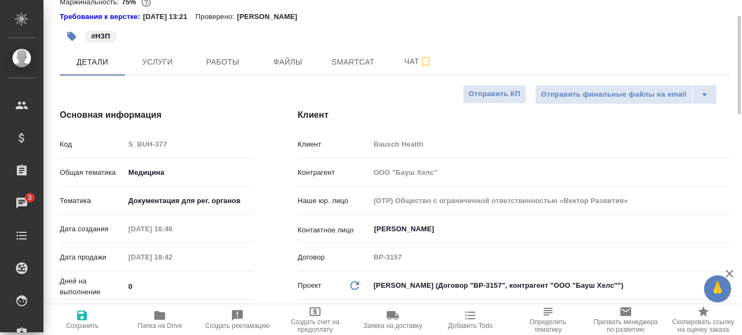
type textarea "x"
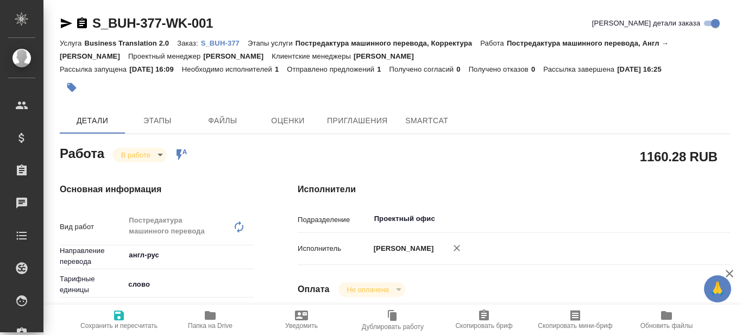
type textarea "x"
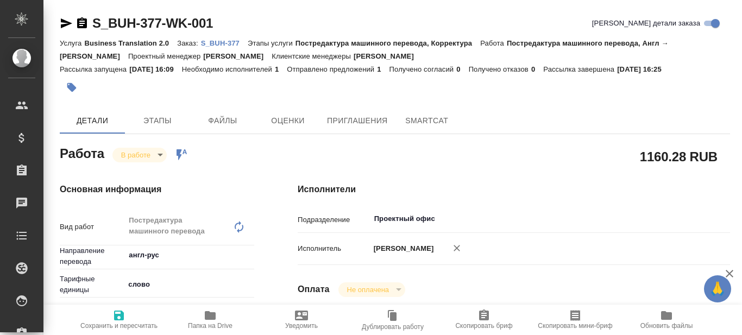
type textarea "x"
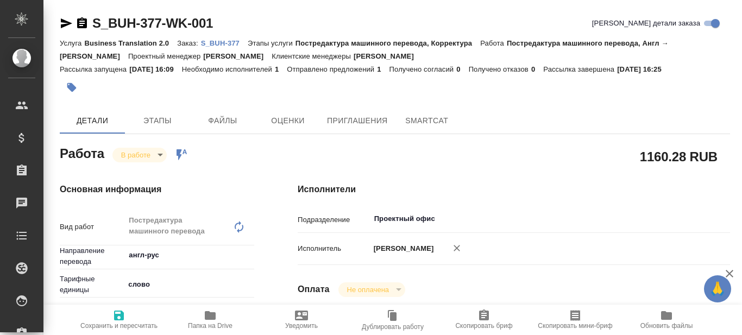
type textarea "x"
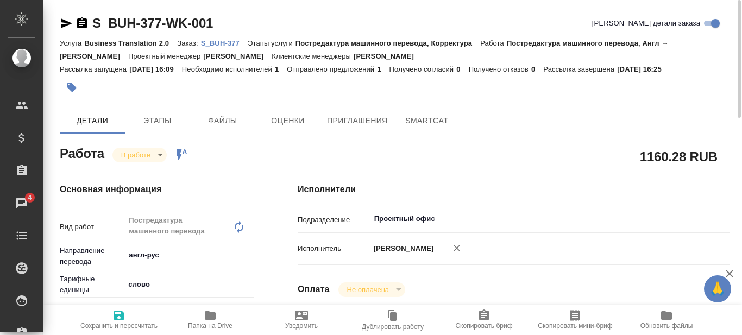
click at [223, 44] on p "S_BUH-377" at bounding box center [224, 43] width 47 height 8
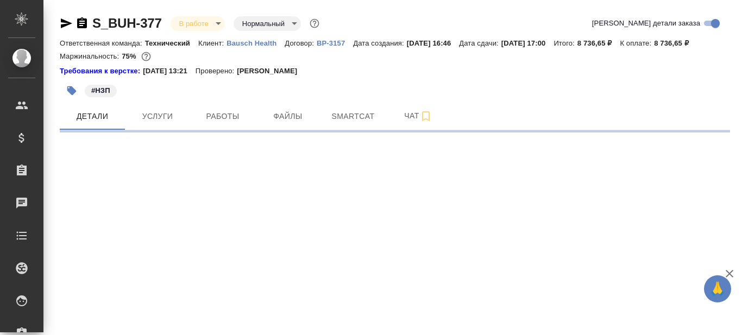
select select "RU"
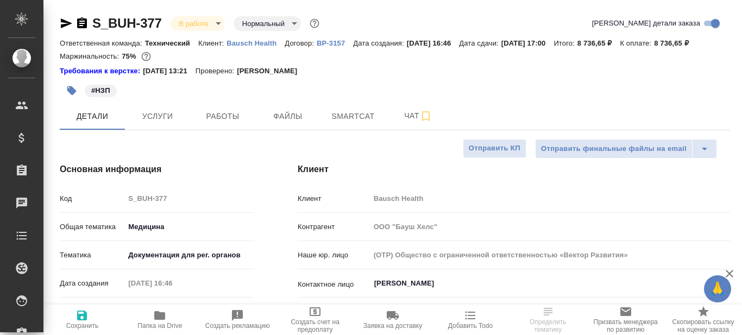
type textarea "x"
click at [216, 110] on span "Работы" at bounding box center [223, 117] width 52 height 14
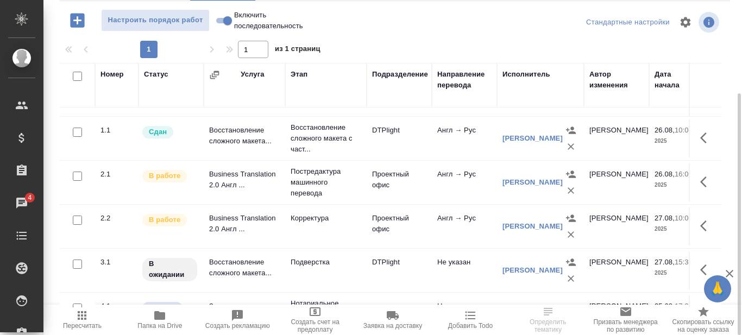
scroll to position [54, 0]
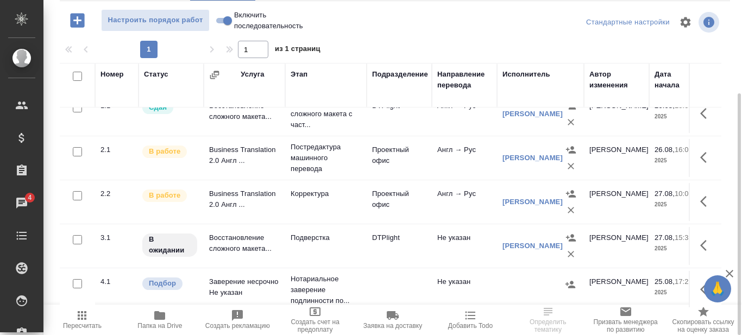
click at [158, 321] on icon "button" at bounding box center [159, 315] width 13 height 13
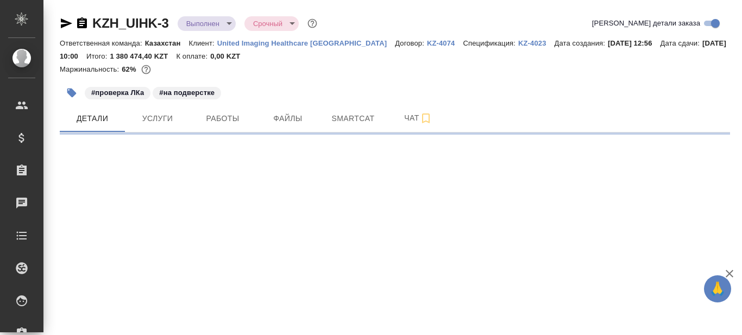
select select "RU"
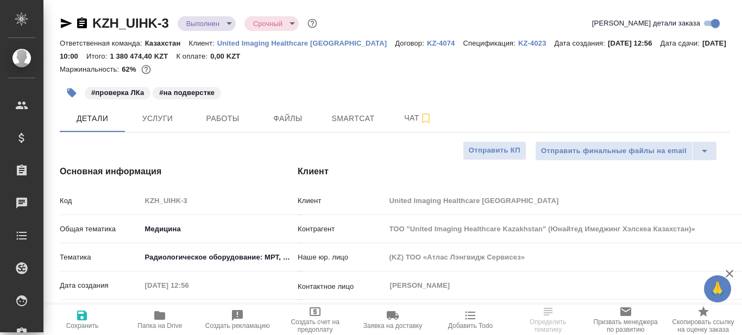
type textarea "x"
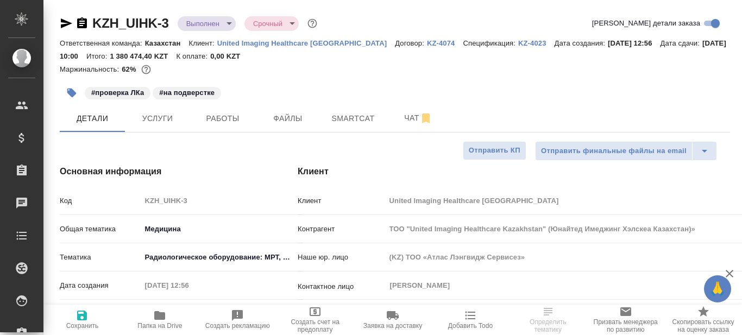
type textarea "x"
type input "Matveeva Anastasia"
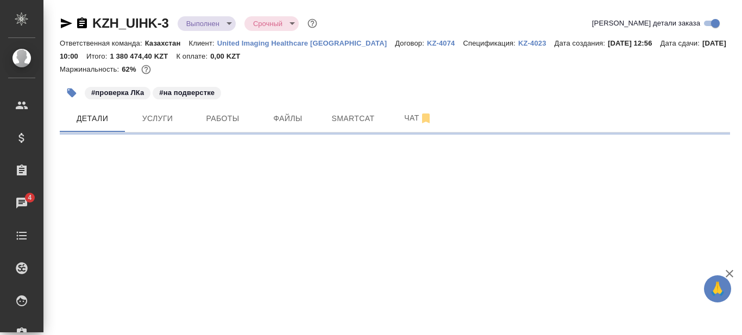
select select "RU"
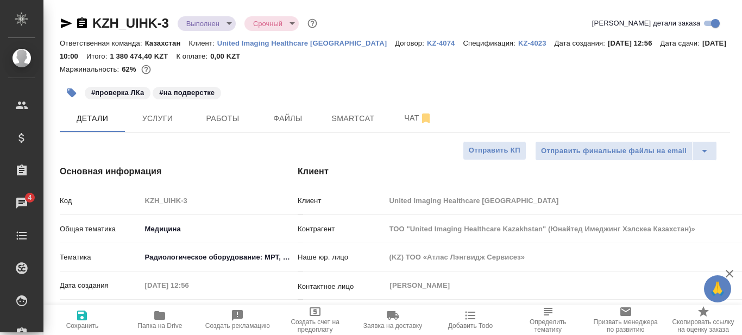
type textarea "x"
click at [350, 123] on span "Smartcat" at bounding box center [353, 119] width 52 height 14
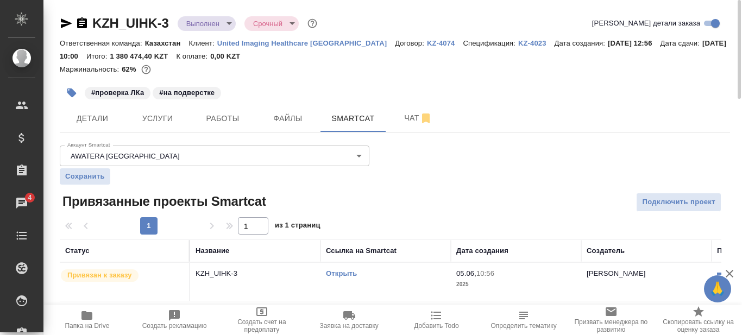
click at [344, 275] on link "Открыть" at bounding box center [341, 274] width 31 height 8
click at [346, 273] on link "Открыть" at bounding box center [341, 274] width 31 height 8
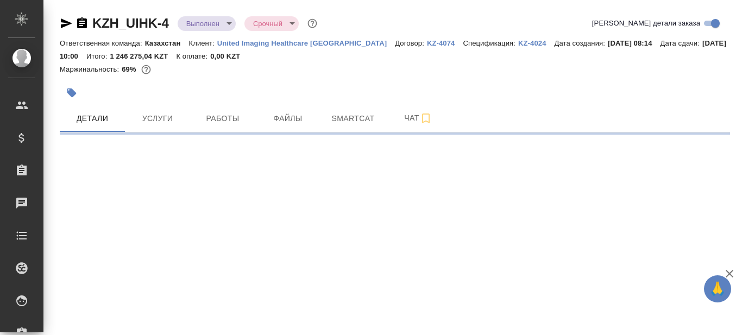
select select "RU"
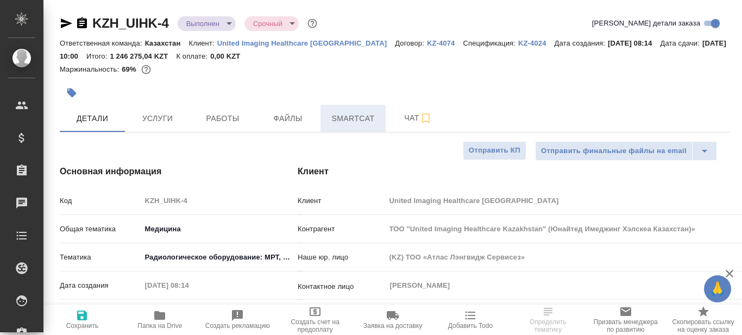
click at [367, 117] on span "Smartcat" at bounding box center [353, 119] width 52 height 14
type textarea "x"
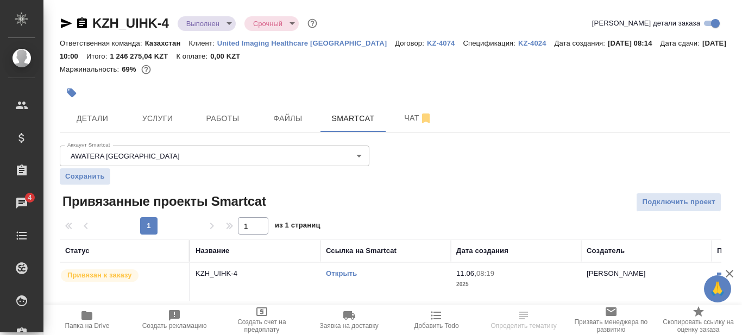
click at [347, 274] on link "Открыть" at bounding box center [341, 274] width 31 height 8
click at [222, 120] on span "Работы" at bounding box center [223, 119] width 52 height 14
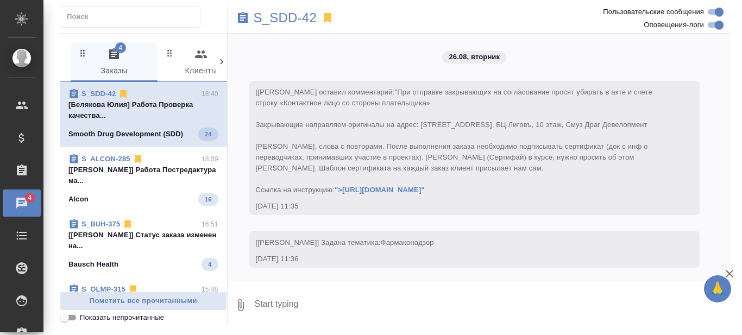
scroll to position [3632, 0]
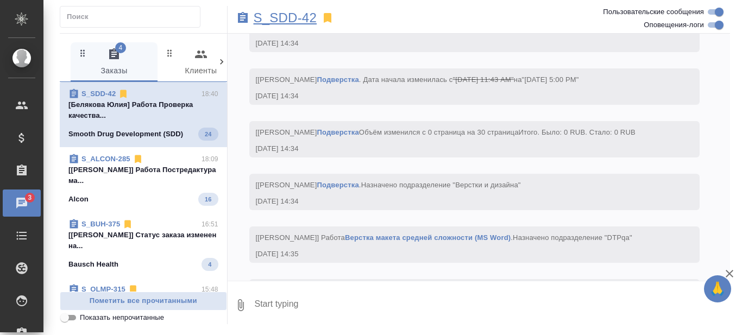
click at [284, 17] on p "S_SDD-42" at bounding box center [286, 18] width 64 height 11
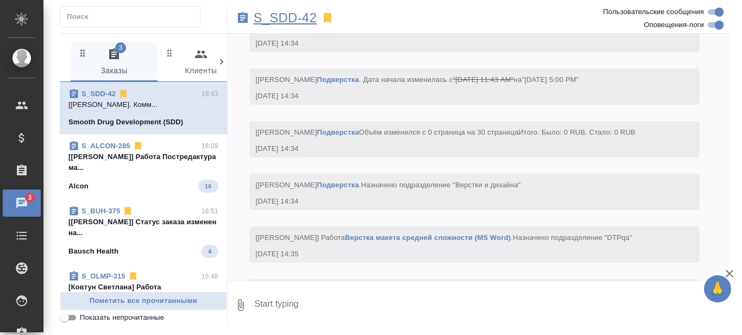
scroll to position [5772, 0]
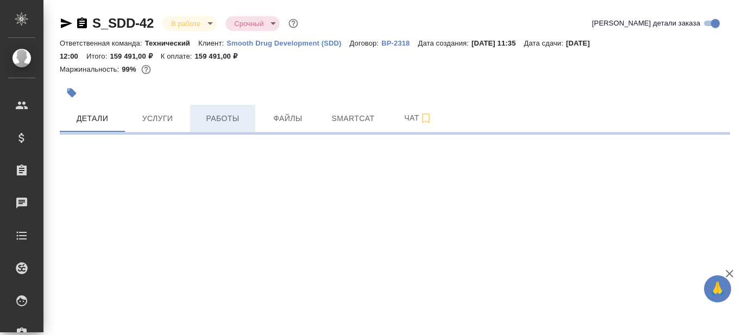
select select "RU"
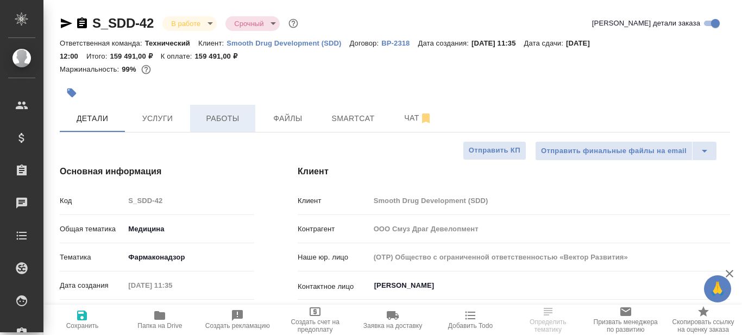
type textarea "x"
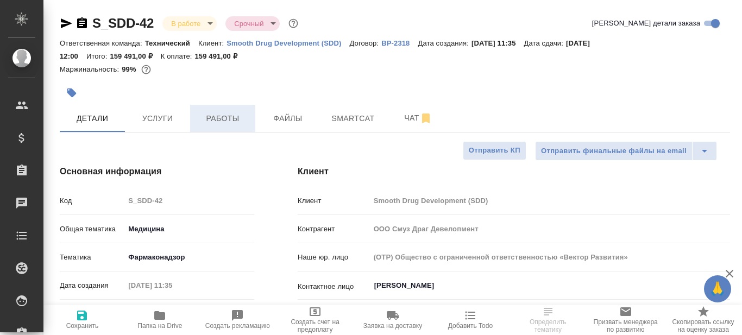
type textarea "x"
click at [152, 320] on span "Папка на Drive" at bounding box center [160, 319] width 65 height 21
type textarea "x"
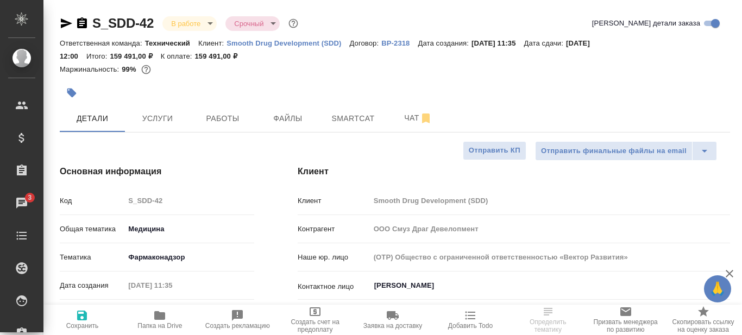
type textarea "x"
click at [161, 255] on body "🙏 .cls-1 fill:#fff; AWATERA Prazdnichnykh [PERSON_NAME] Спецификации Заказы 3 Ч…" at bounding box center [371, 167] width 742 height 335
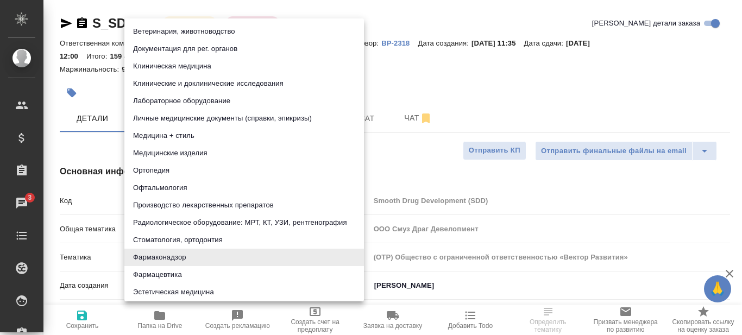
click at [173, 84] on div at bounding box center [283, 93] width 447 height 24
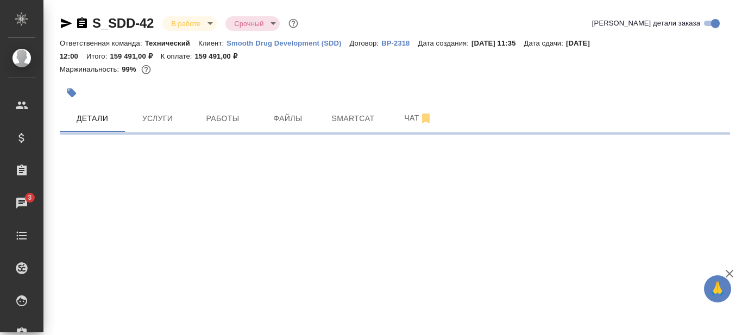
select select "RU"
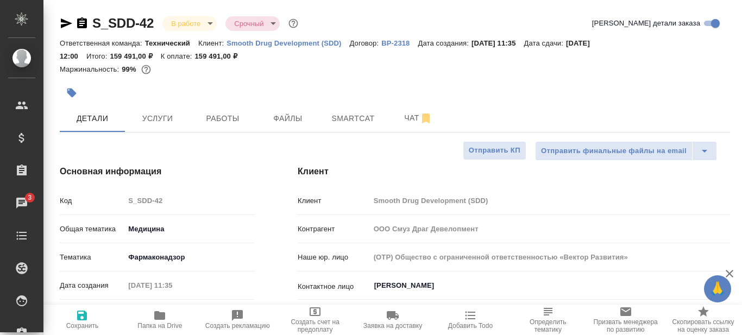
type textarea "x"
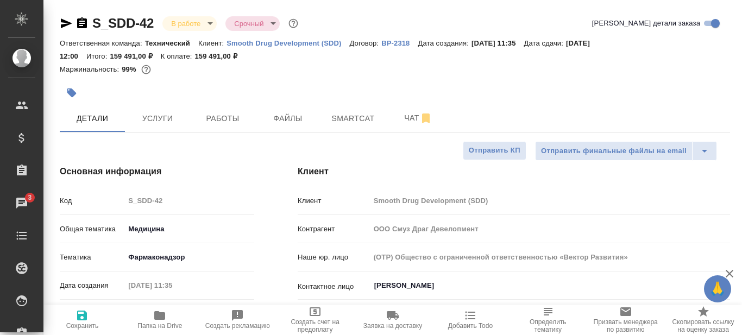
type textarea "x"
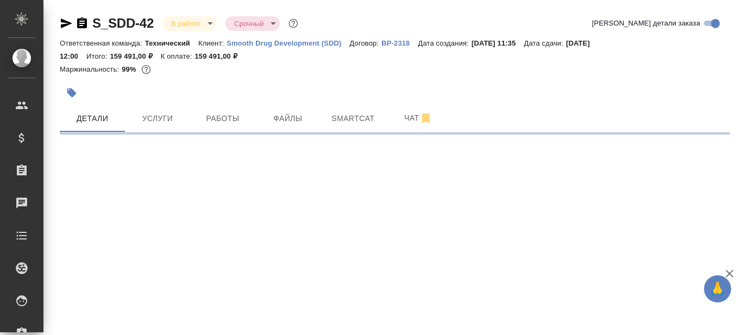
select select "RU"
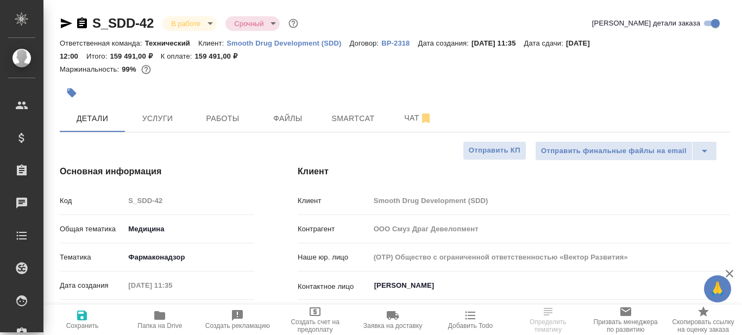
type textarea "x"
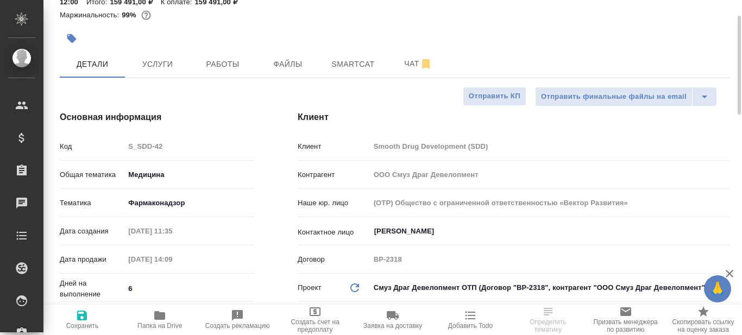
click at [173, 204] on body "🙏 .cls-1 fill:#fff; AWATERA Prazdnichnykh Olga Клиенты Спецификации Заказы Чаты…" at bounding box center [371, 167] width 742 height 335
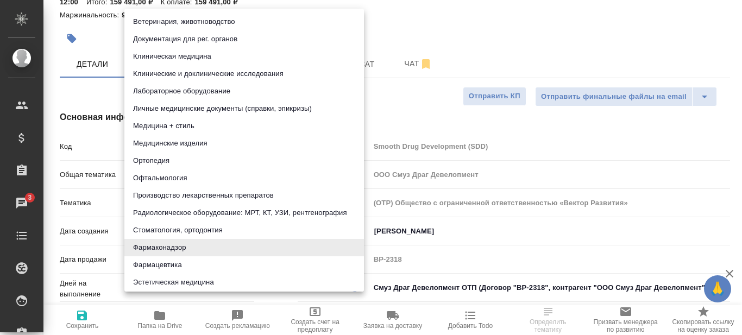
click at [178, 73] on li "Клинические и доклинические исследования" at bounding box center [244, 73] width 240 height 17
type input "5a8b8b956a9677013d343d9e"
type textarea "x"
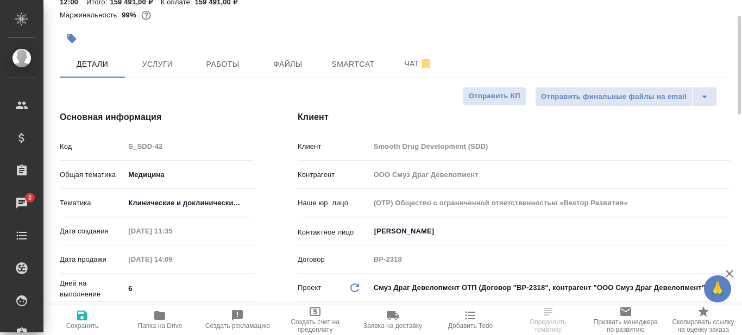
click at [80, 319] on icon "button" at bounding box center [82, 316] width 10 height 10
type textarea "x"
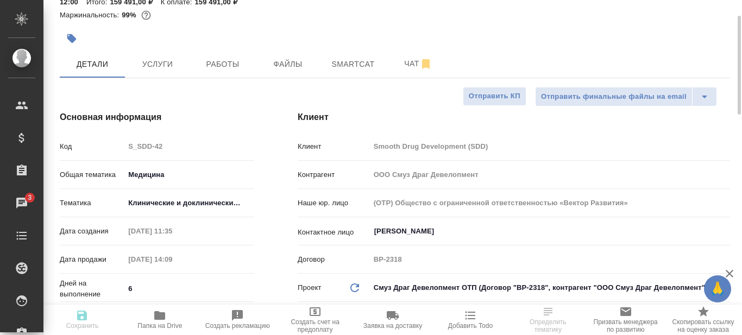
type textarea "x"
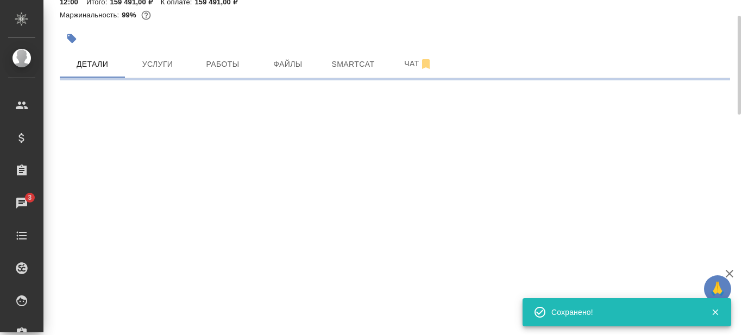
select select "RU"
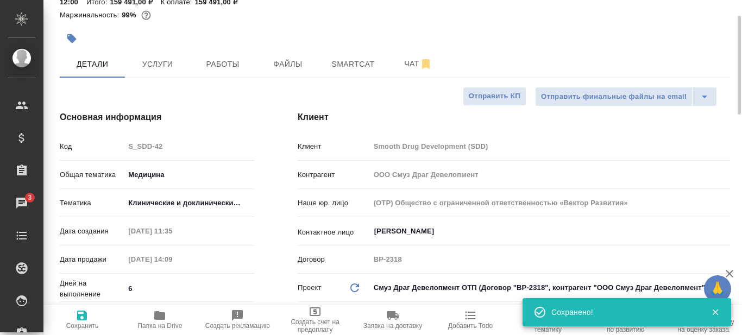
type textarea "x"
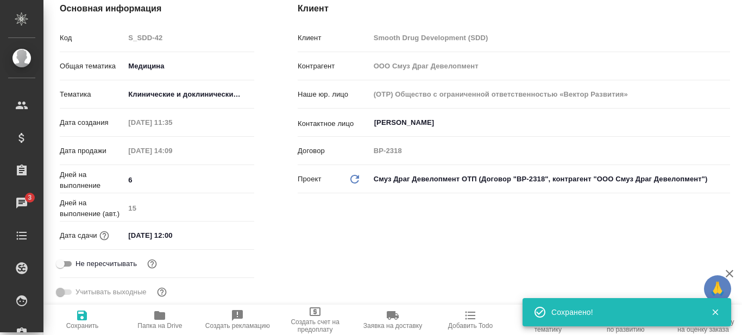
scroll to position [0, 0]
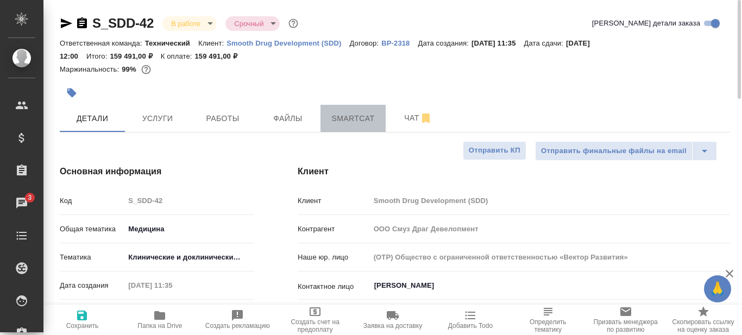
click at [351, 124] on span "Smartcat" at bounding box center [353, 119] width 52 height 14
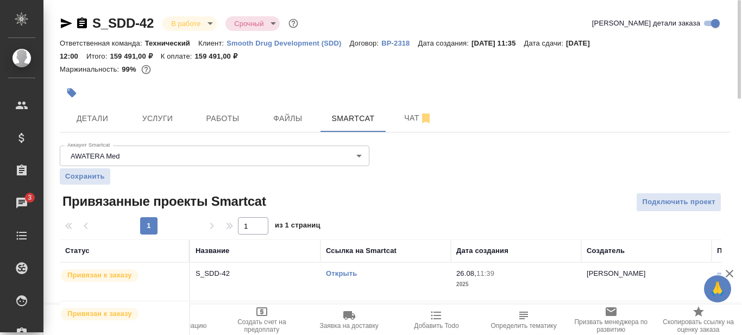
scroll to position [79, 0]
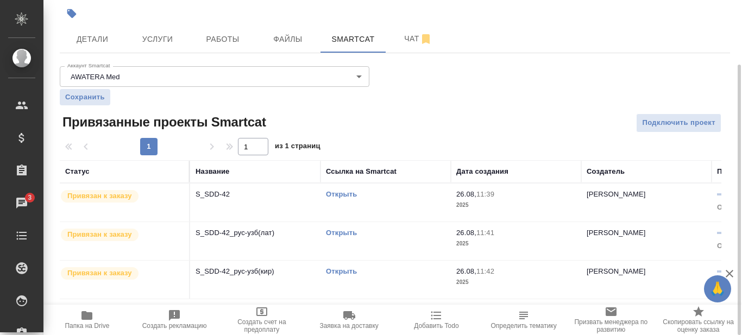
click at [341, 195] on link "Открыть" at bounding box center [341, 194] width 31 height 8
click at [345, 196] on link "Открыть" at bounding box center [341, 194] width 31 height 8
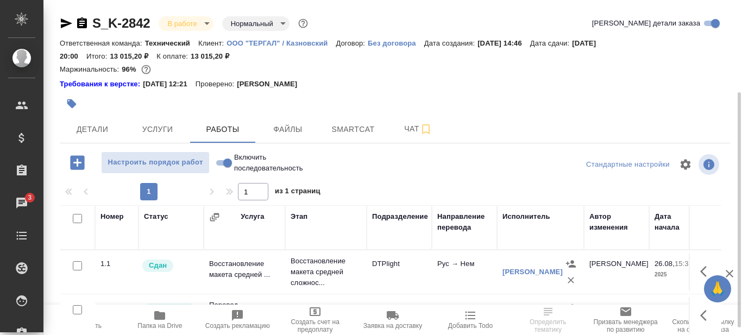
scroll to position [142, 0]
